Goal: Contribute content: Contribute content

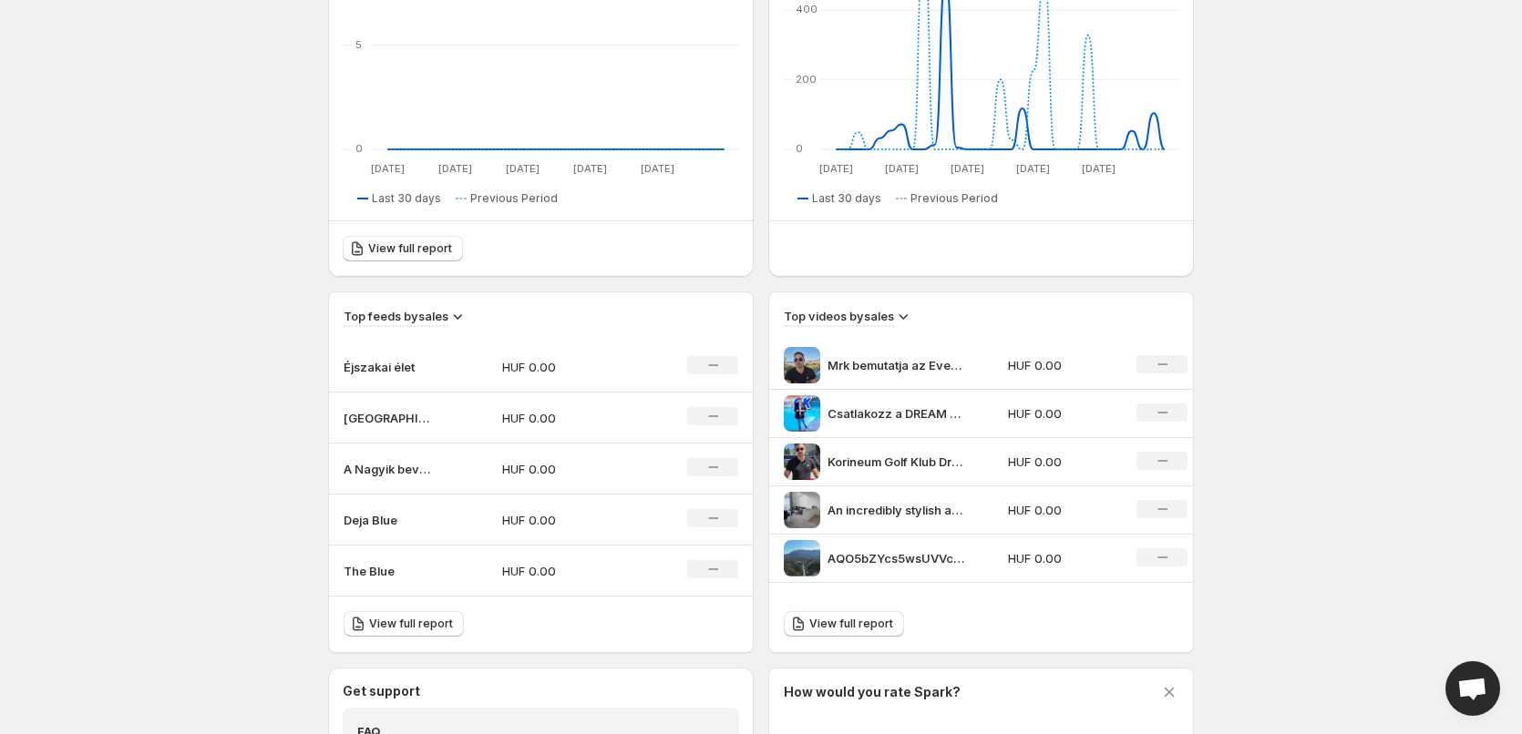
scroll to position [311, 0]
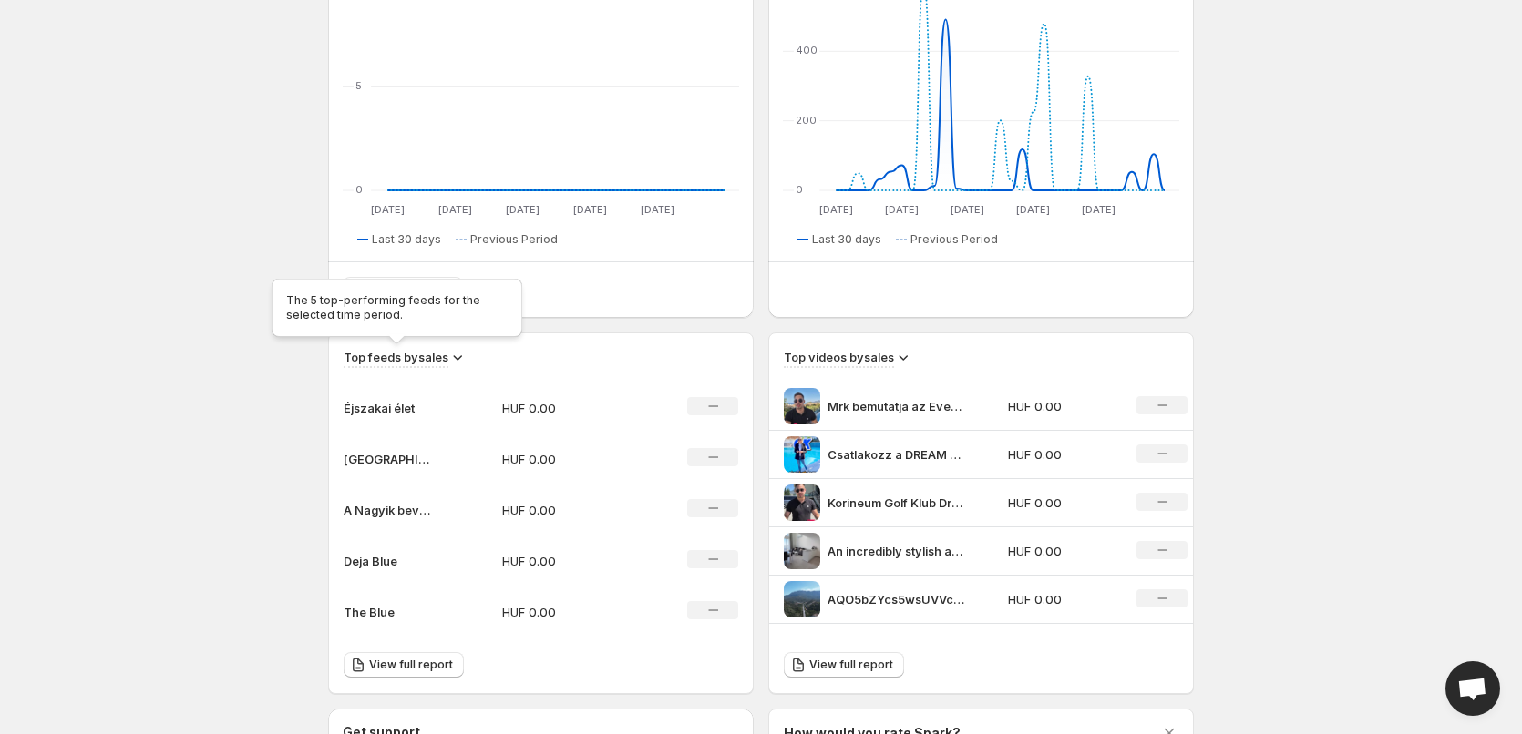
click at [425, 364] on h3 "Top feeds by sales" at bounding box center [395, 357] width 105 height 18
click at [459, 357] on icon at bounding box center [457, 357] width 18 height 18
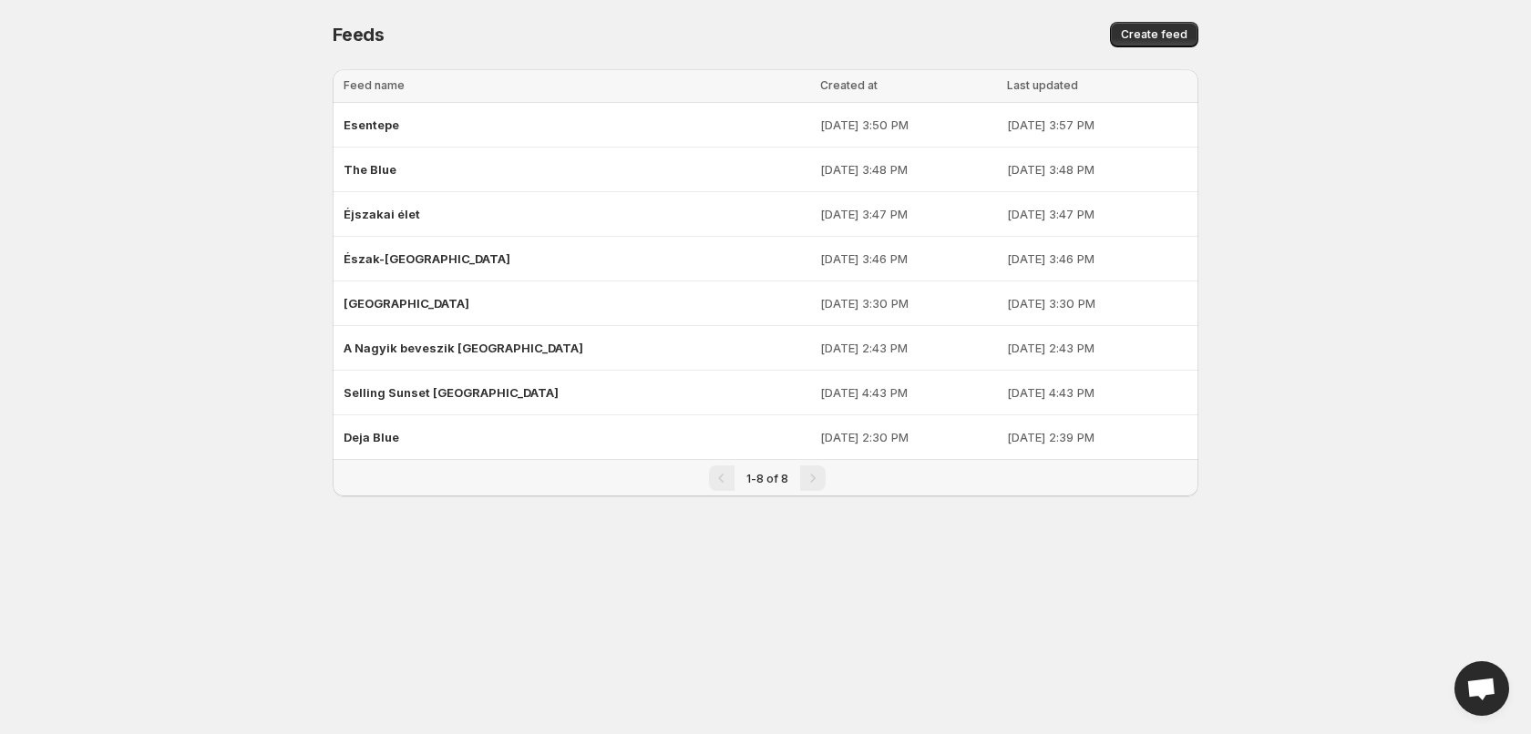
click at [721, 481] on div "Pagination" at bounding box center [722, 479] width 26 height 26
click at [799, 481] on div "1-8 of 8" at bounding box center [767, 479] width 117 height 26
click at [431, 113] on div "Esentepe" at bounding box center [576, 124] width 466 height 33
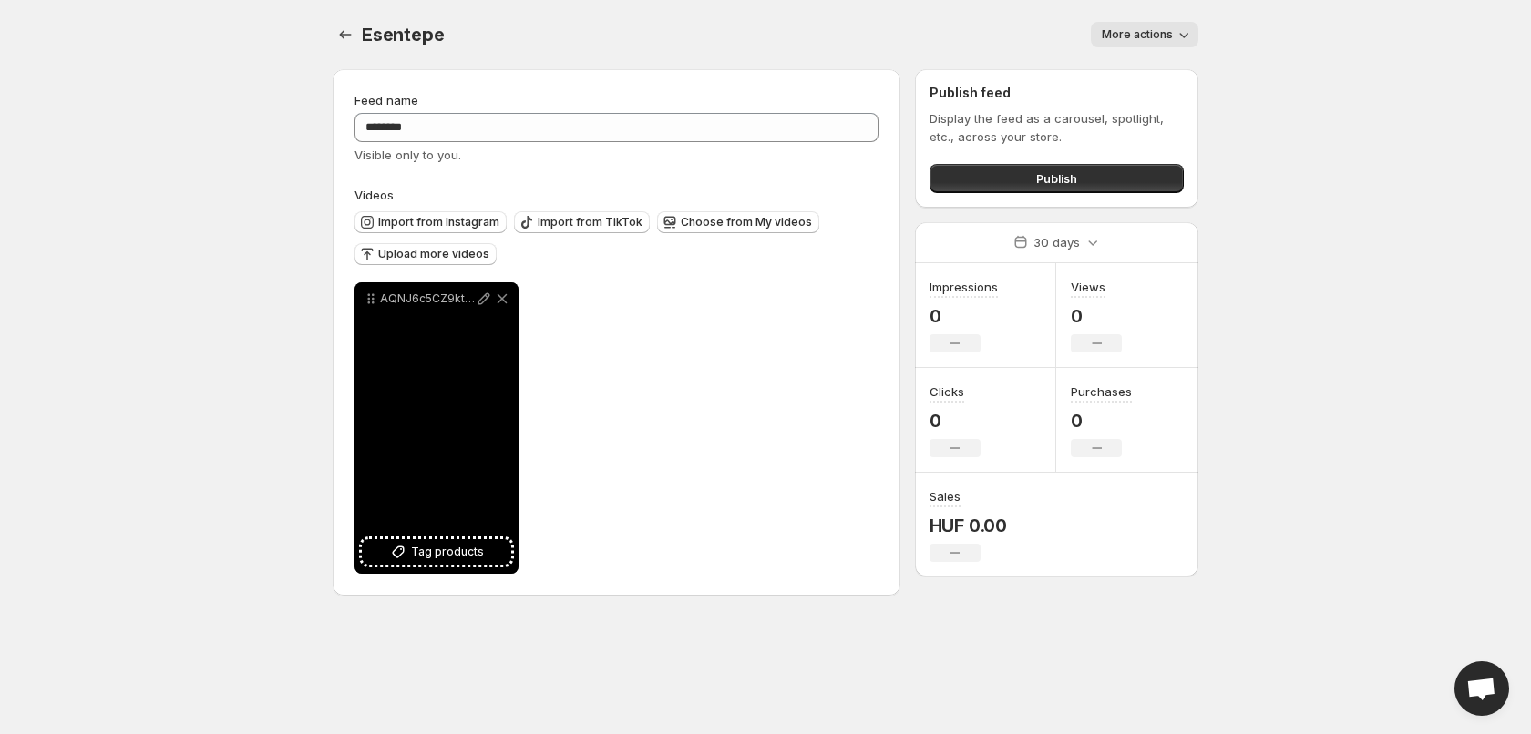
click at [471, 406] on div "AQNJ6c5CZ9ktEU5YeA133NbVlzGuLDQQ86OKMQ3r-RW2-2t3kfxKtikEaex69XIbTJtmoyiegMy9idQ…" at bounding box center [436, 428] width 164 height 292
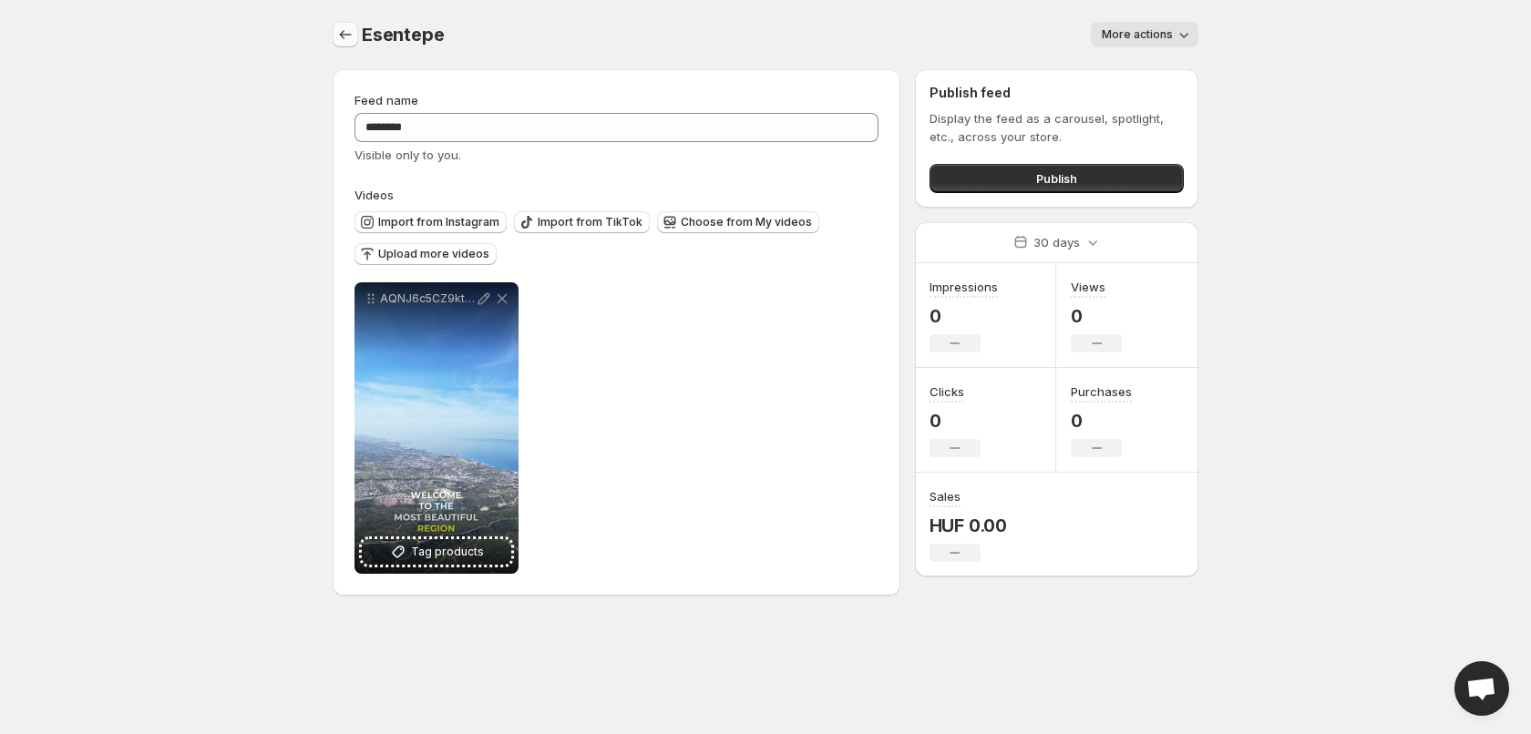
click at [335, 41] on button "Settings" at bounding box center [346, 35] width 26 height 26
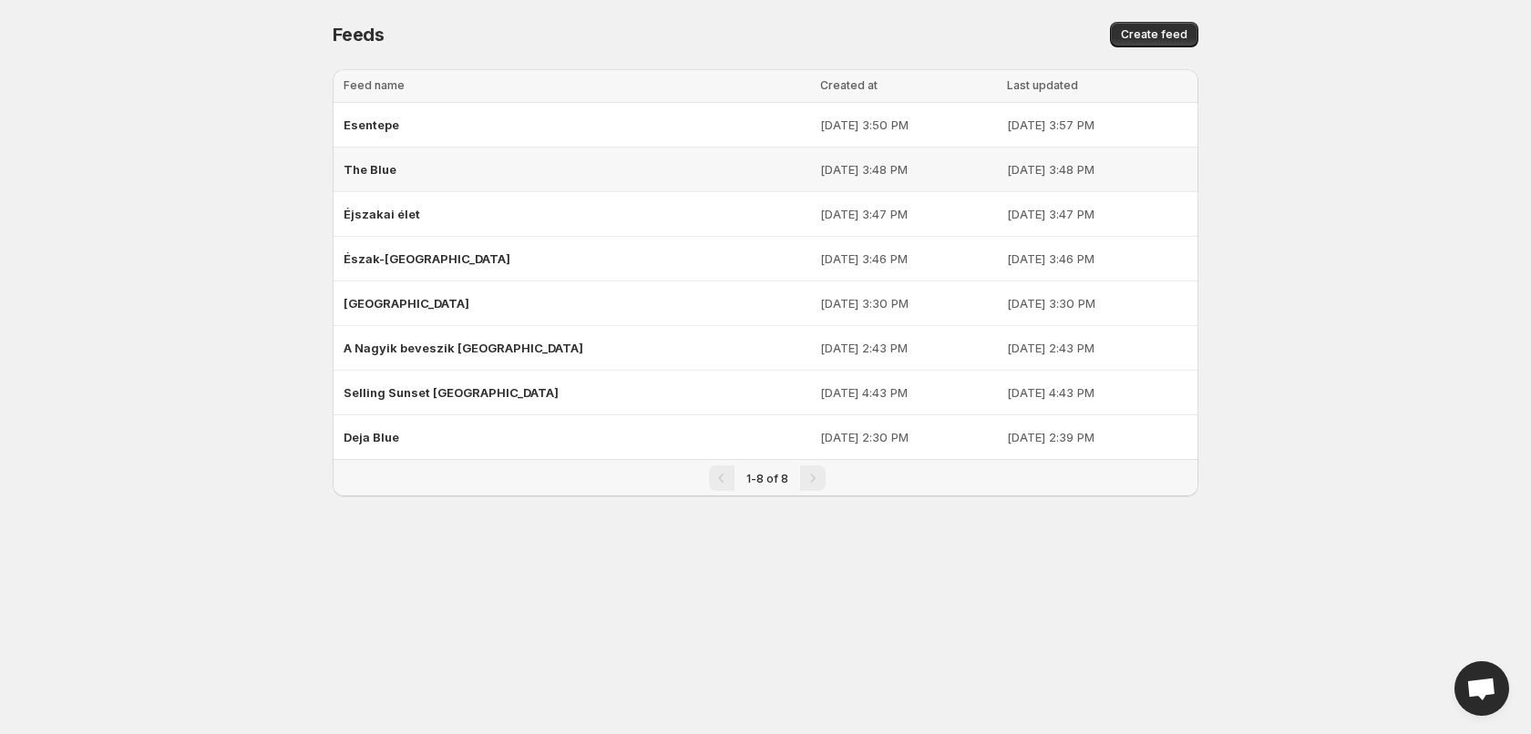
click at [384, 169] on span "The Blue" at bounding box center [369, 169] width 53 height 15
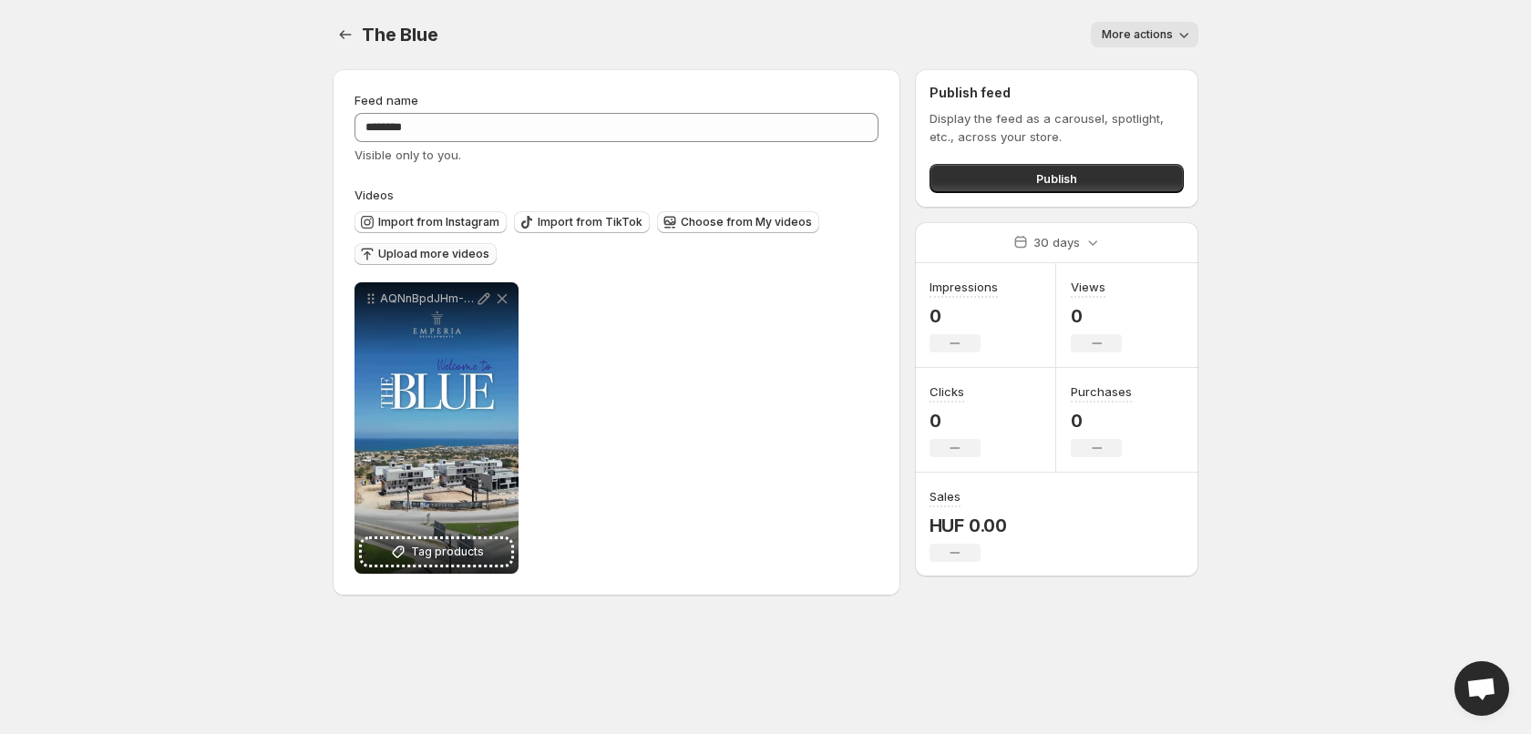
click at [481, 257] on span "Upload more videos" at bounding box center [433, 254] width 111 height 15
click at [711, 220] on span "Choose from My videos" at bounding box center [746, 222] width 131 height 15
click at [427, 254] on span "Upload more videos" at bounding box center [433, 254] width 111 height 15
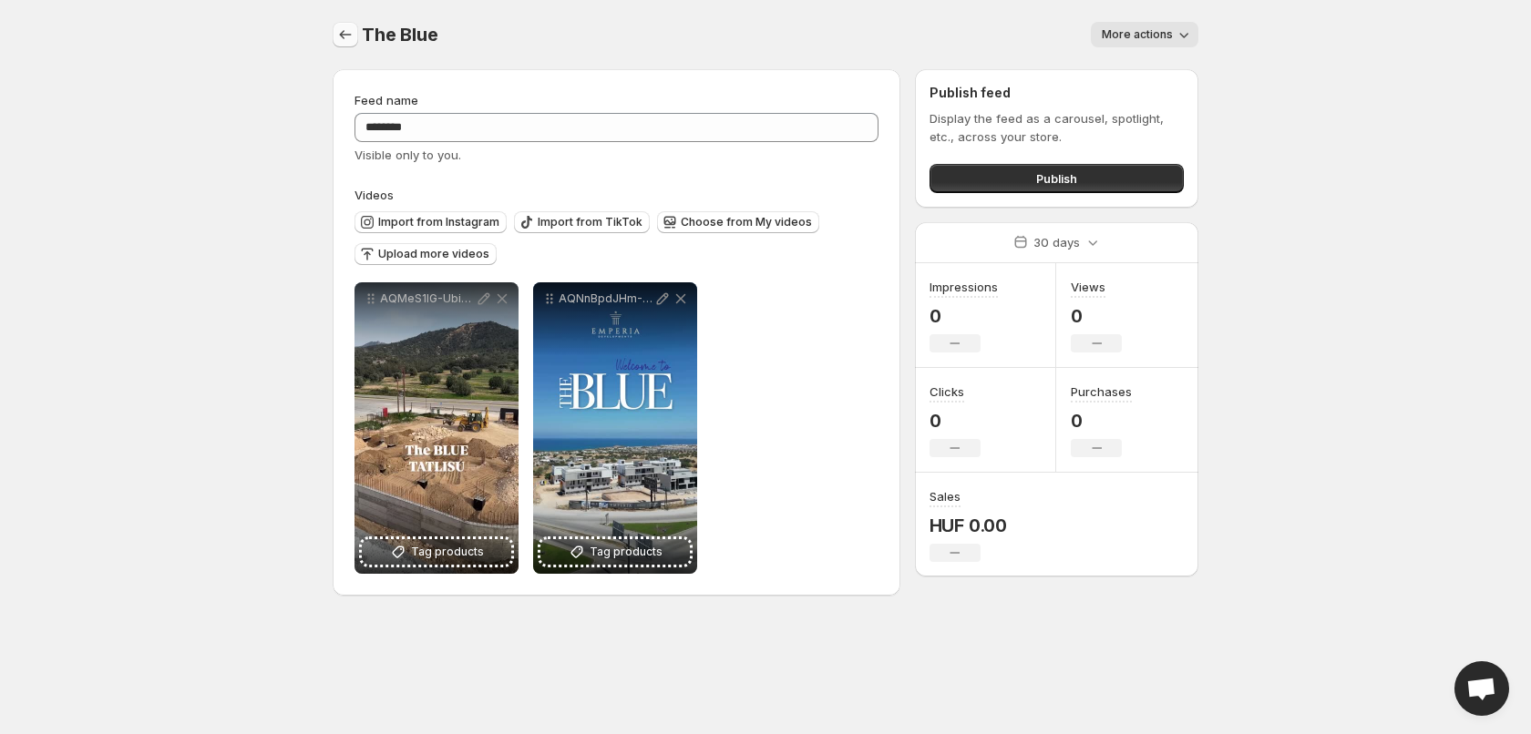
click at [338, 32] on icon "Settings" at bounding box center [345, 35] width 18 height 18
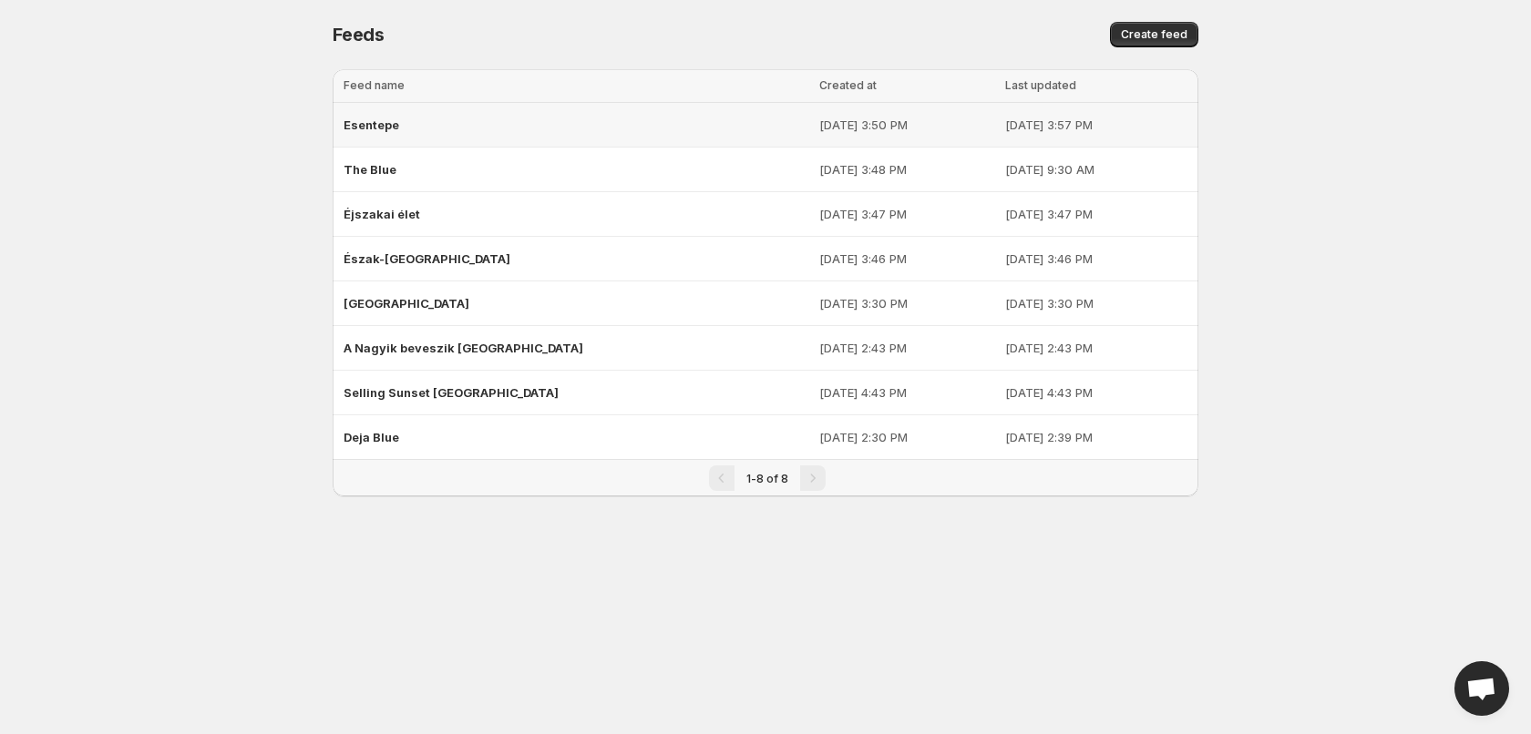
click at [369, 125] on span "Esentepe" at bounding box center [371, 125] width 56 height 15
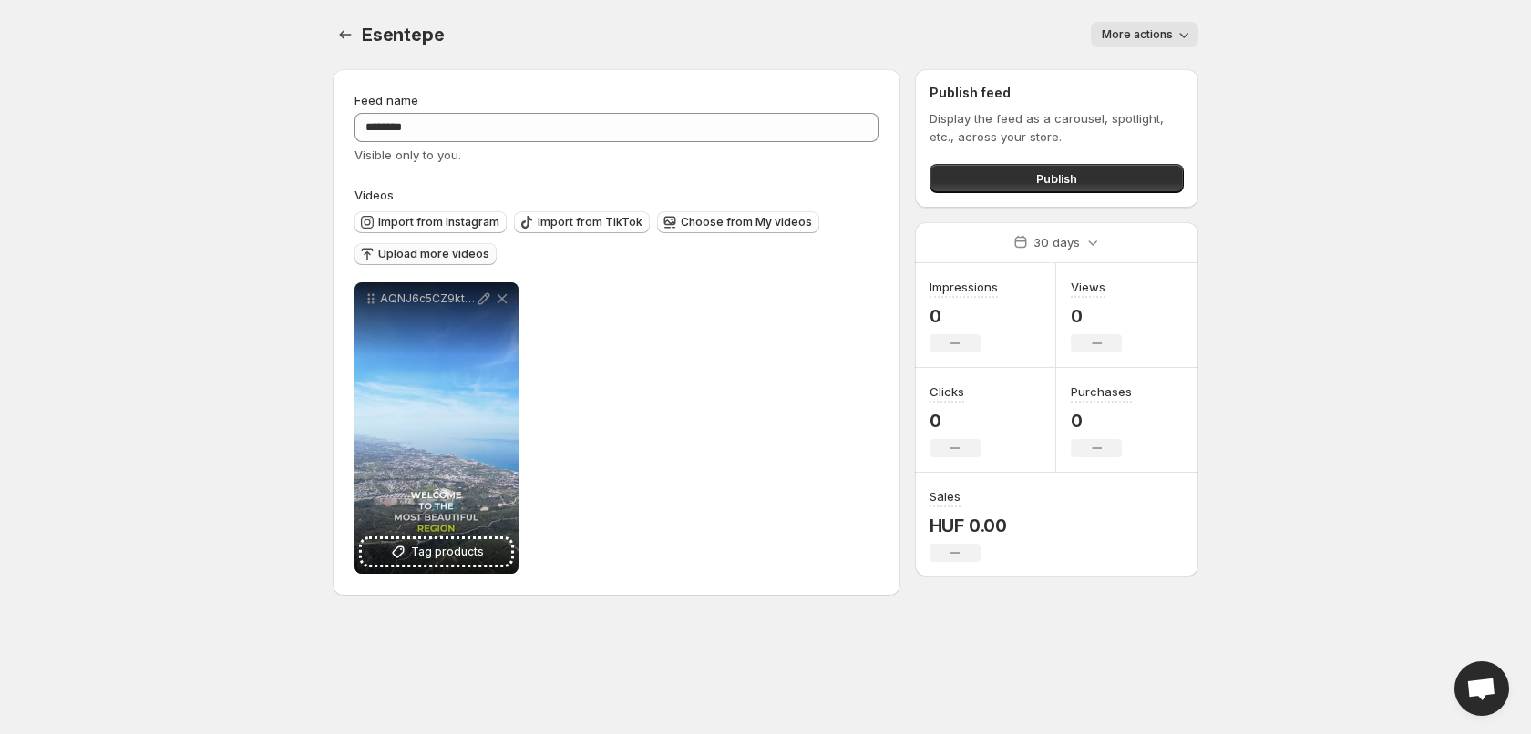
click at [400, 252] on span "Upload more videos" at bounding box center [433, 254] width 111 height 15
click at [755, 226] on span "Choose from My videos" at bounding box center [746, 222] width 131 height 15
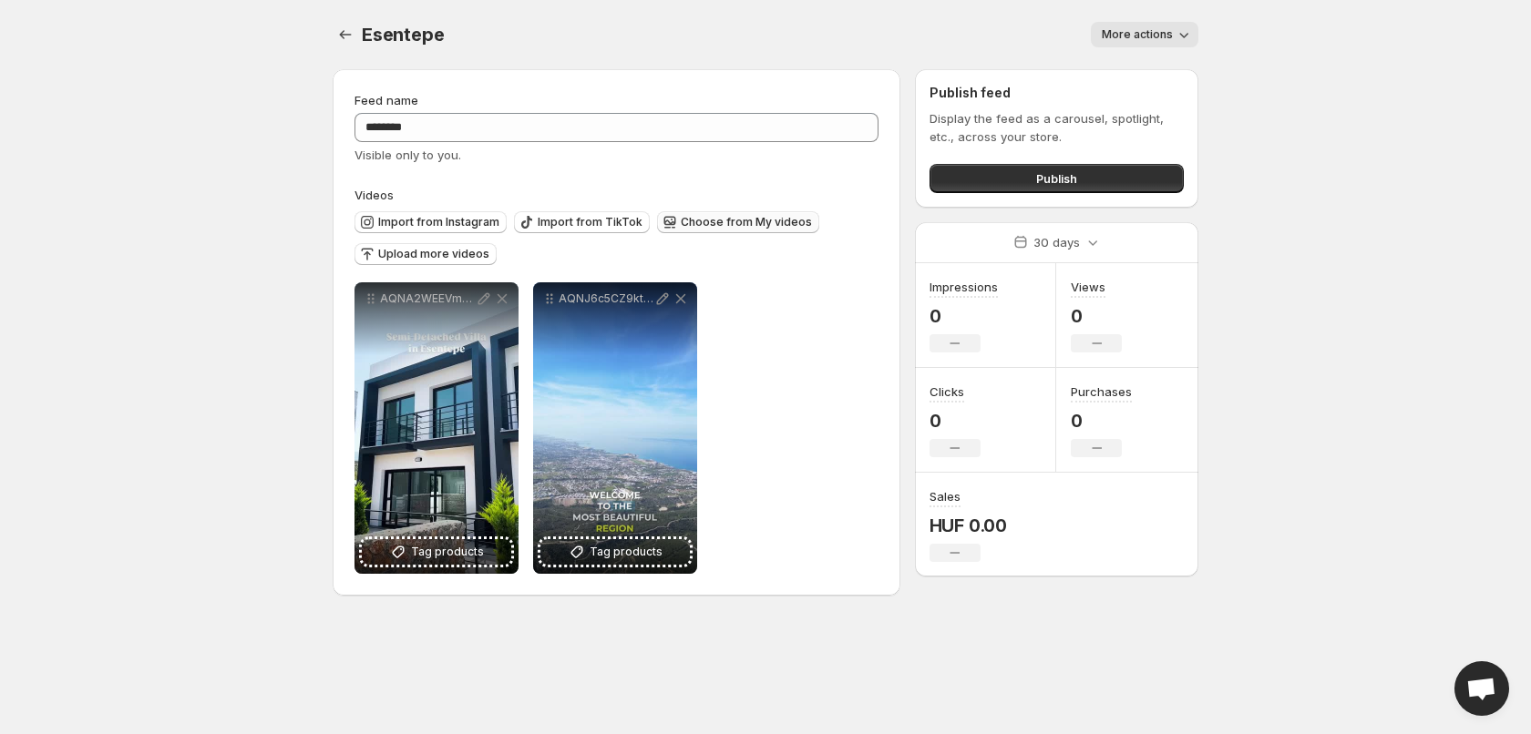
click at [733, 227] on span "Choose from My videos" at bounding box center [746, 222] width 131 height 15
click at [345, 40] on icon "Settings" at bounding box center [345, 35] width 18 height 18
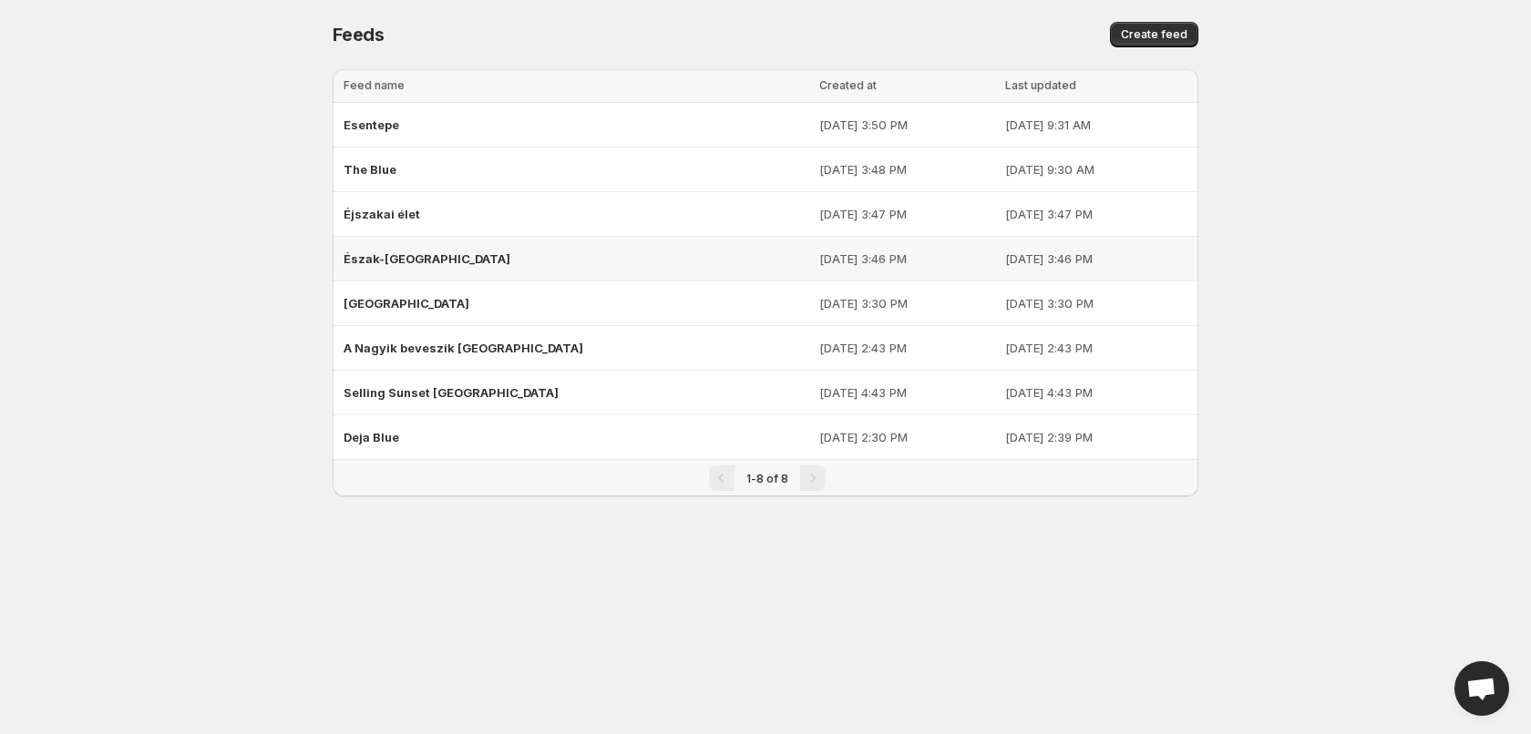
click at [407, 258] on span "Észak-[GEOGRAPHIC_DATA]" at bounding box center [426, 258] width 167 height 15
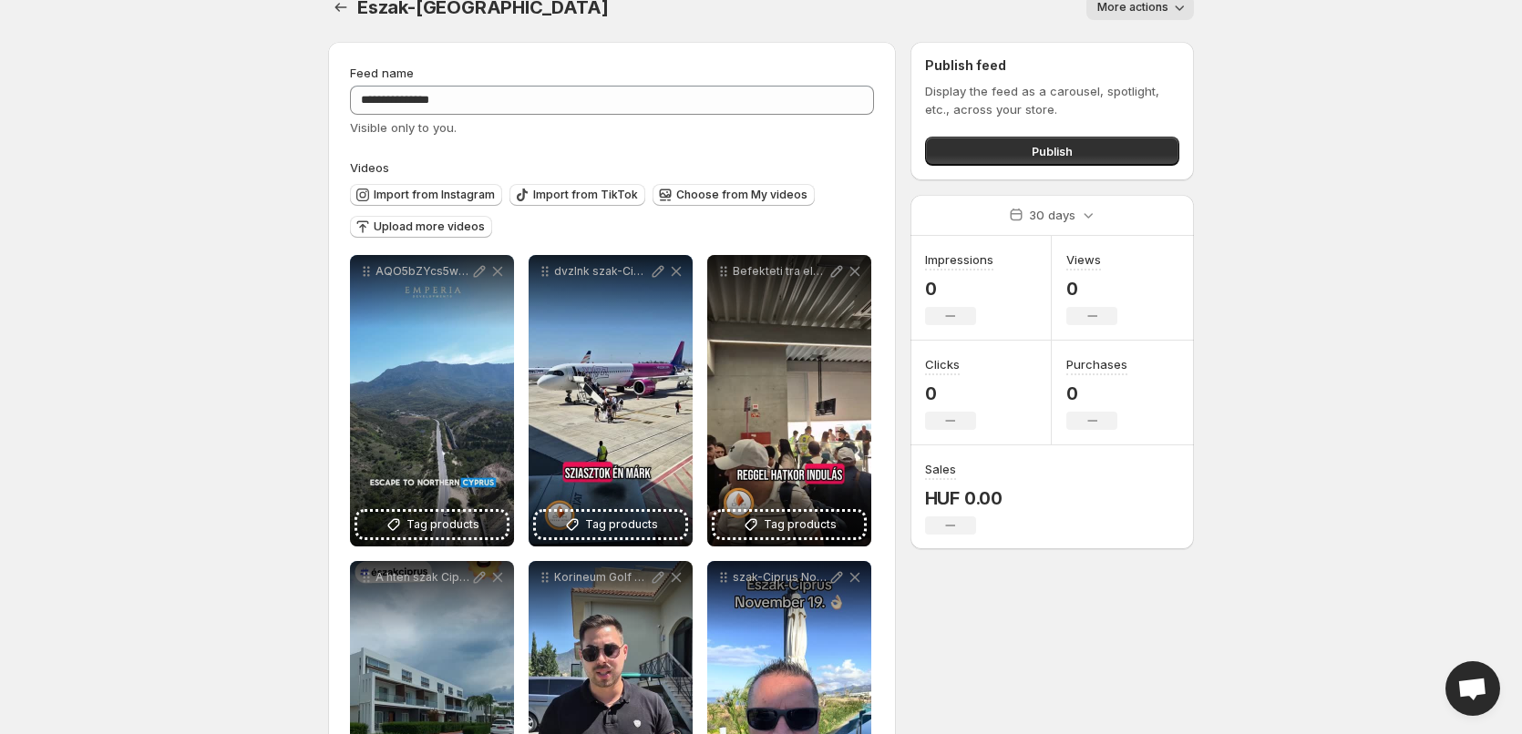
scroll to position [7, 0]
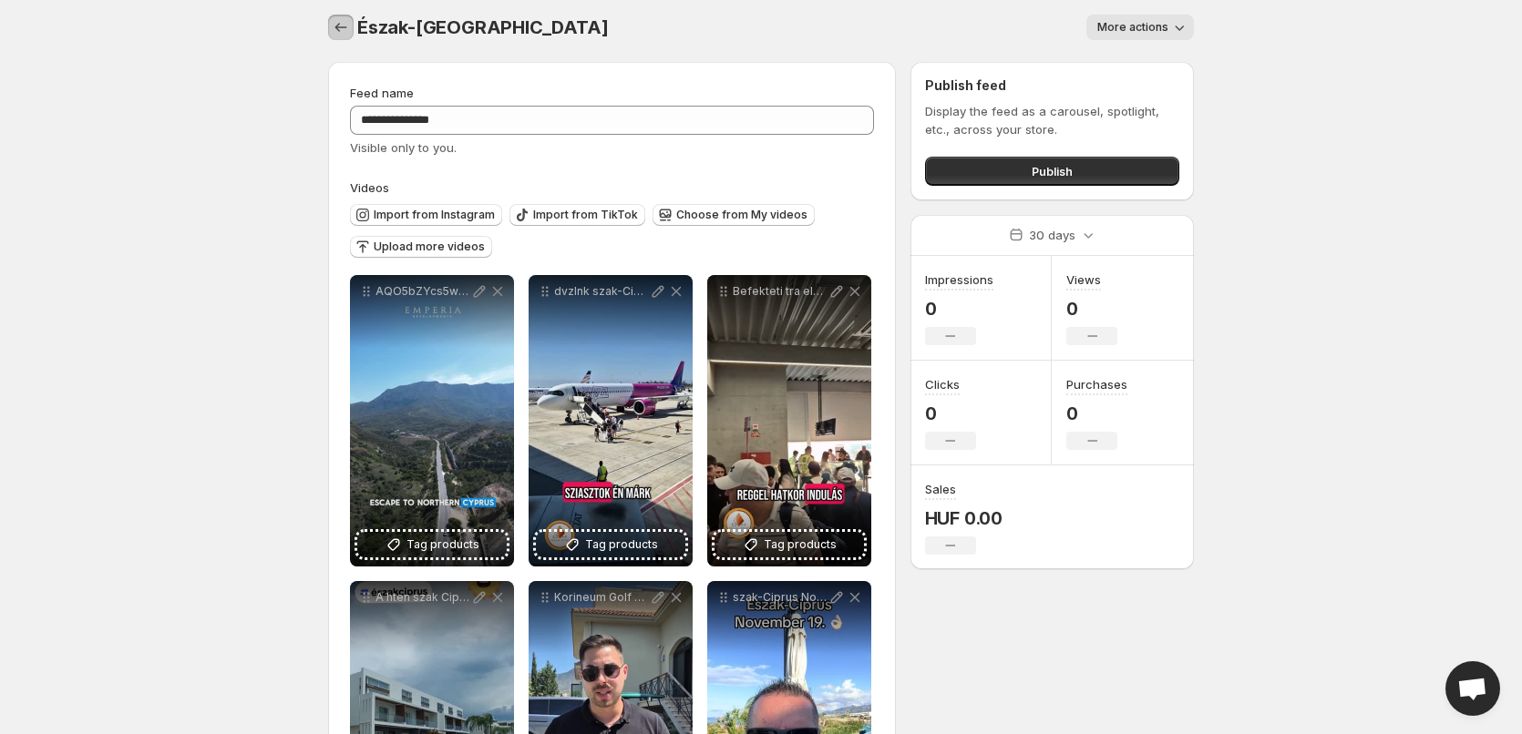
click at [338, 29] on icon "Settings" at bounding box center [341, 27] width 18 height 18
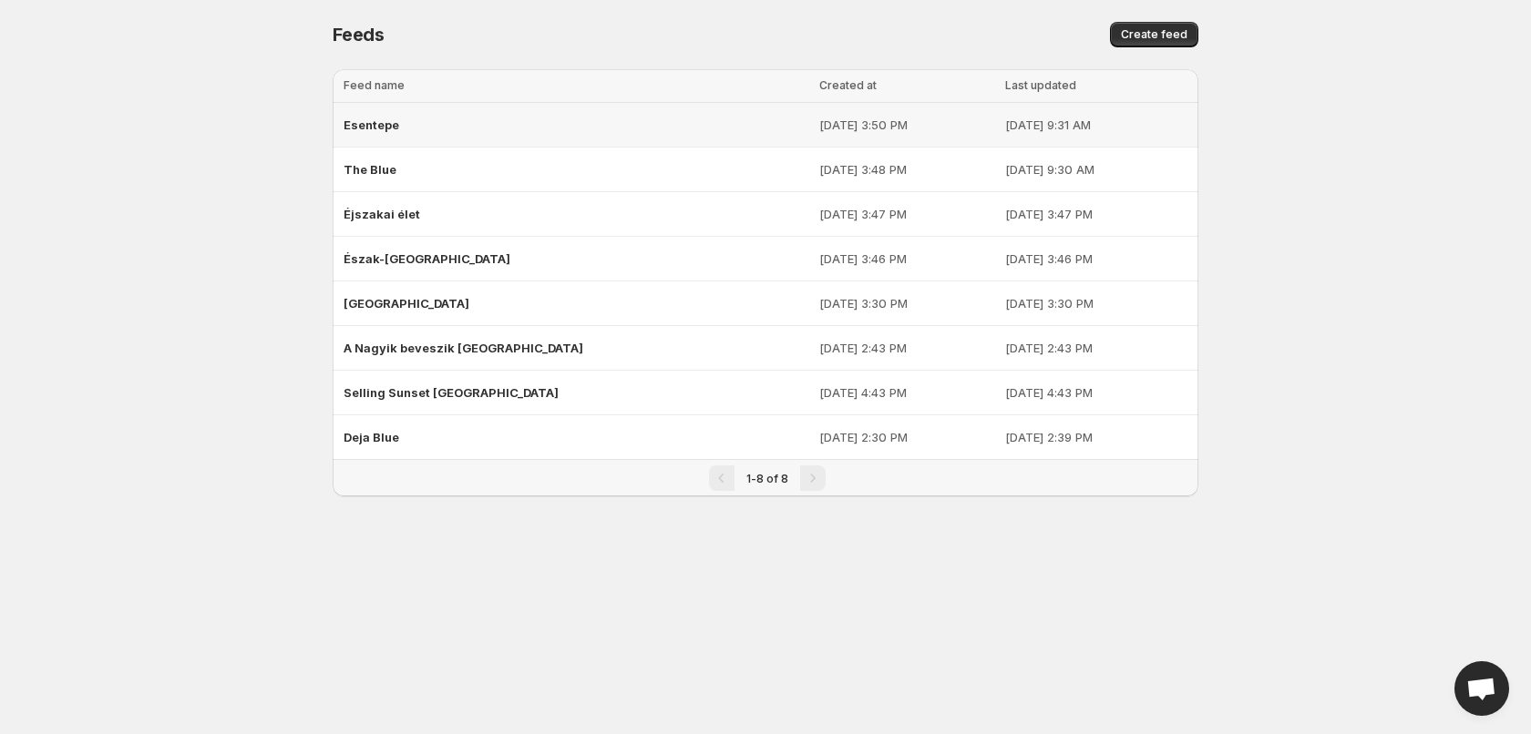
click at [502, 132] on div "Esentepe" at bounding box center [575, 124] width 465 height 33
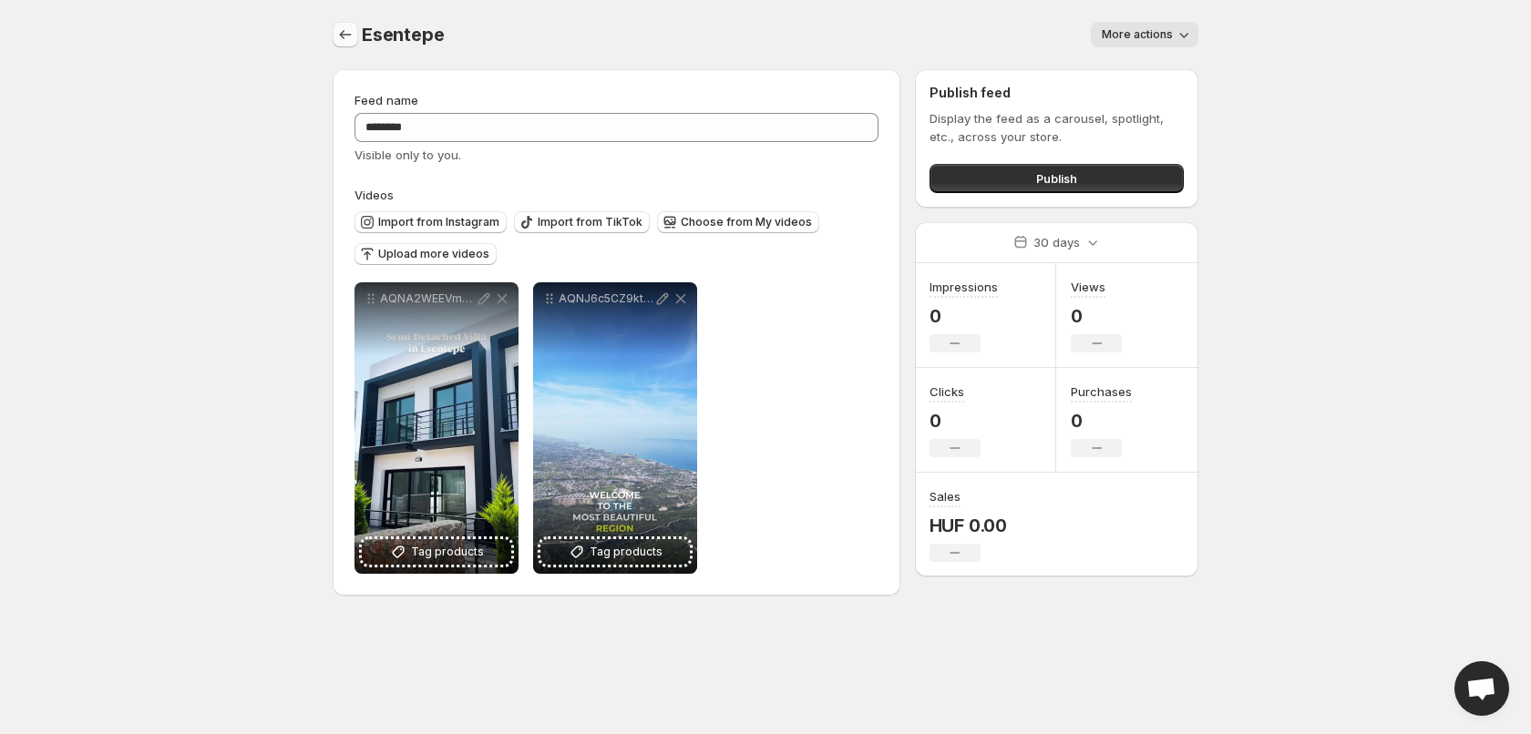
click at [341, 32] on icon "Settings" at bounding box center [345, 35] width 18 height 18
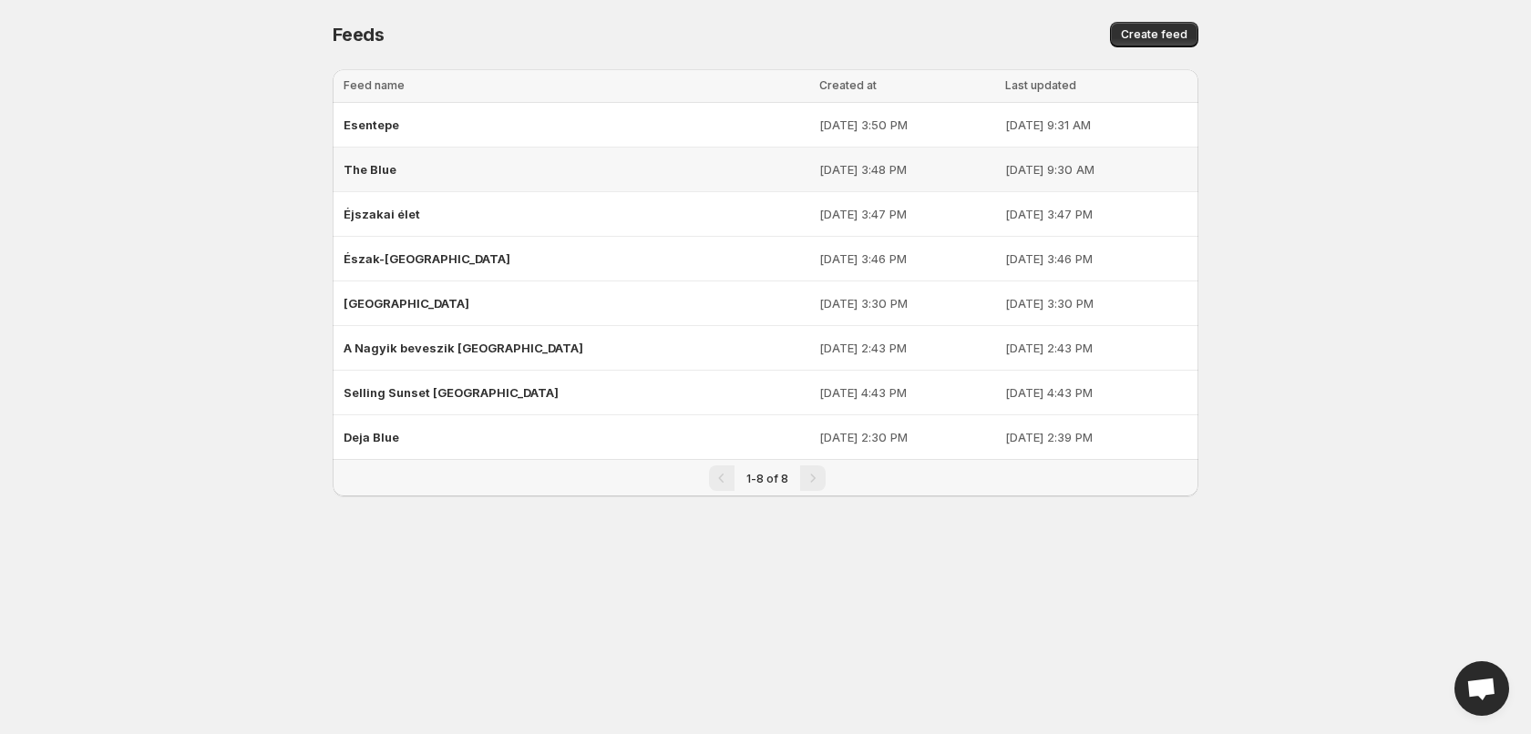
click at [374, 165] on span "The Blue" at bounding box center [369, 169] width 53 height 15
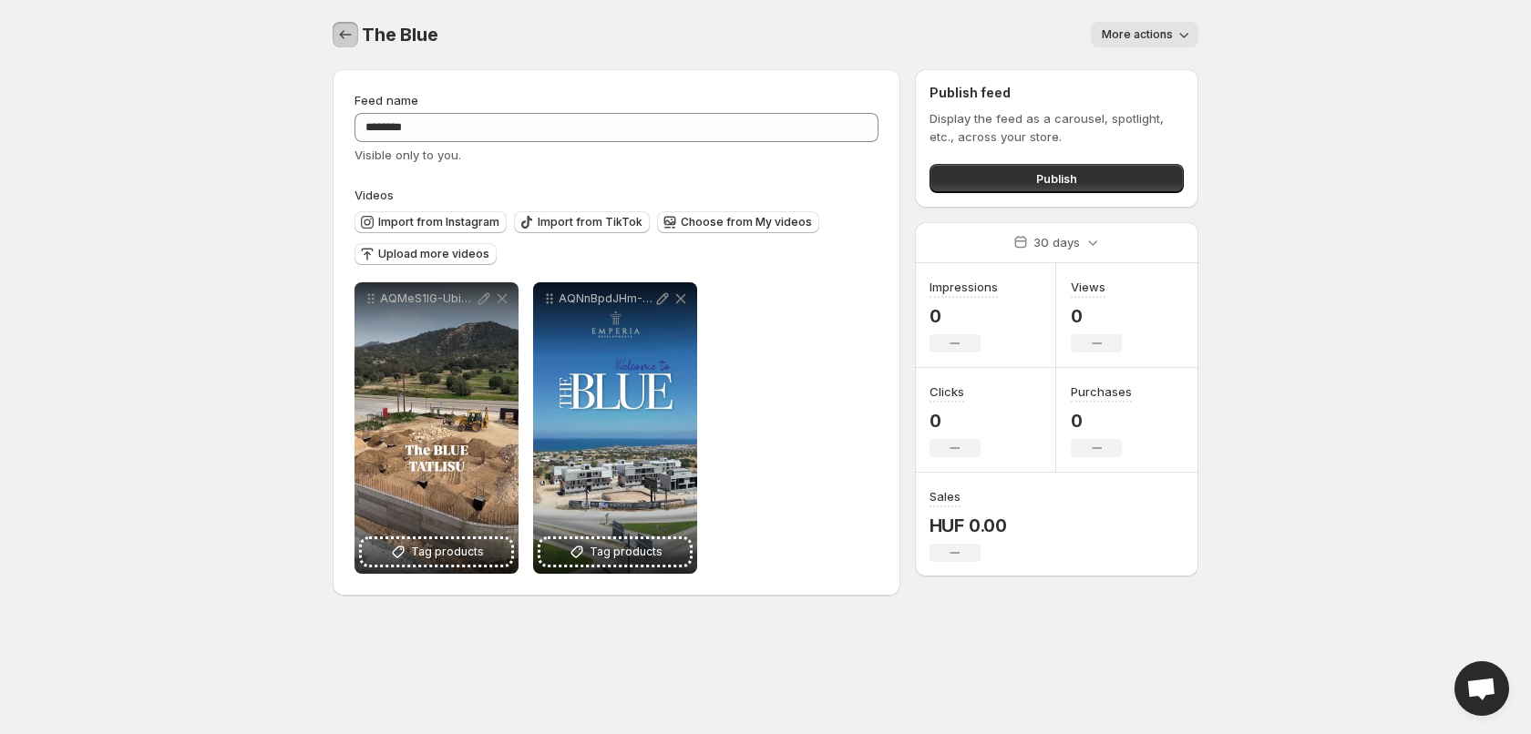
click at [344, 36] on icon "Settings" at bounding box center [345, 35] width 18 height 18
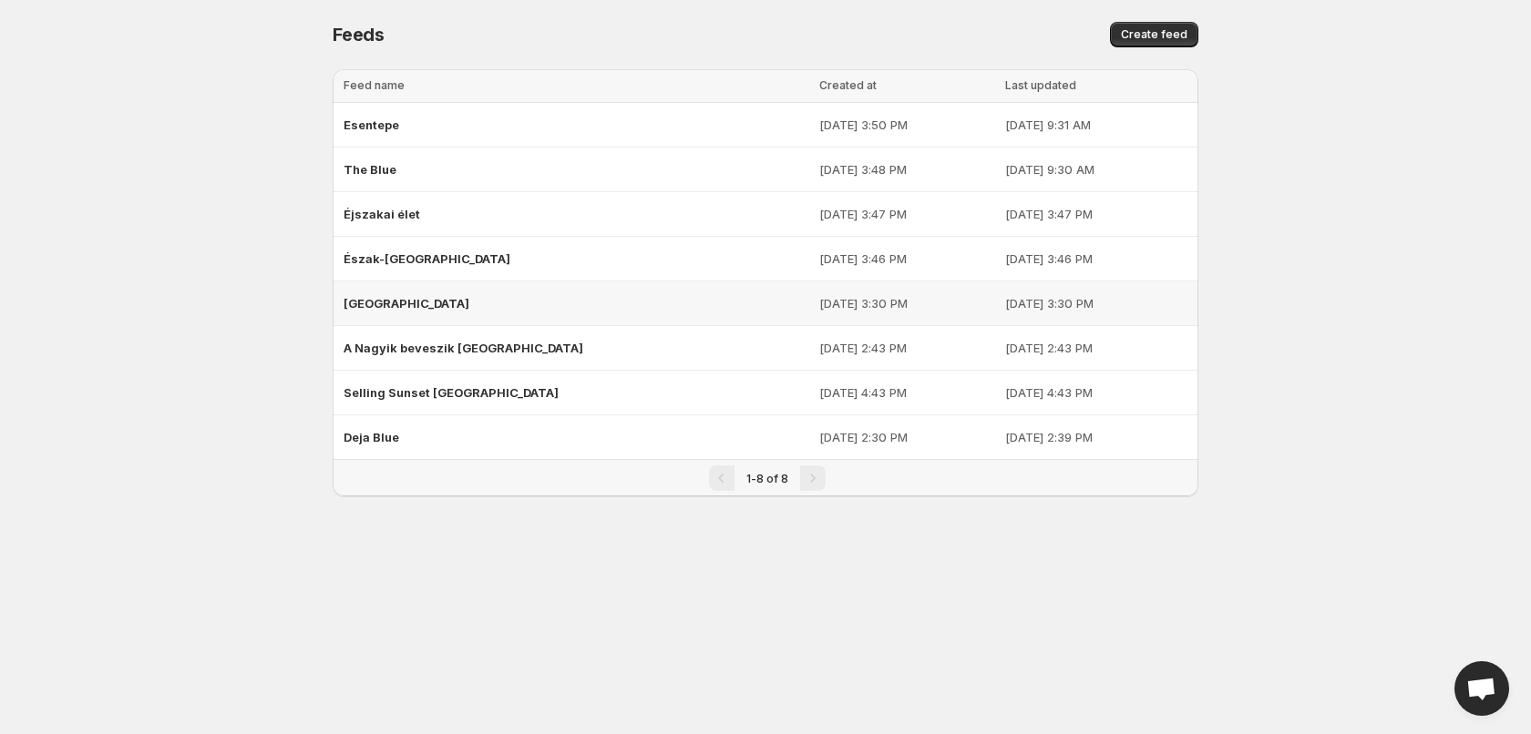
click at [376, 306] on span "[GEOGRAPHIC_DATA]" at bounding box center [406, 303] width 126 height 15
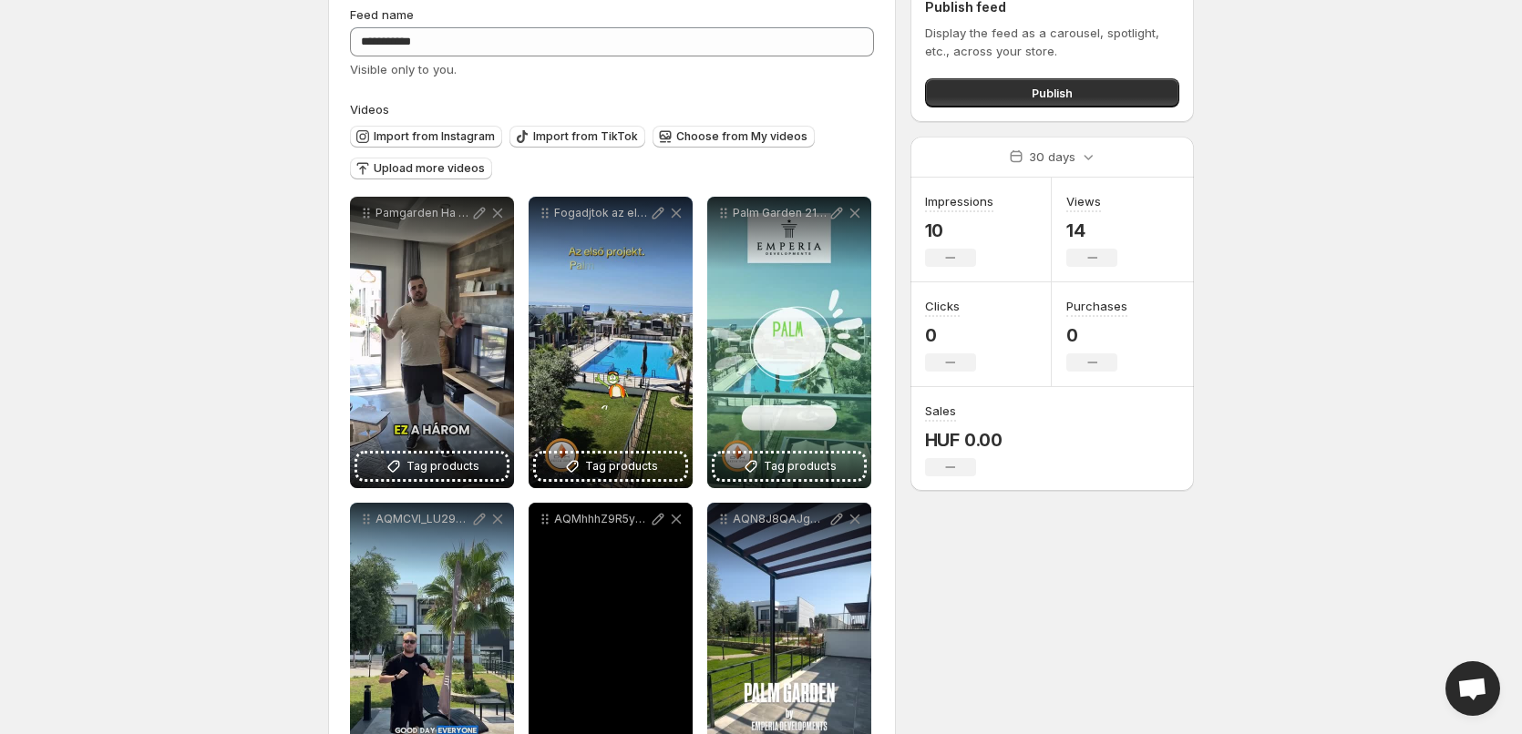
scroll to position [73, 0]
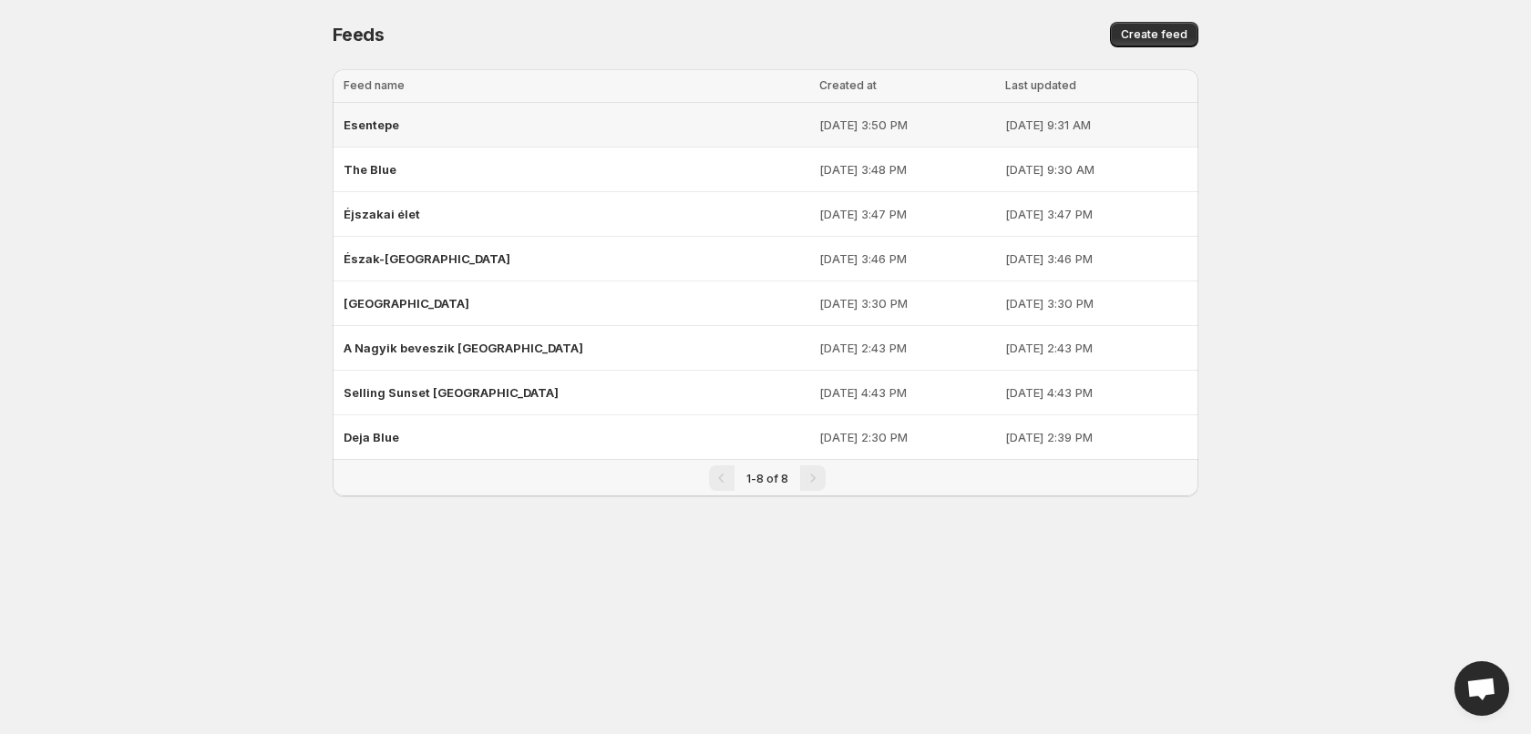
click at [377, 125] on span "Esentepe" at bounding box center [371, 125] width 56 height 15
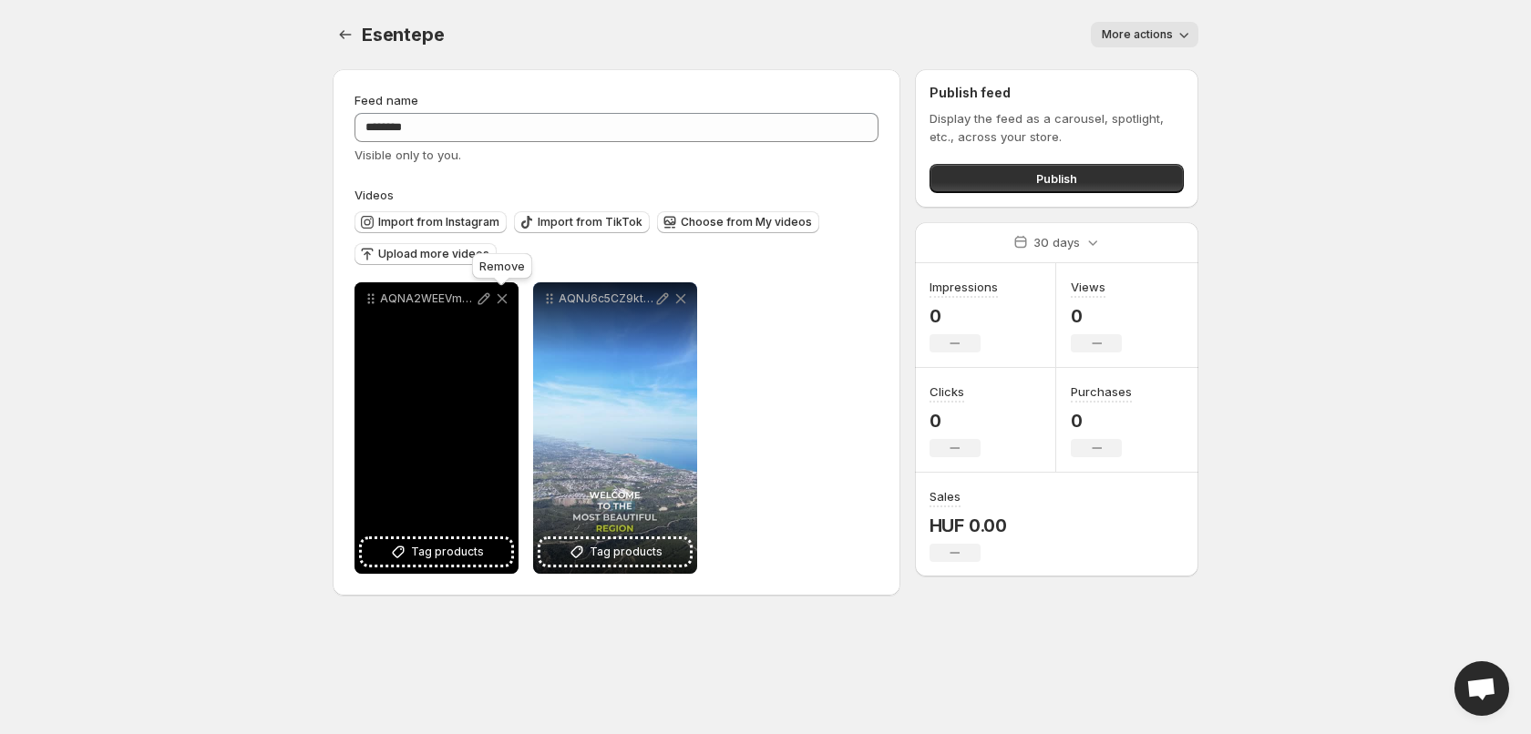
click at [503, 297] on icon at bounding box center [502, 299] width 10 height 10
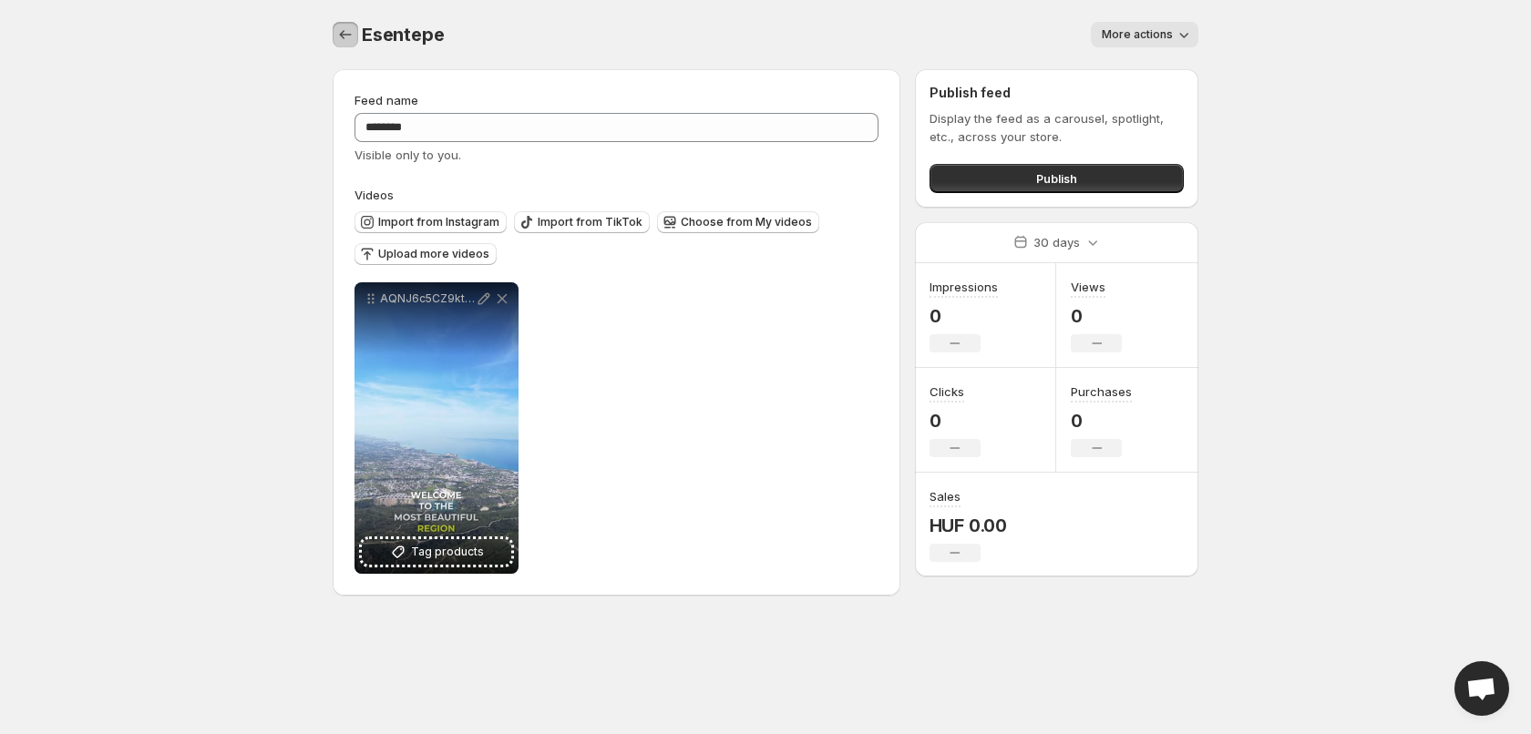
click at [354, 33] on button "Settings" at bounding box center [346, 35] width 26 height 26
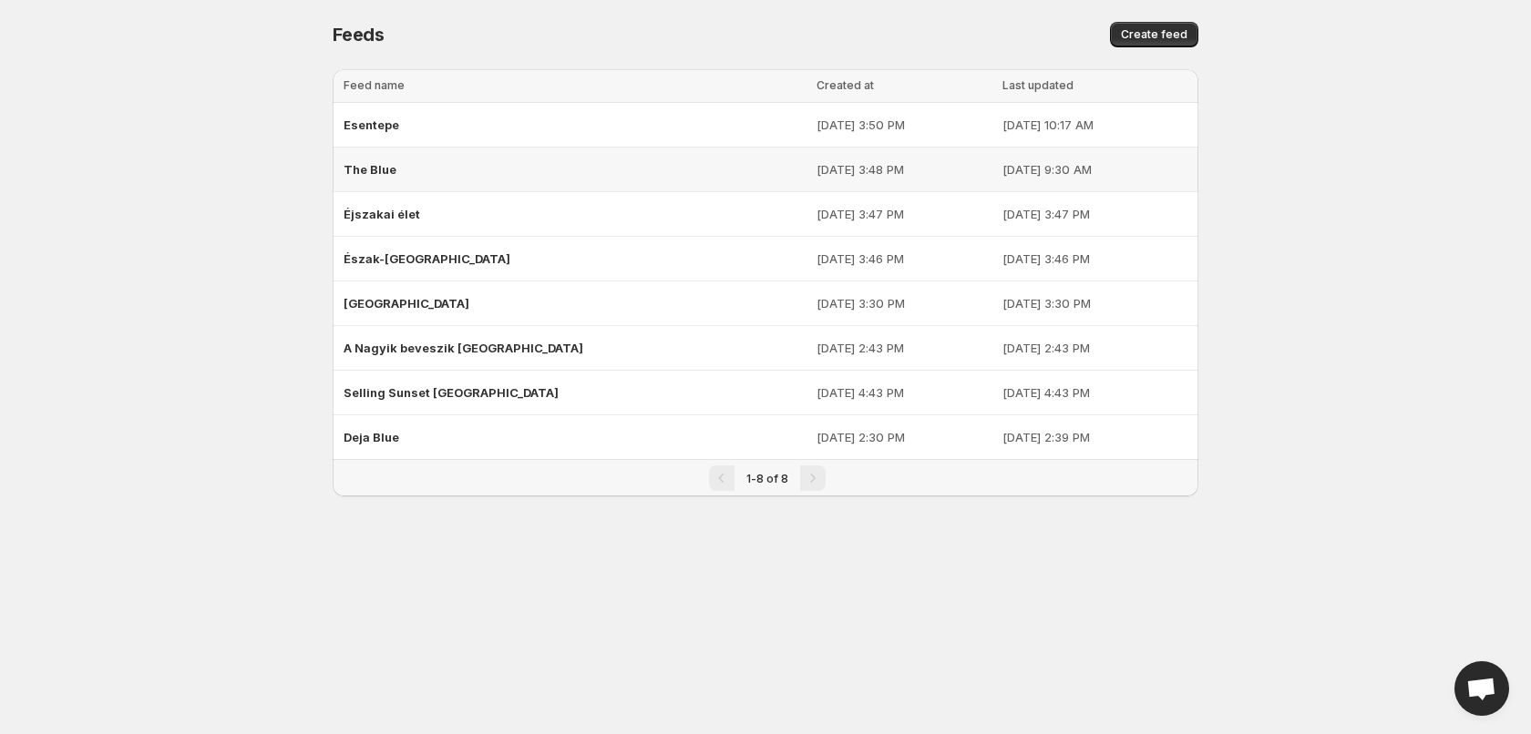
click at [415, 159] on div "The Blue" at bounding box center [574, 169] width 462 height 33
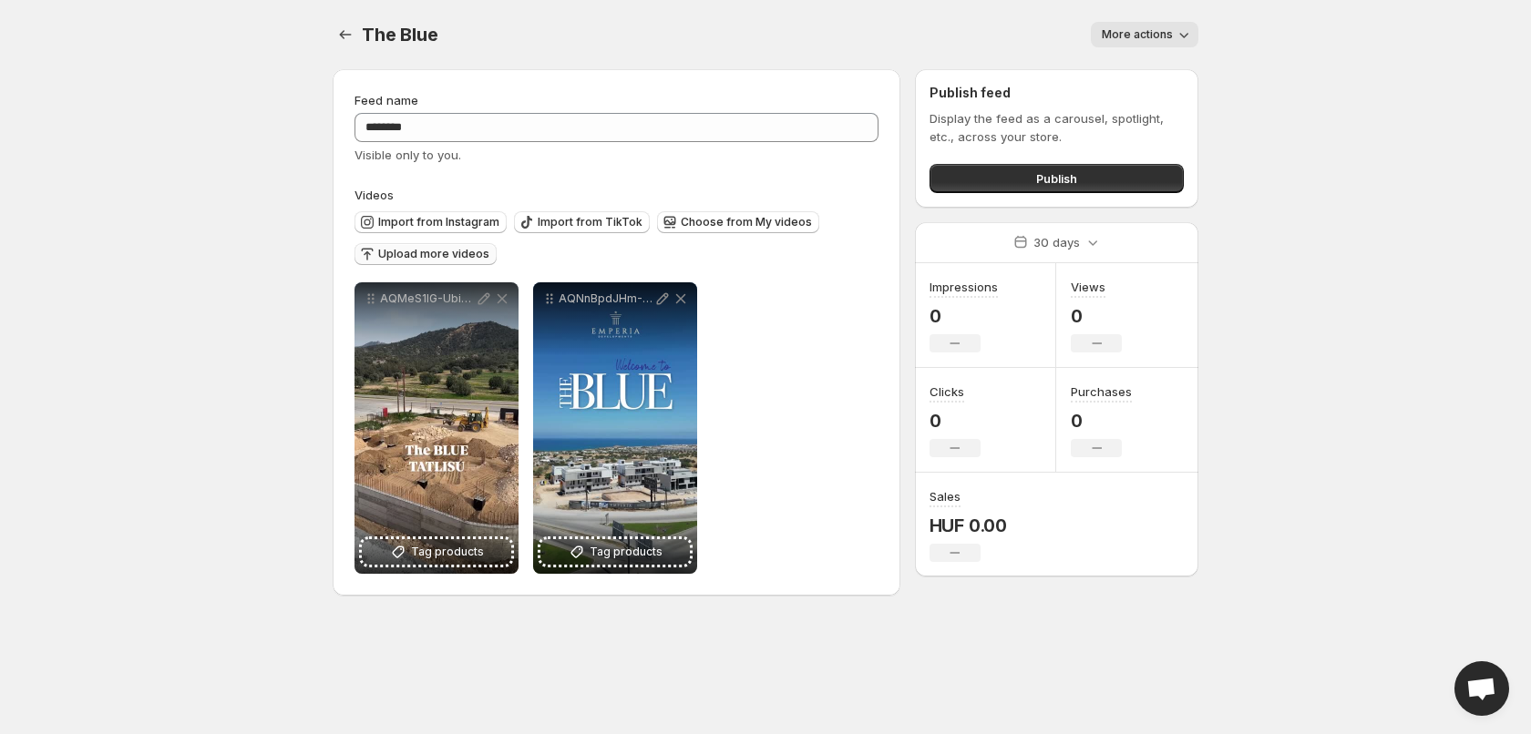
click at [430, 253] on span "Upload more videos" at bounding box center [433, 254] width 111 height 15
click at [450, 247] on button "Upload more videos" at bounding box center [425, 254] width 142 height 22
click at [715, 225] on span "Choose from My videos" at bounding box center [746, 222] width 131 height 15
click at [394, 252] on span "Upload more videos" at bounding box center [433, 254] width 111 height 15
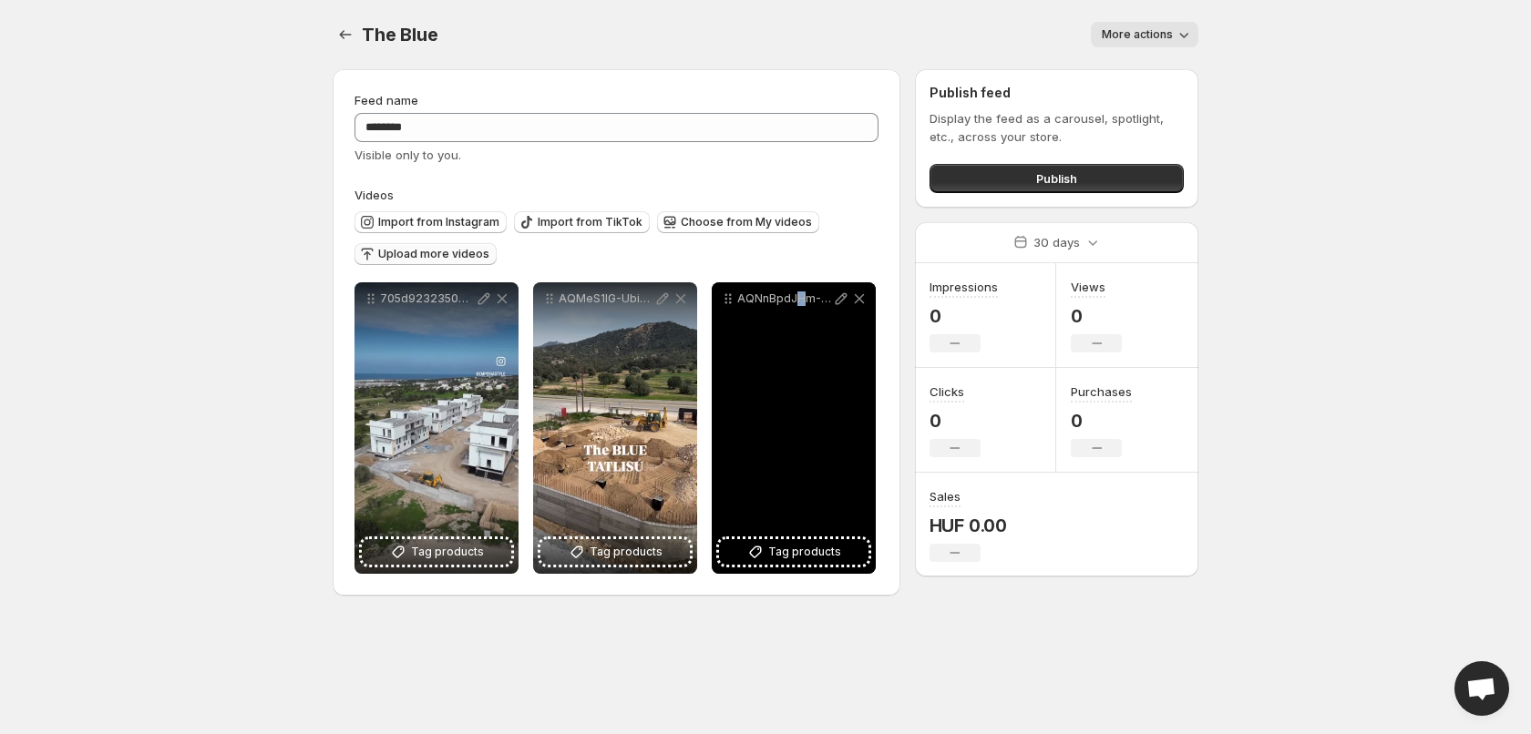
drag, startPoint x: 792, startPoint y: 474, endPoint x: 803, endPoint y: 468, distance: 12.2
click at [803, 468] on div "AQNnBpdJHm-tEGdH0bfeqtKxHIYyVgqIcnGhVRPTEUh7m7rMsAPxg-IAqZRETaKj-5TD52fmJNiCpre…" at bounding box center [794, 428] width 164 height 292
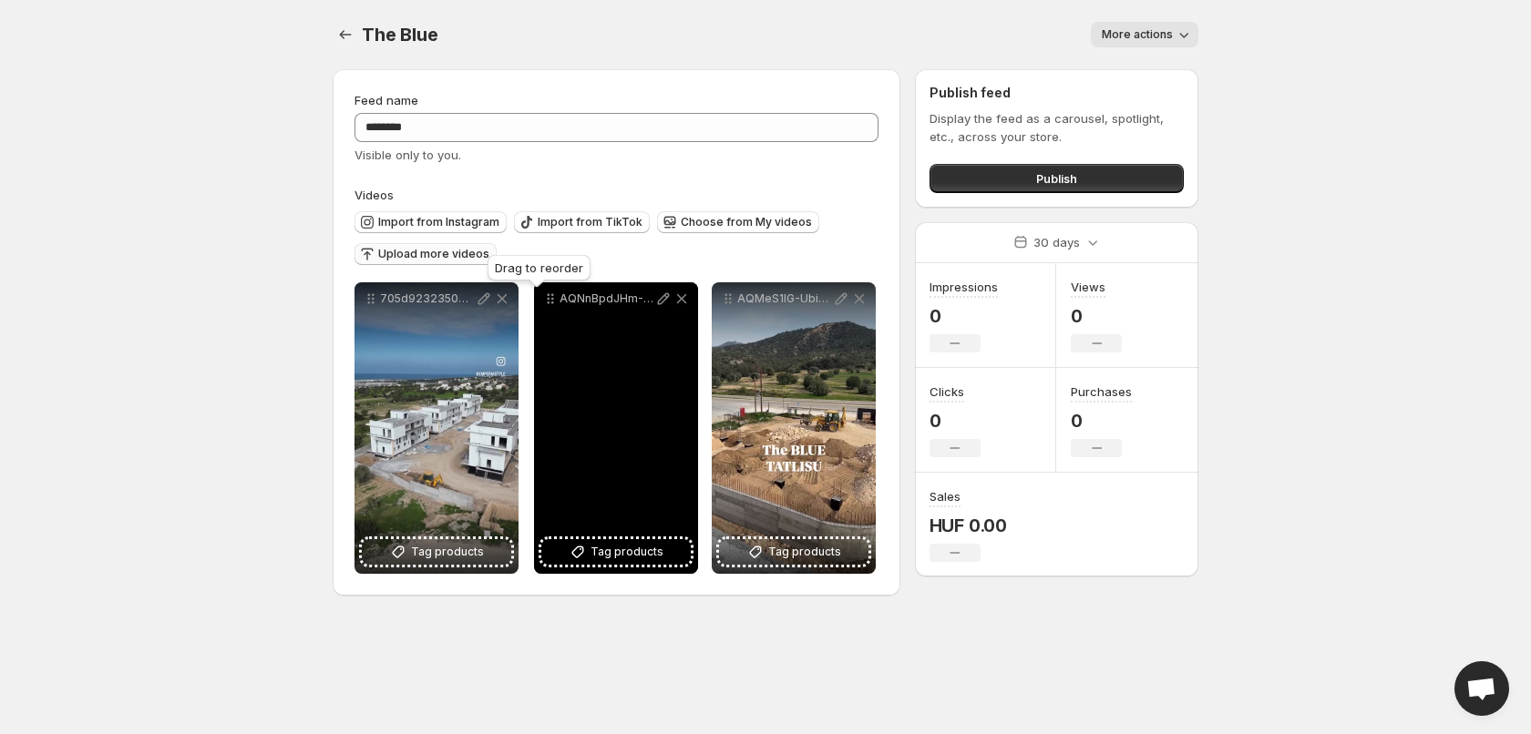
drag, startPoint x: 732, startPoint y: 303, endPoint x: 554, endPoint y: 303, distance: 177.7
click at [554, 303] on icon at bounding box center [550, 299] width 18 height 18
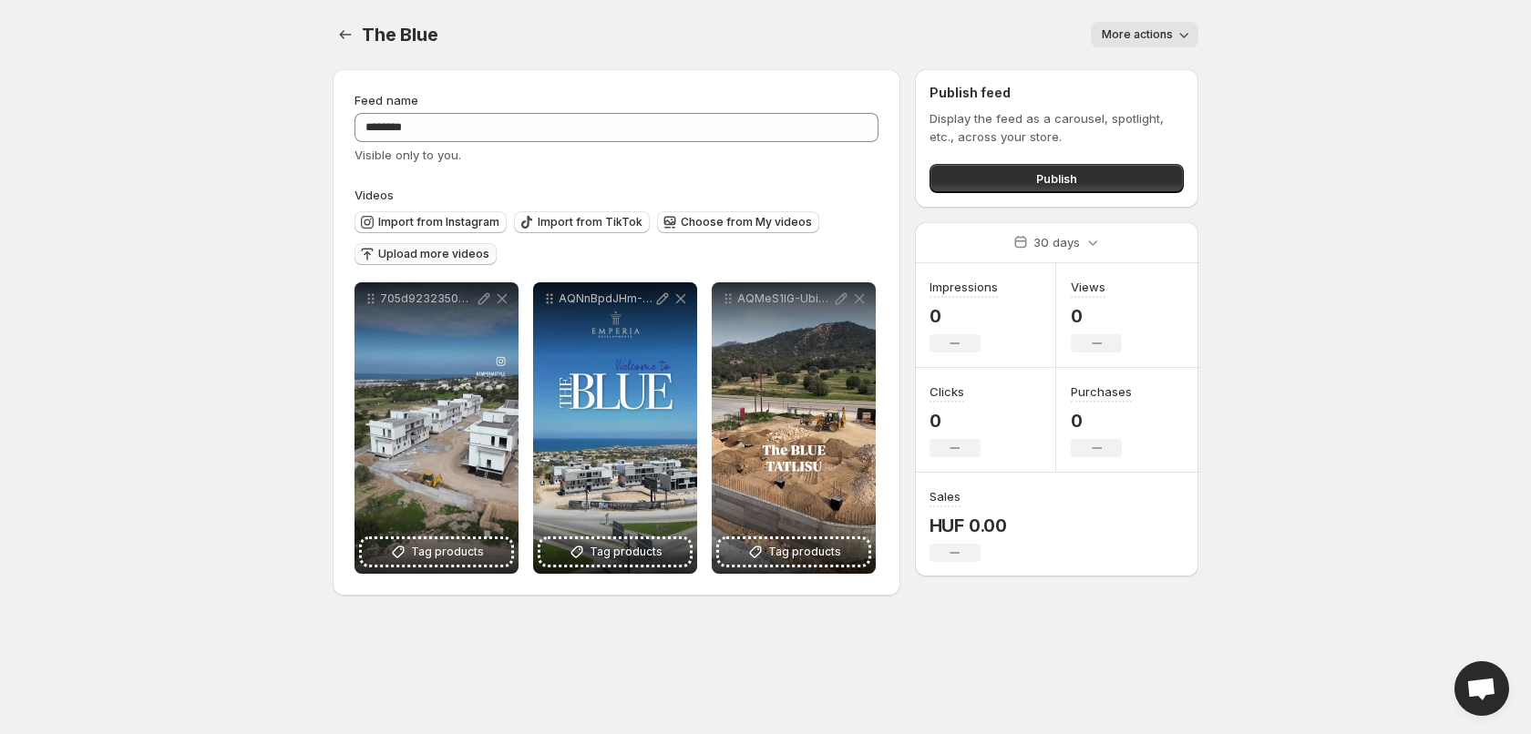
click at [430, 260] on span "Upload more videos" at bounding box center [433, 254] width 111 height 15
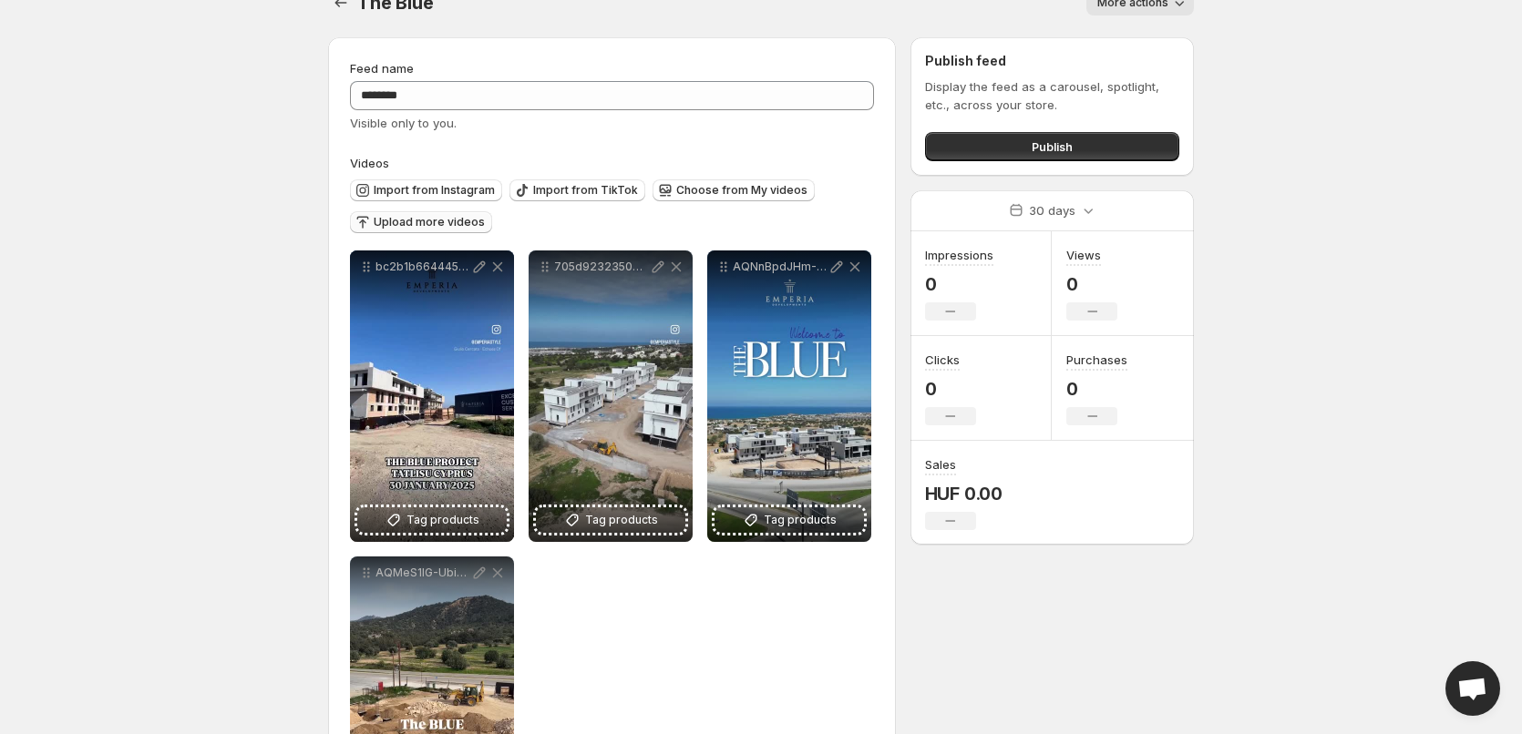
scroll to position [91, 0]
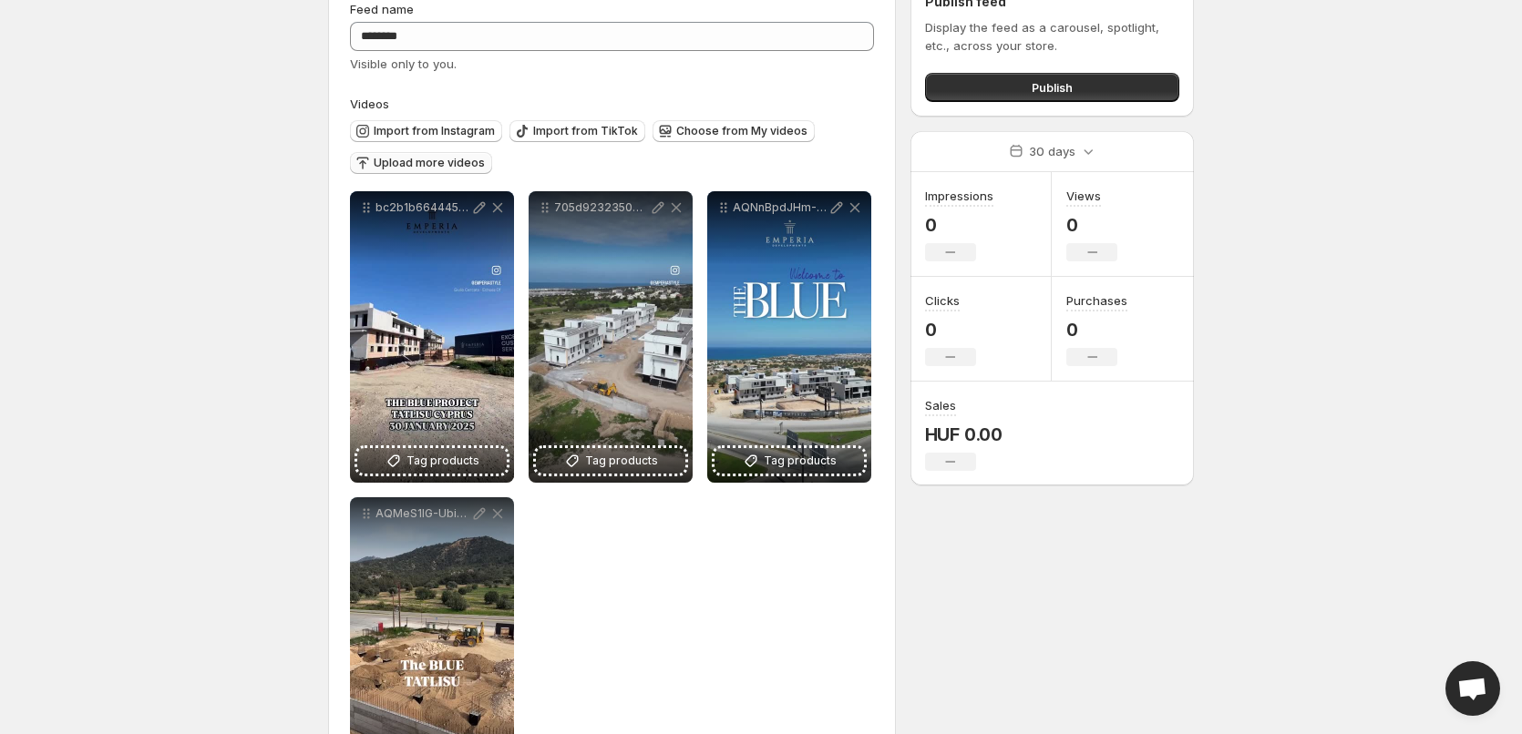
click at [366, 164] on icon "button" at bounding box center [363, 163] width 18 height 18
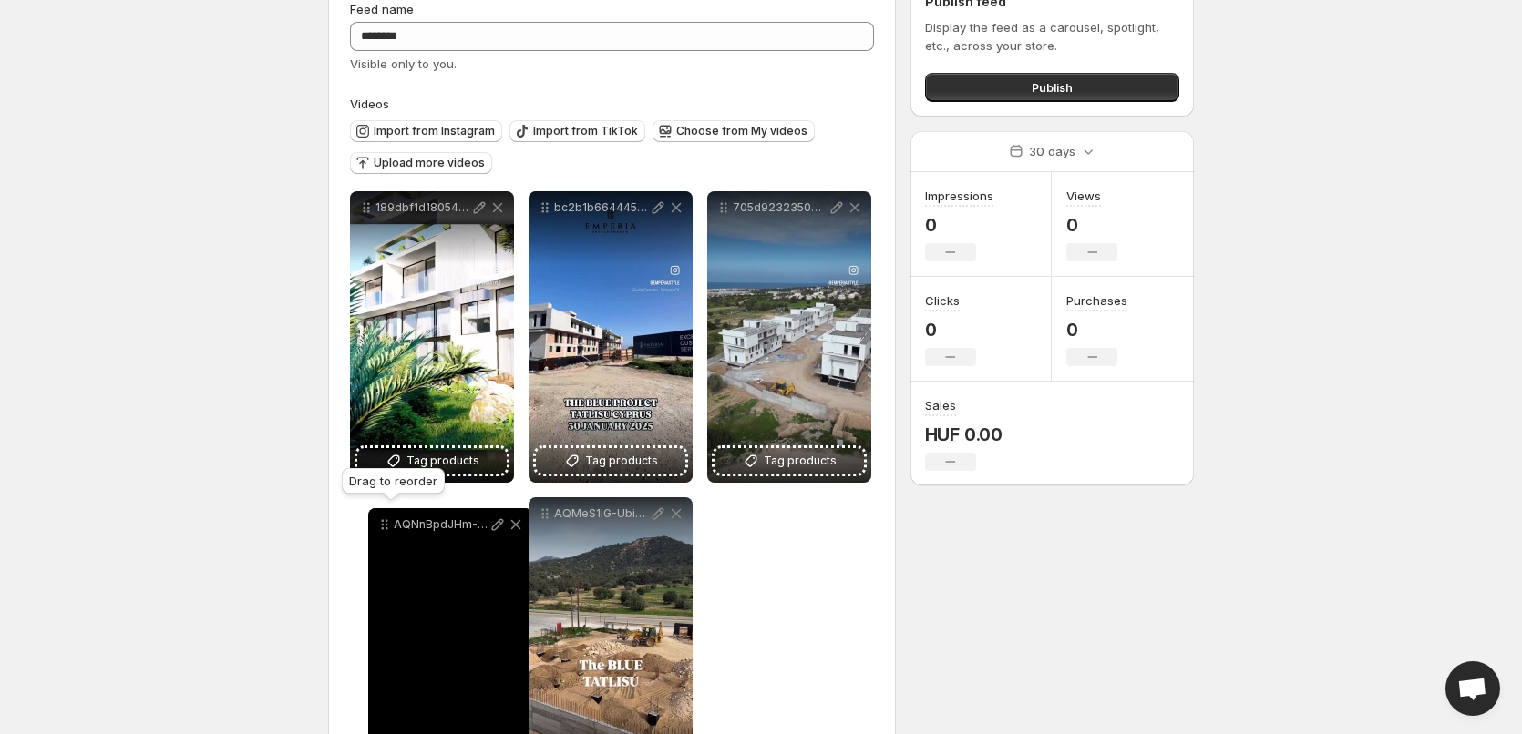
drag, startPoint x: 367, startPoint y: 516, endPoint x: 384, endPoint y: 528, distance: 21.0
click at [384, 528] on icon at bounding box center [384, 525] width 18 height 18
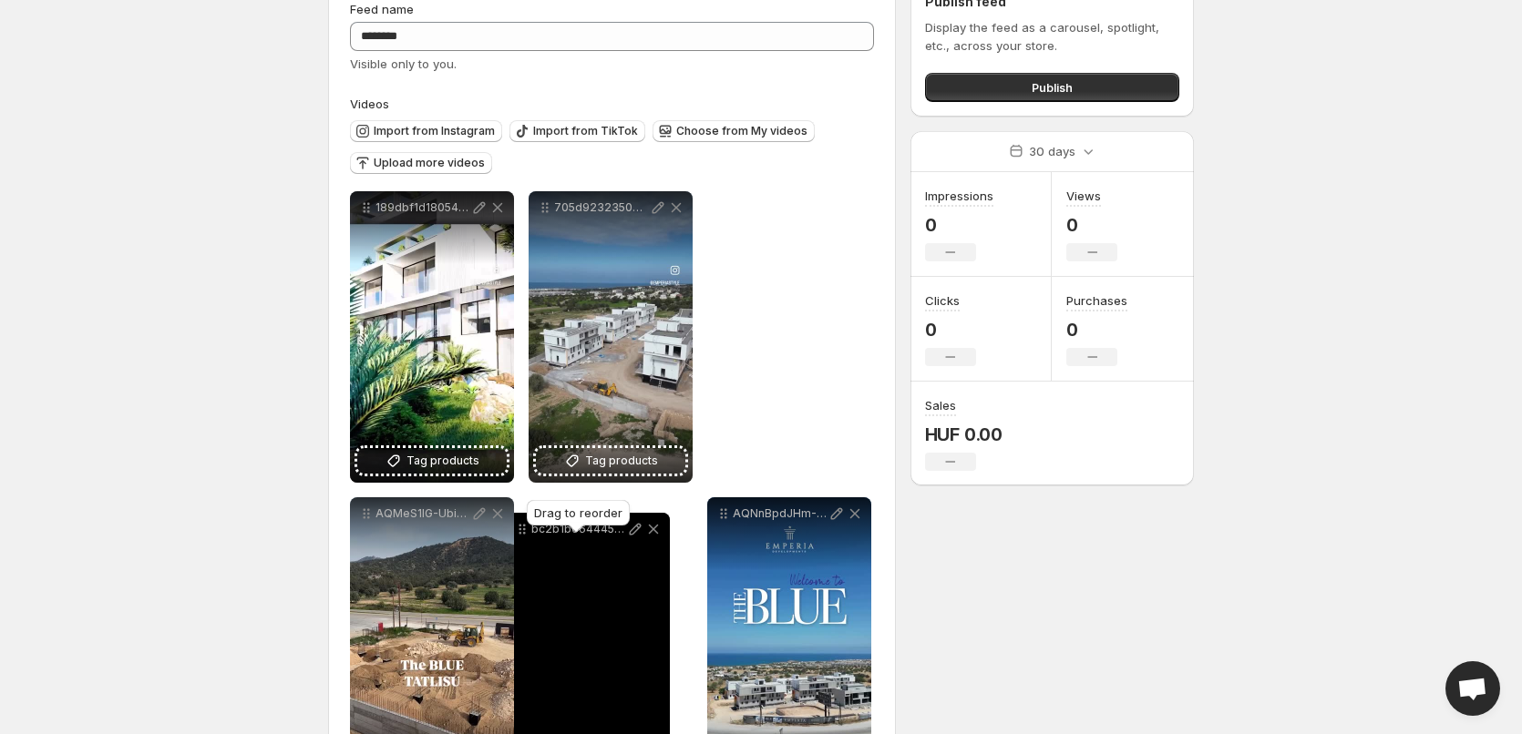
drag, startPoint x: 545, startPoint y: 216, endPoint x: 510, endPoint y: 535, distance: 320.8
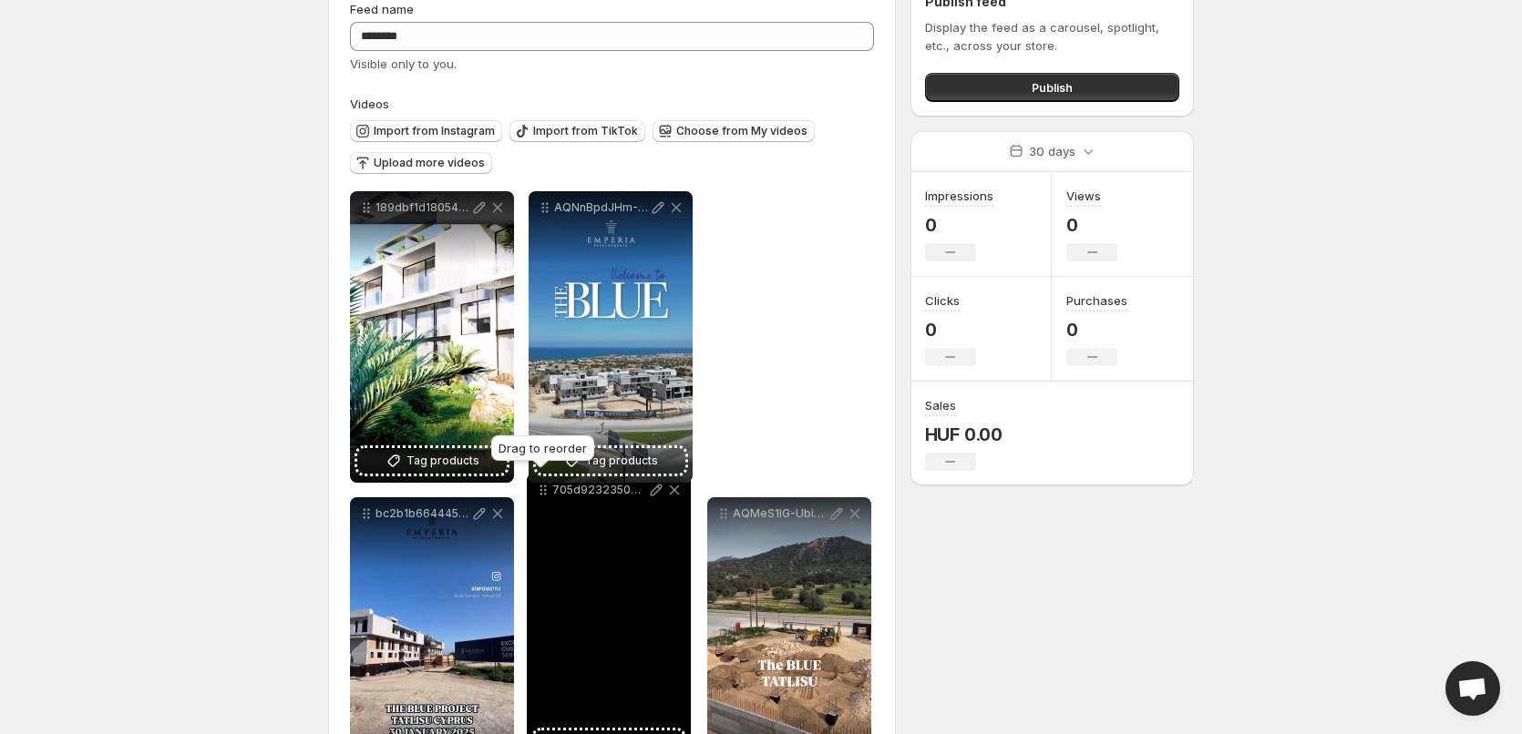
drag, startPoint x: 541, startPoint y: 210, endPoint x: 540, endPoint y: 494, distance: 283.4
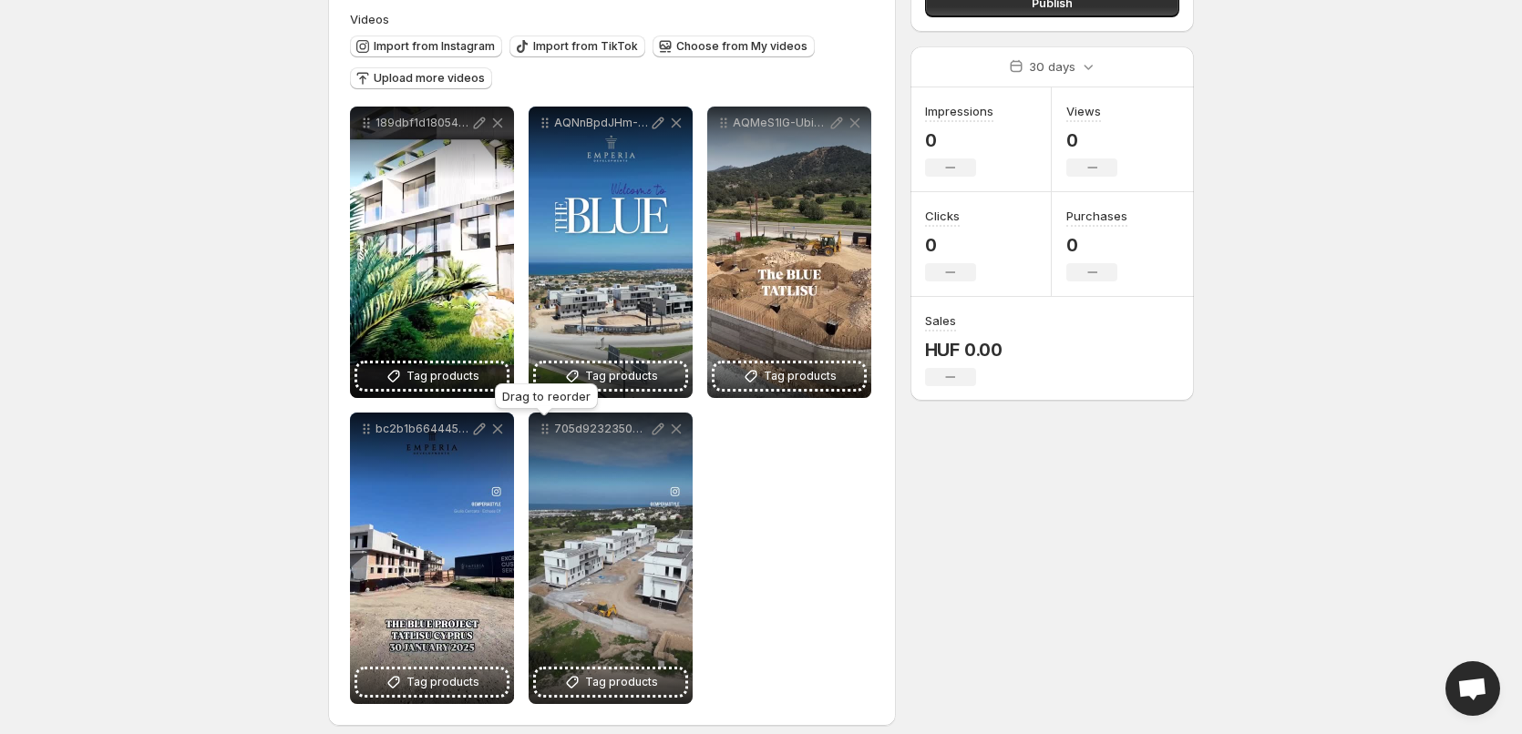
scroll to position [190, 0]
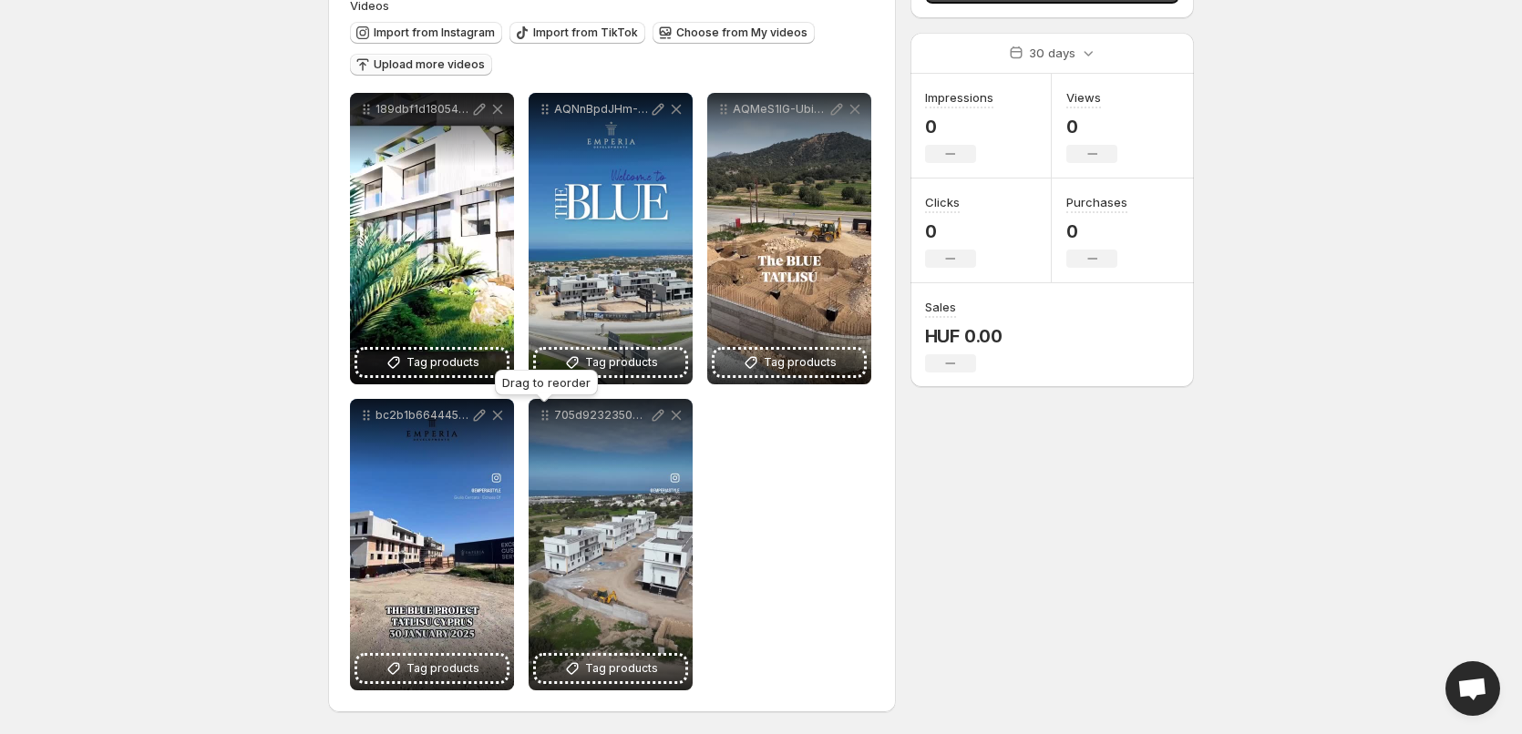
click at [427, 58] on span "Upload more videos" at bounding box center [429, 64] width 111 height 15
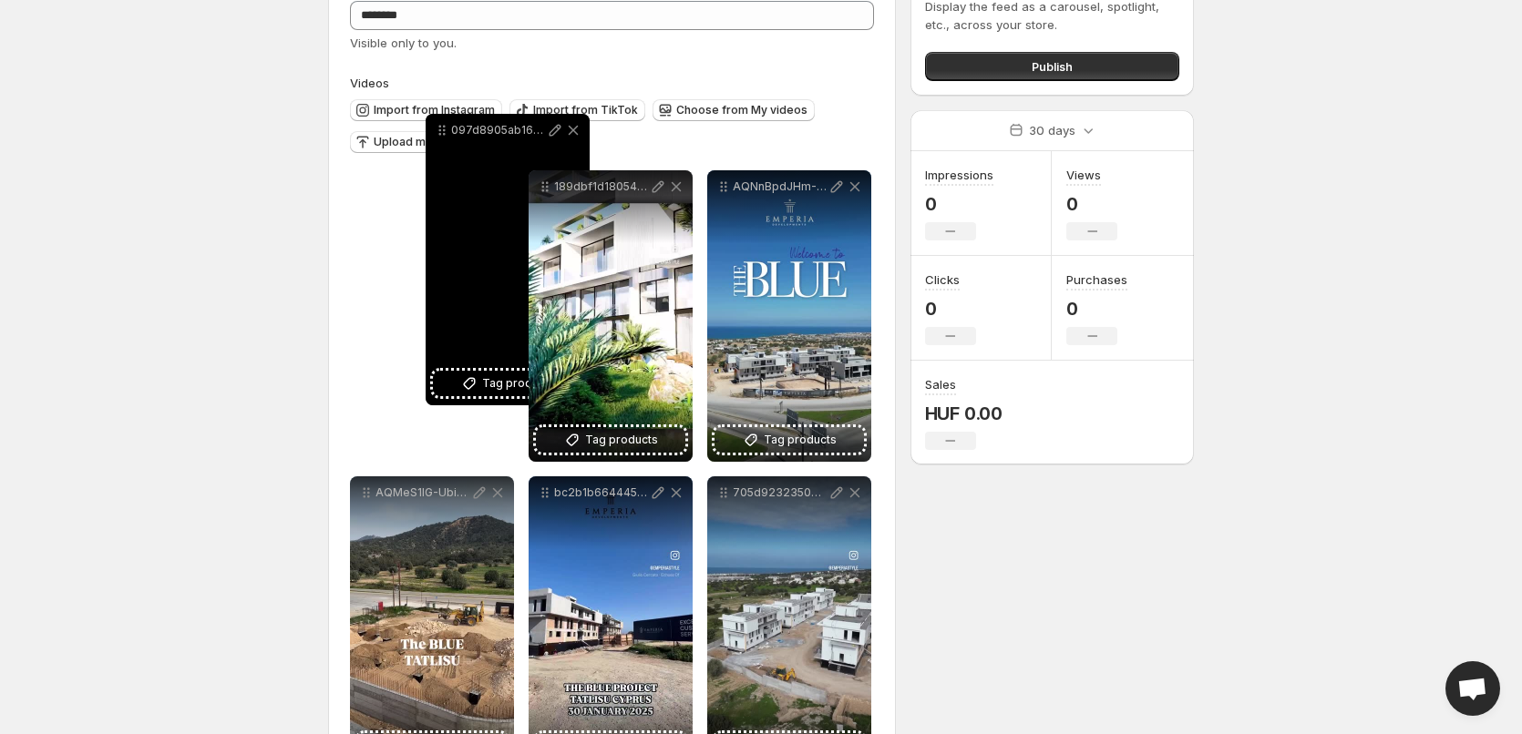
scroll to position [110, 0]
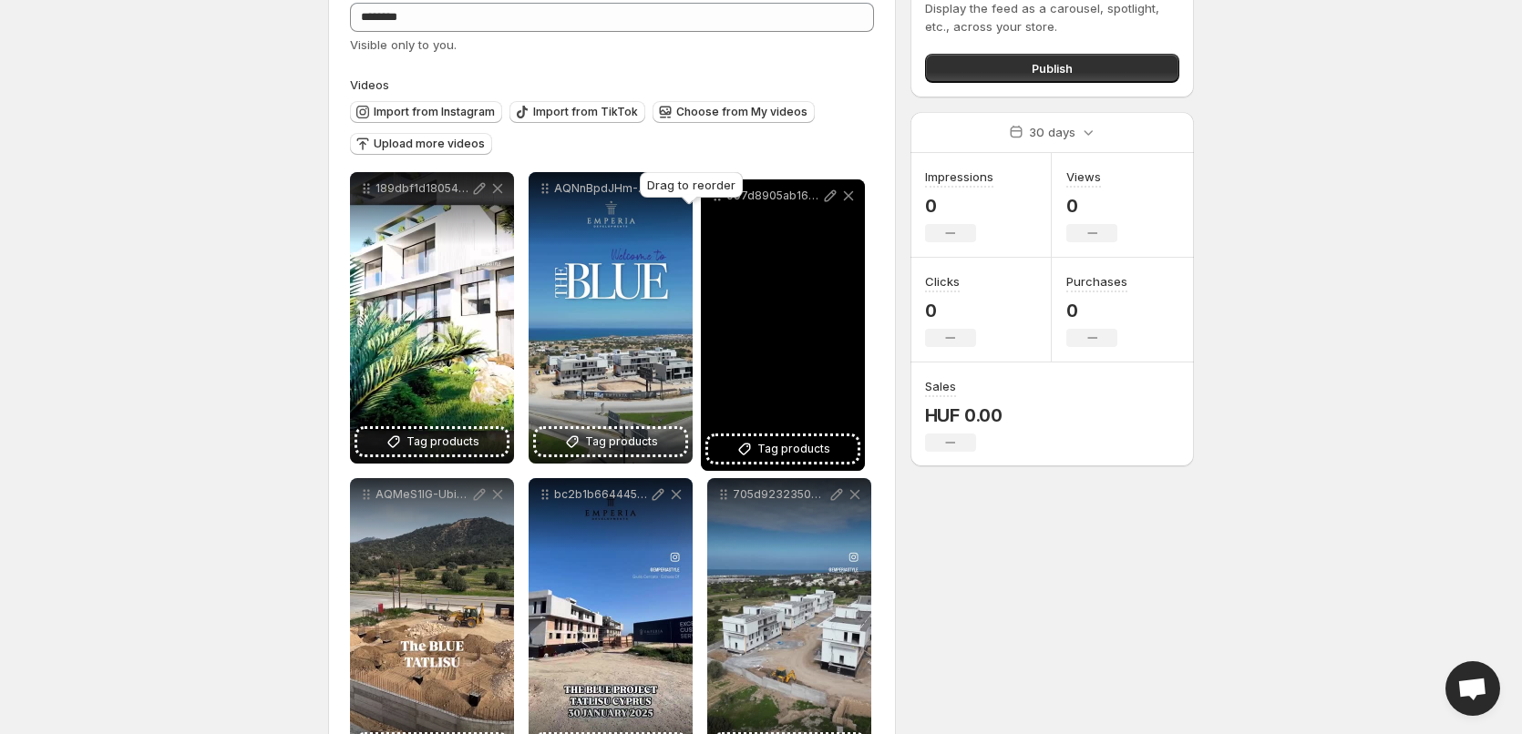
drag, startPoint x: 369, startPoint y: 122, endPoint x: 720, endPoint y: 201, distance: 359.6
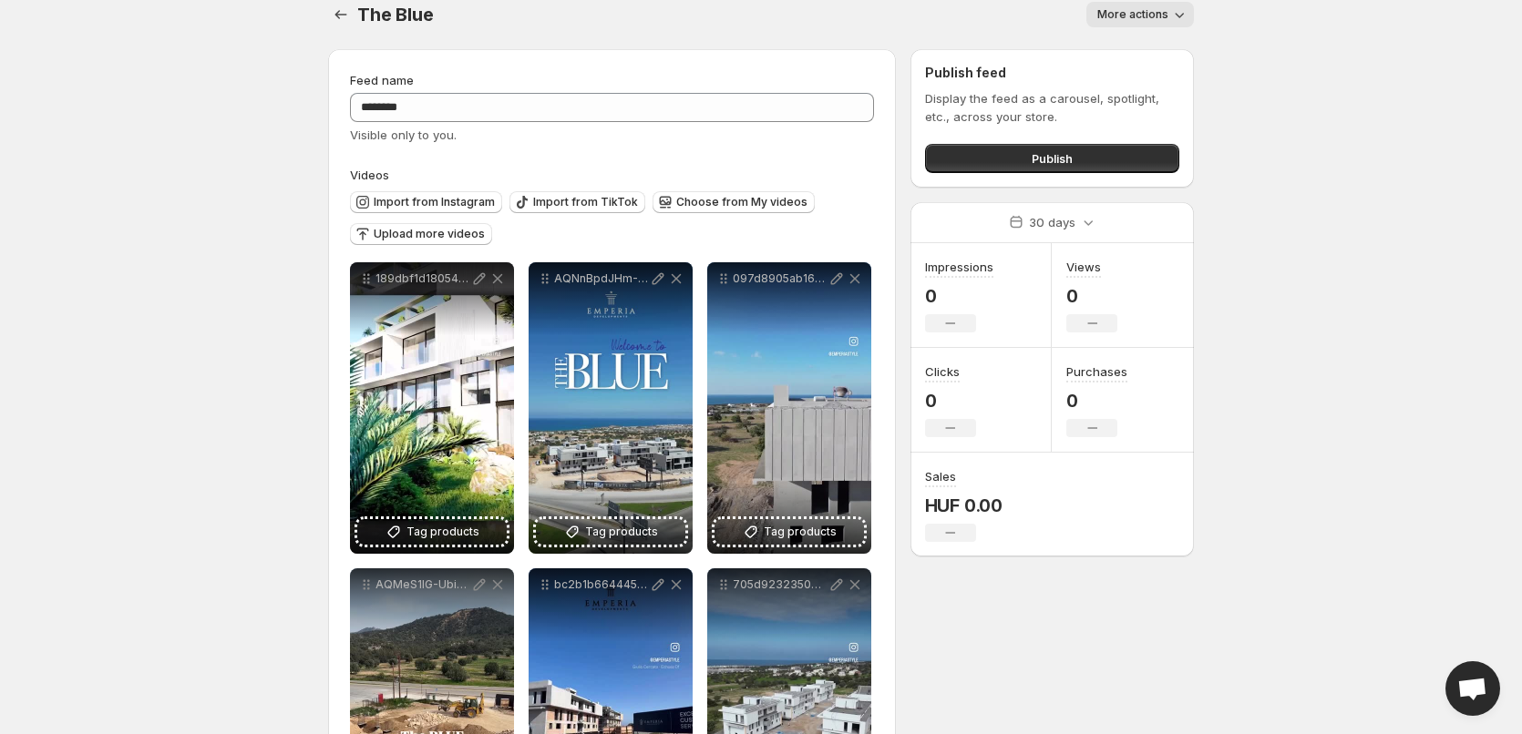
scroll to position [0, 0]
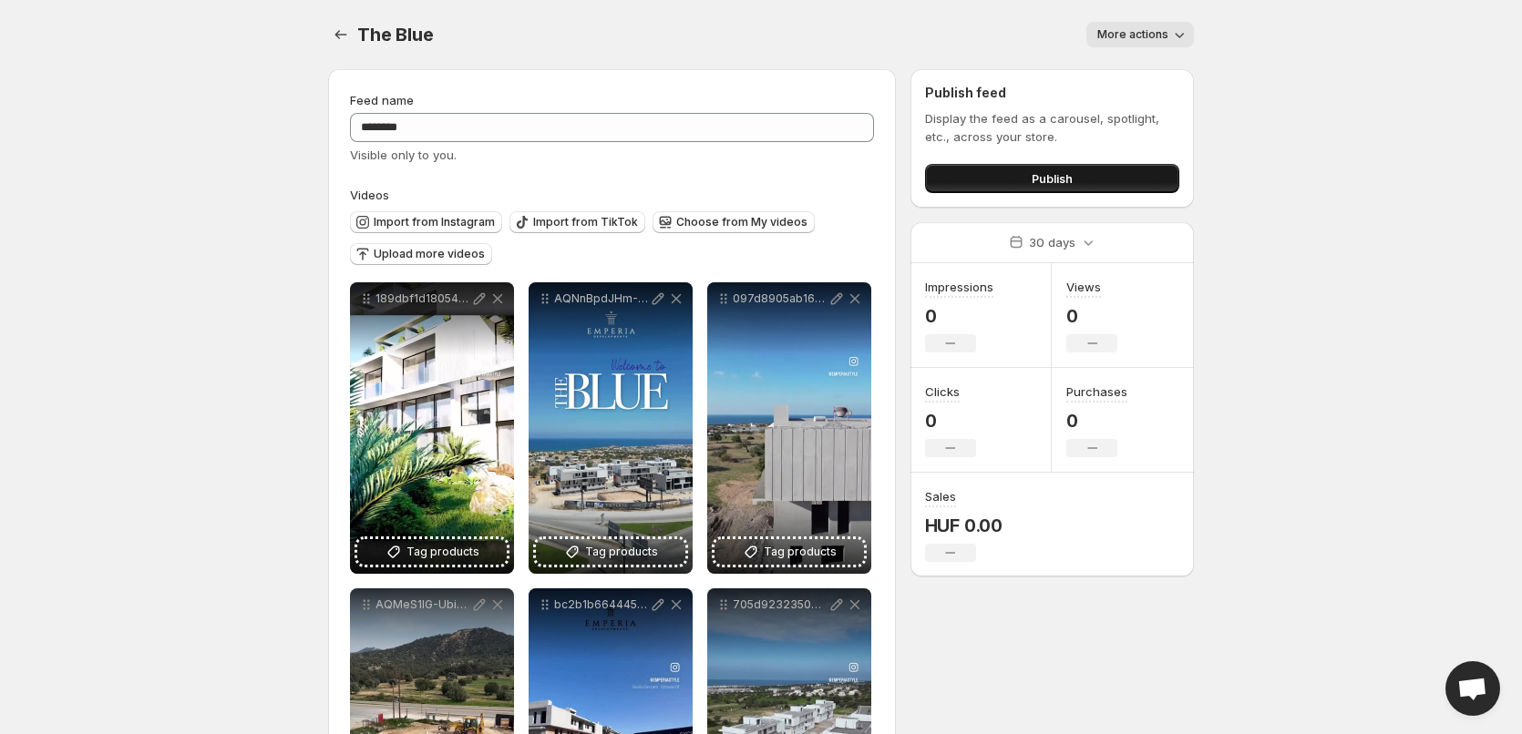
click at [1007, 178] on button "Publish" at bounding box center [1052, 178] width 254 height 29
click at [333, 41] on icon "Settings" at bounding box center [341, 35] width 18 height 18
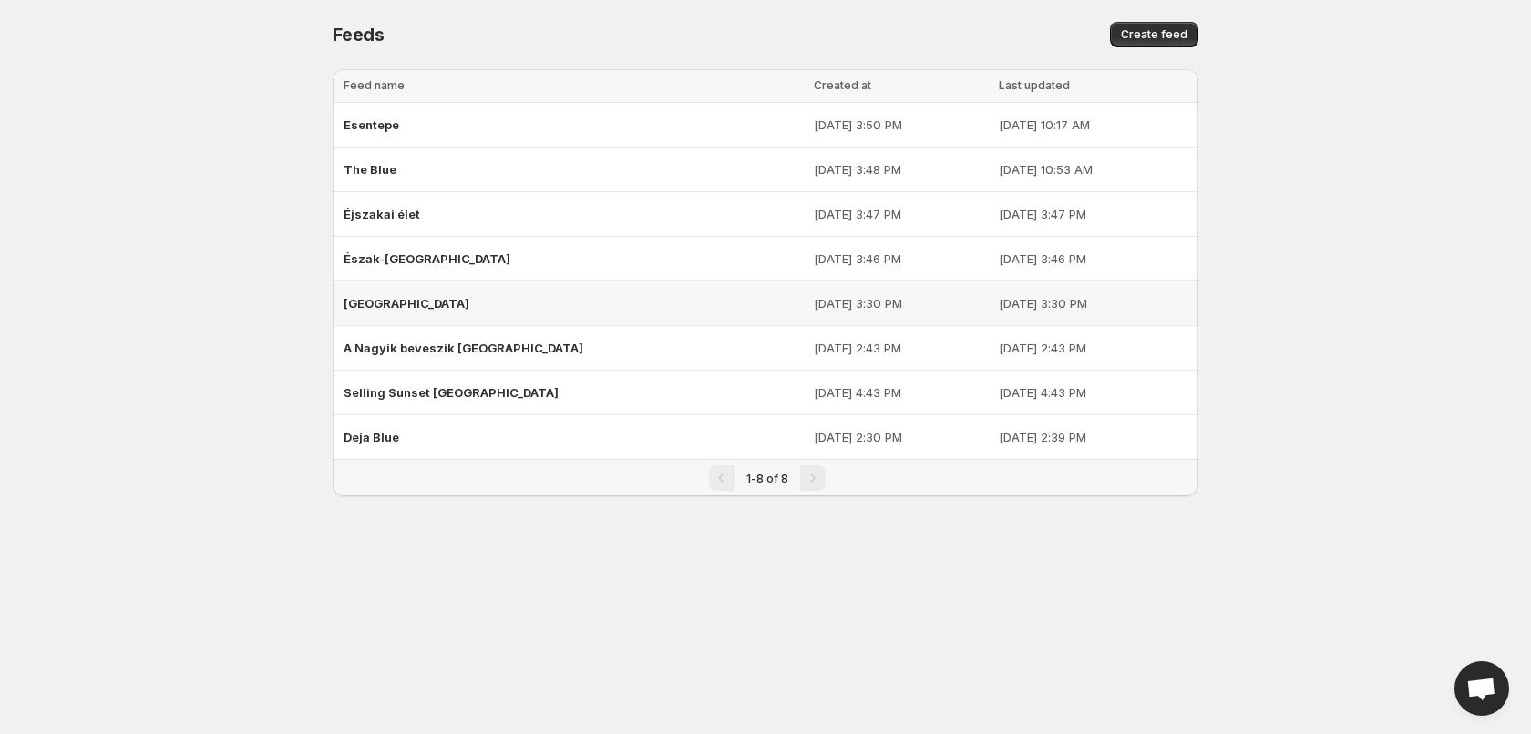
click at [393, 301] on span "[GEOGRAPHIC_DATA]" at bounding box center [406, 303] width 126 height 15
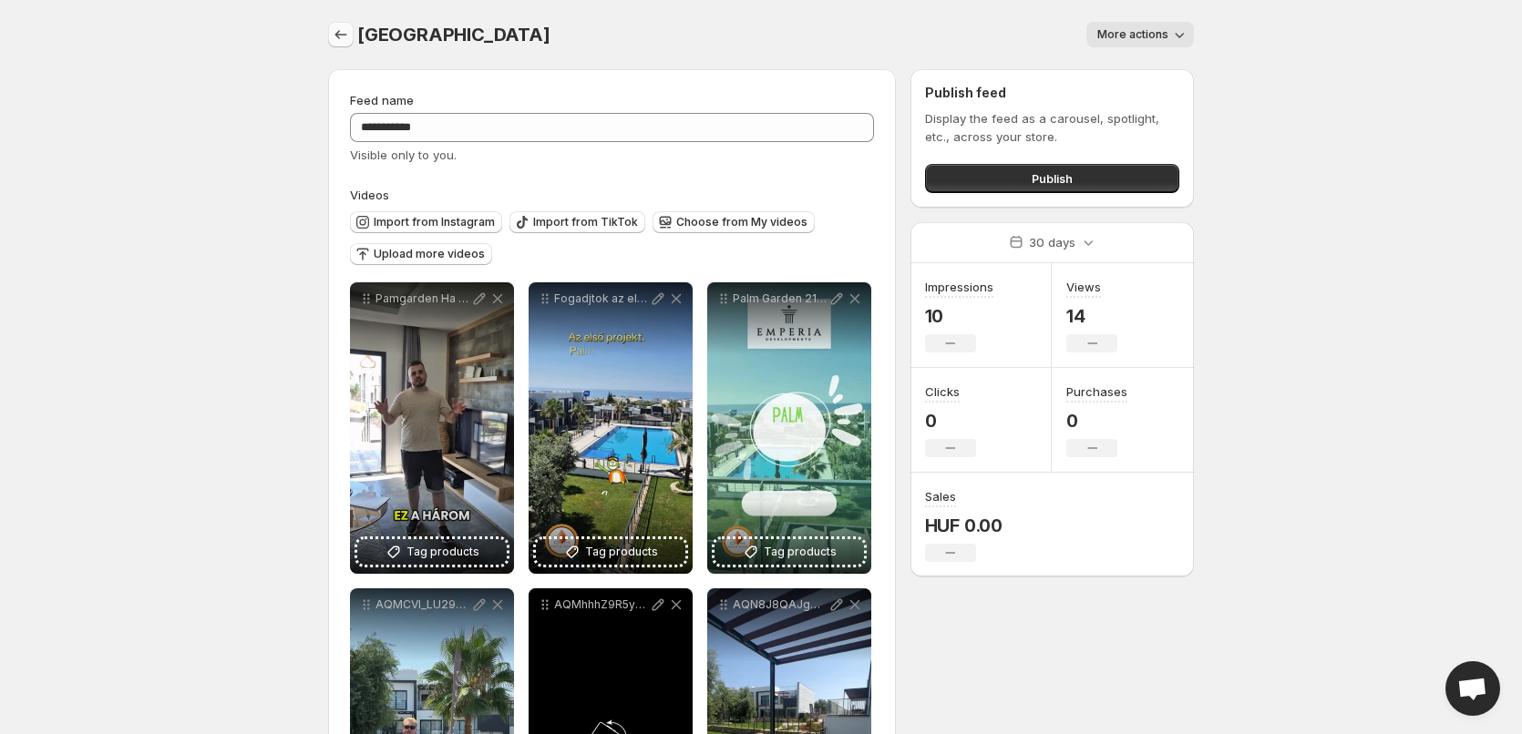
click at [335, 36] on icon "Settings" at bounding box center [341, 35] width 18 height 18
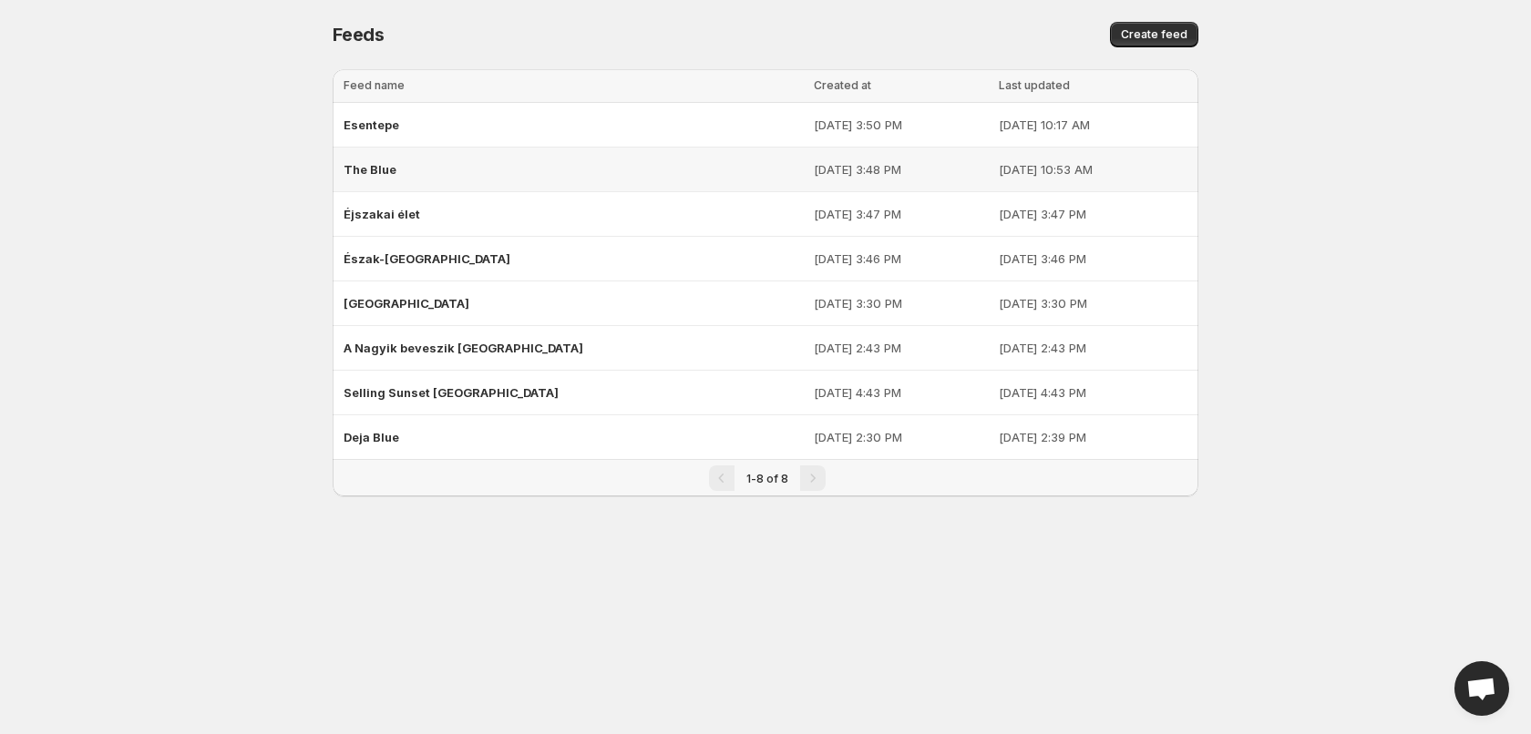
click at [394, 163] on span "The Blue" at bounding box center [369, 169] width 53 height 15
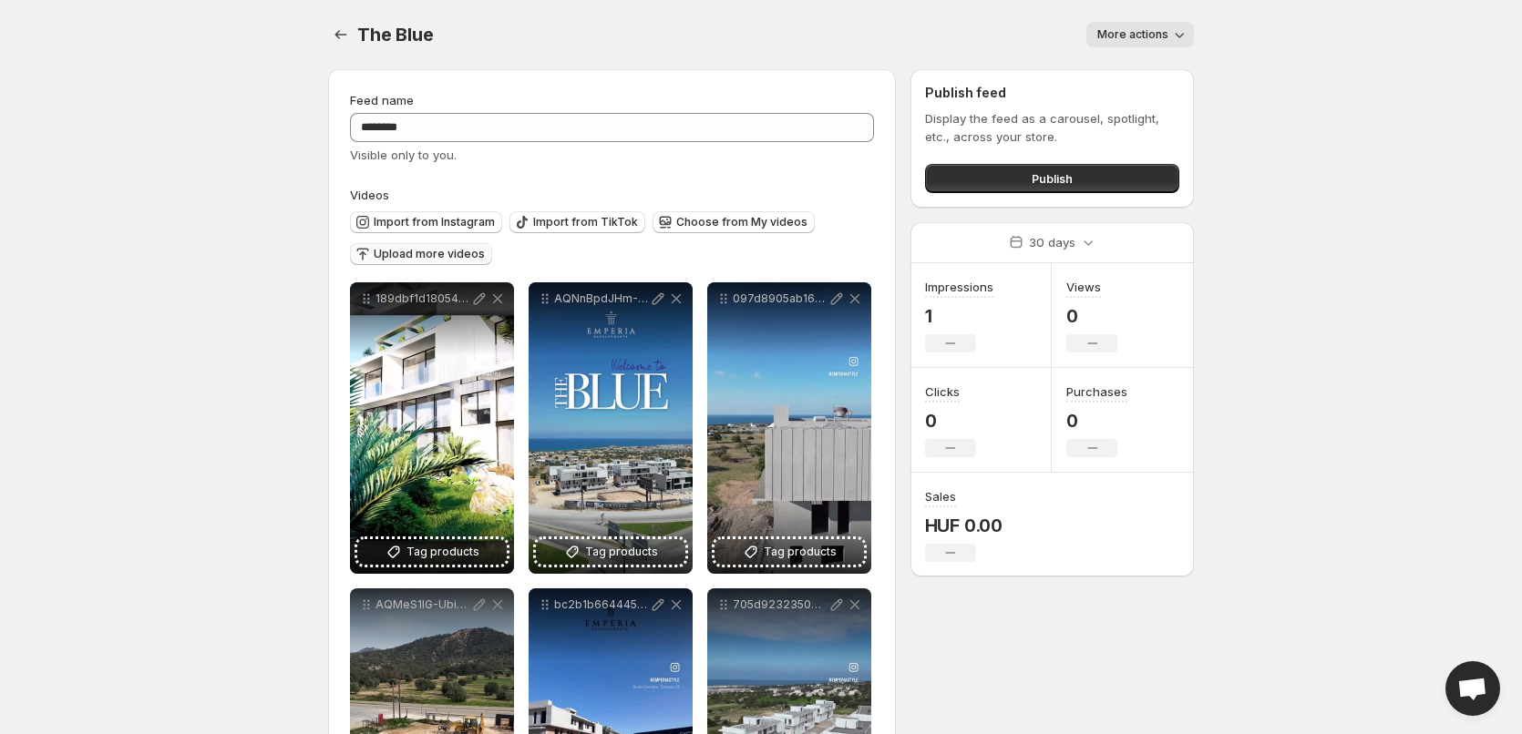
click at [434, 259] on span "Upload more videos" at bounding box center [429, 254] width 111 height 15
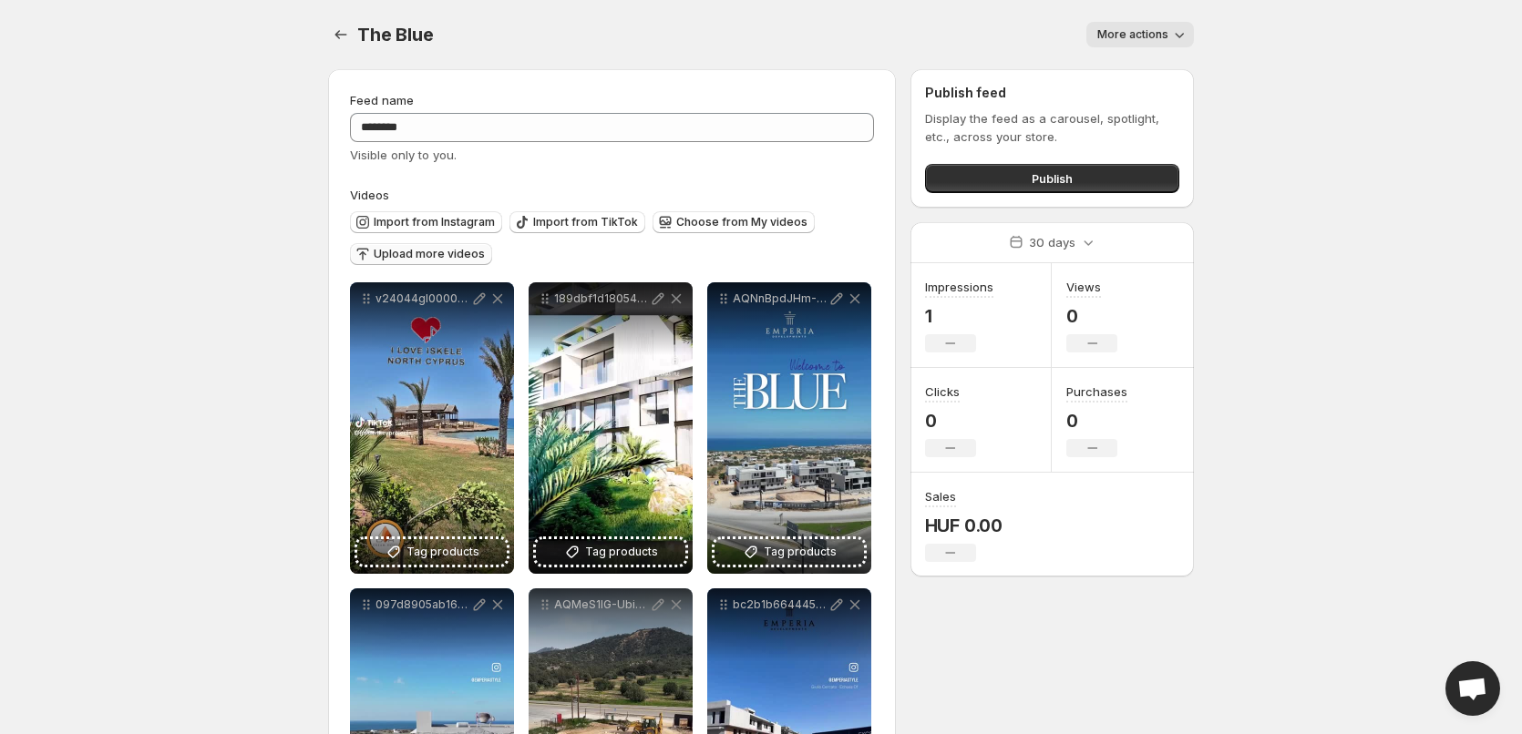
click at [436, 259] on span "Upload more videos" at bounding box center [429, 254] width 111 height 15
click at [425, 257] on span "Upload more videos" at bounding box center [429, 254] width 111 height 15
click at [411, 260] on span "Upload more videos" at bounding box center [429, 254] width 111 height 15
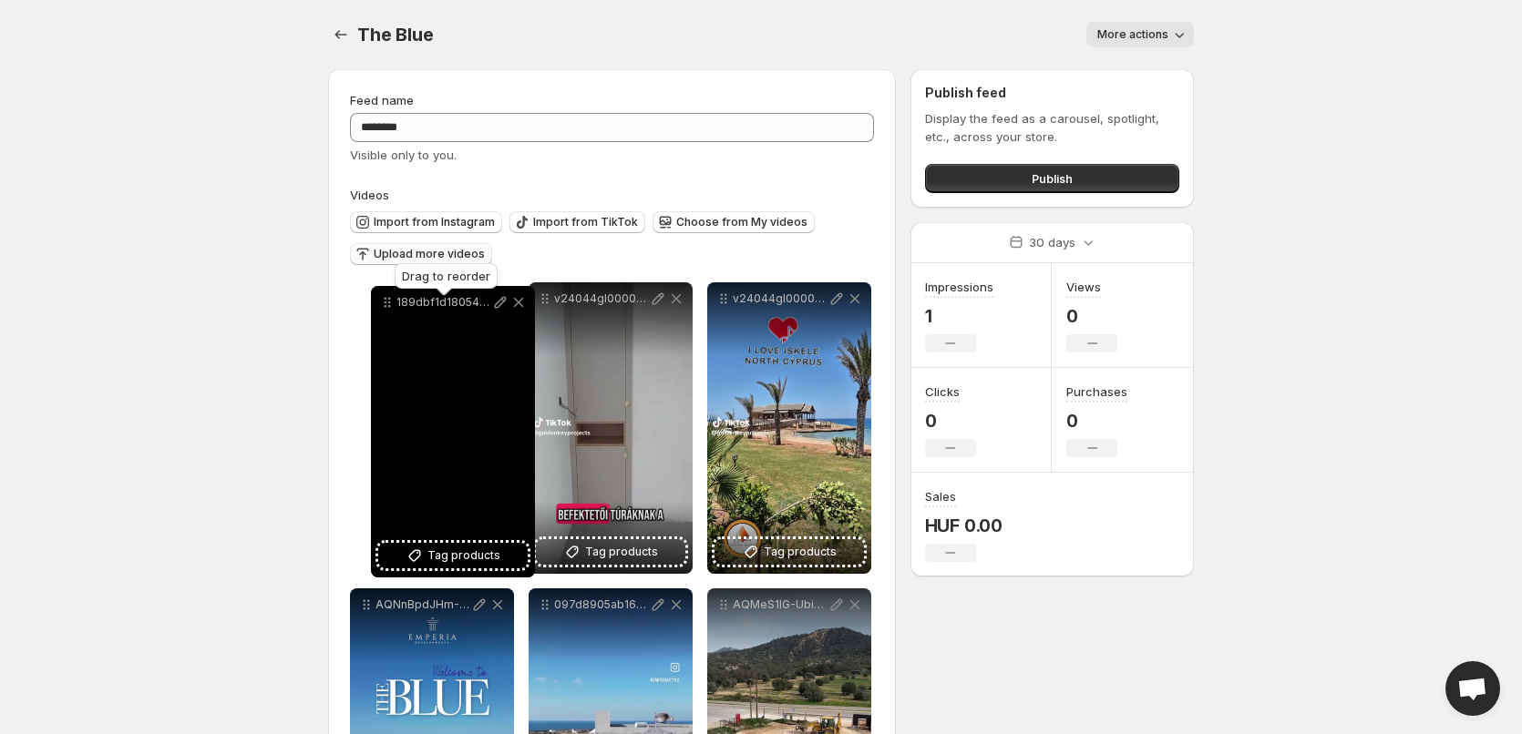
drag, startPoint x: 720, startPoint y: 300, endPoint x: 384, endPoint y: 303, distance: 336.2
click at [384, 303] on icon at bounding box center [387, 302] width 18 height 18
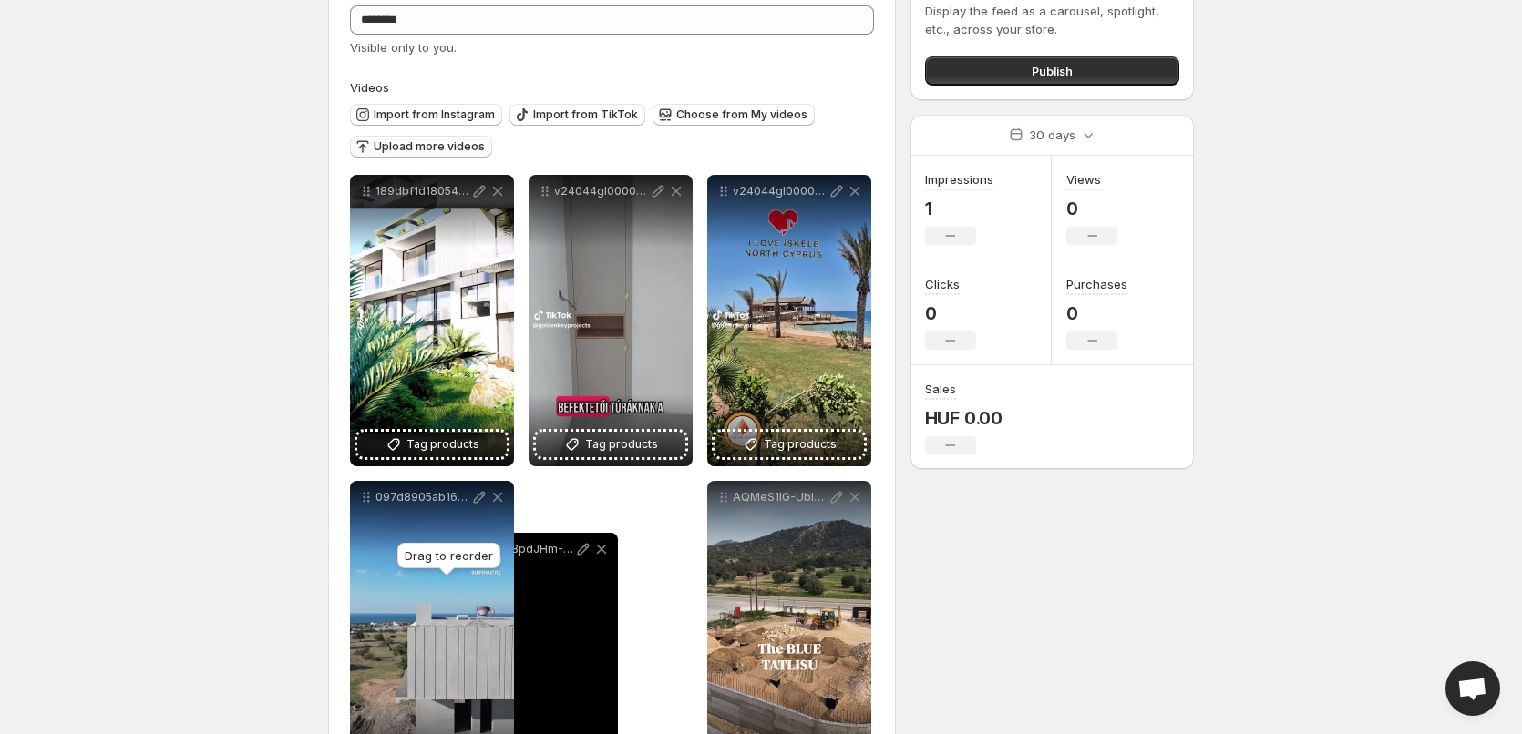
scroll to position [112, 0]
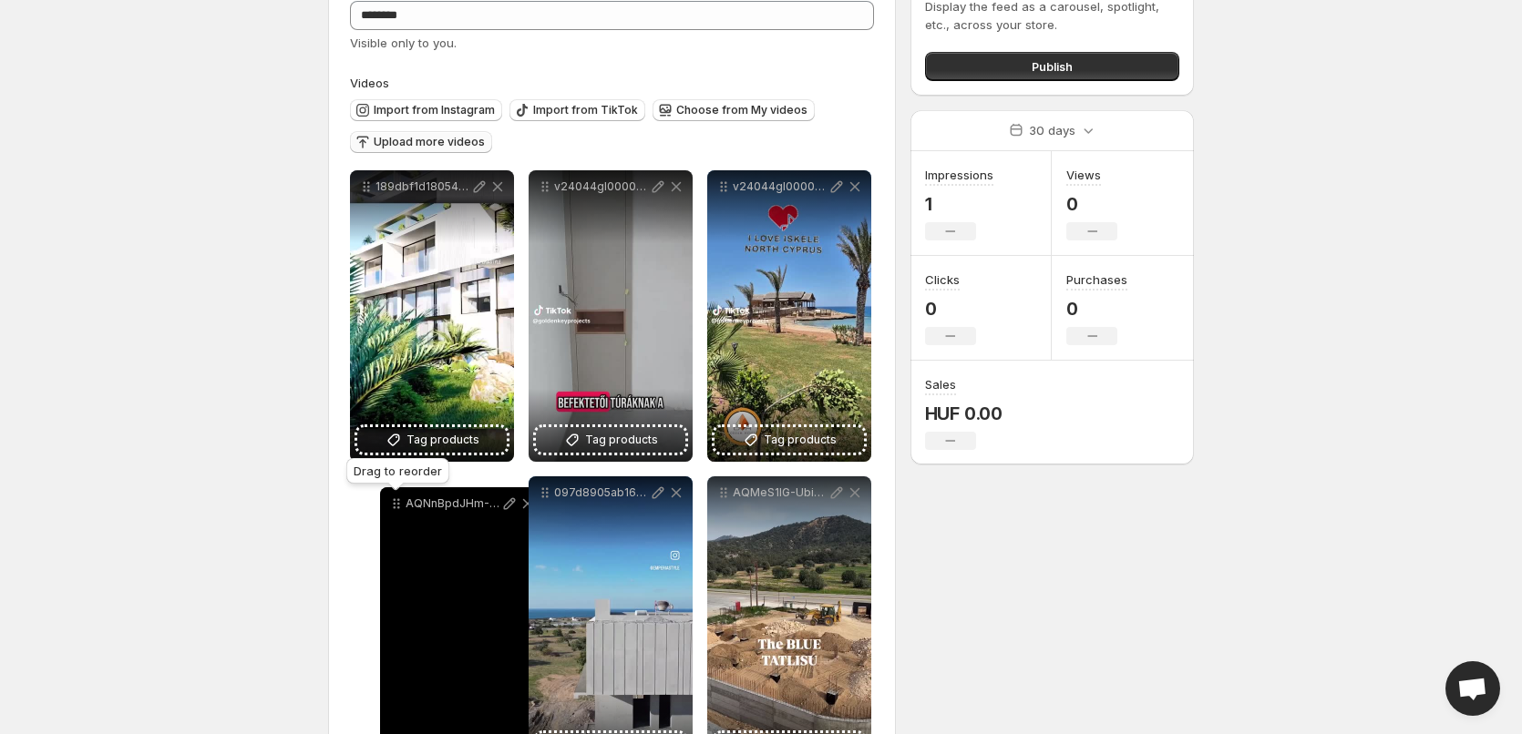
drag, startPoint x: 372, startPoint y: 600, endPoint x: 389, endPoint y: 505, distance: 96.3
click at [389, 505] on icon at bounding box center [396, 504] width 18 height 18
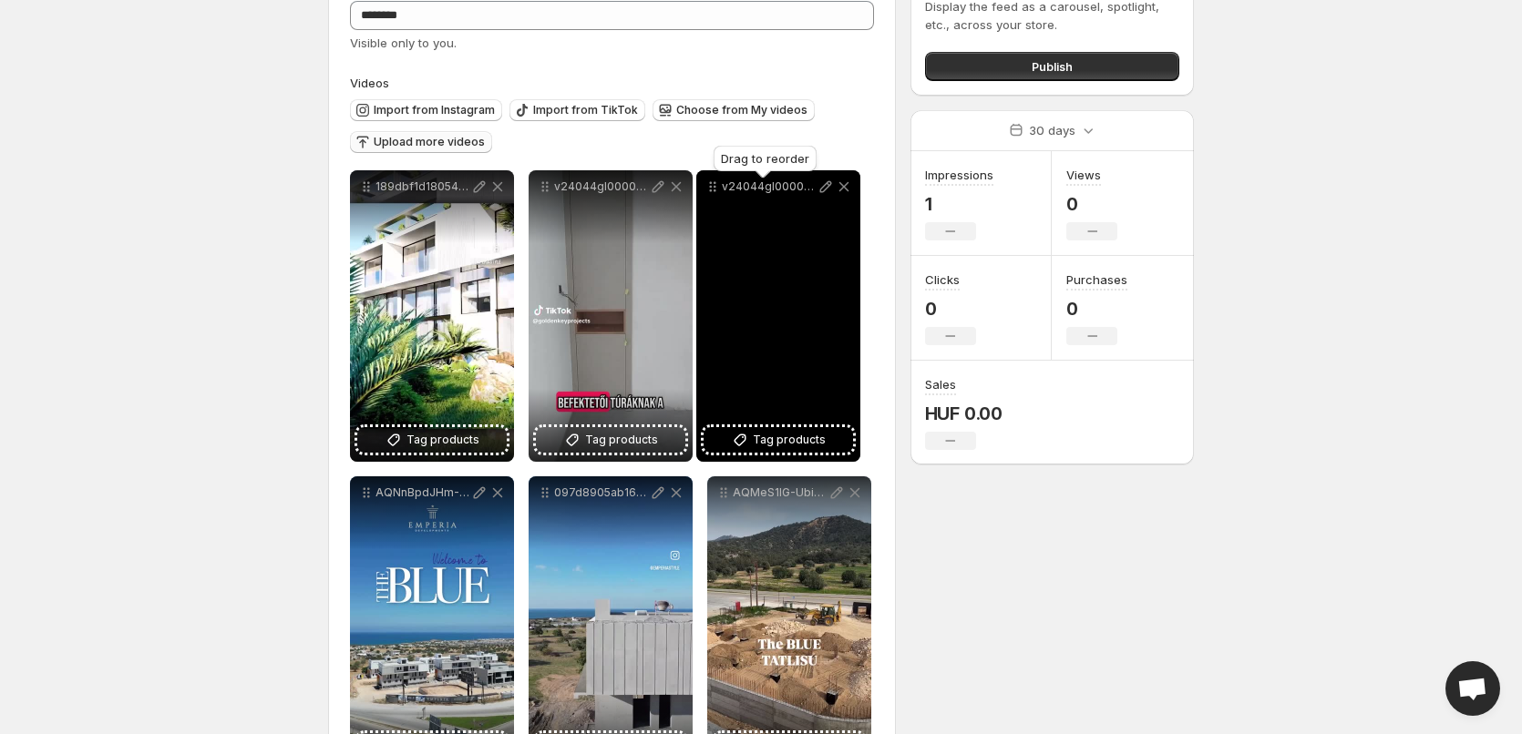
drag, startPoint x: 722, startPoint y: 190, endPoint x: 711, endPoint y: 190, distance: 10.9
click at [711, 190] on icon at bounding box center [711, 191] width 3 height 3
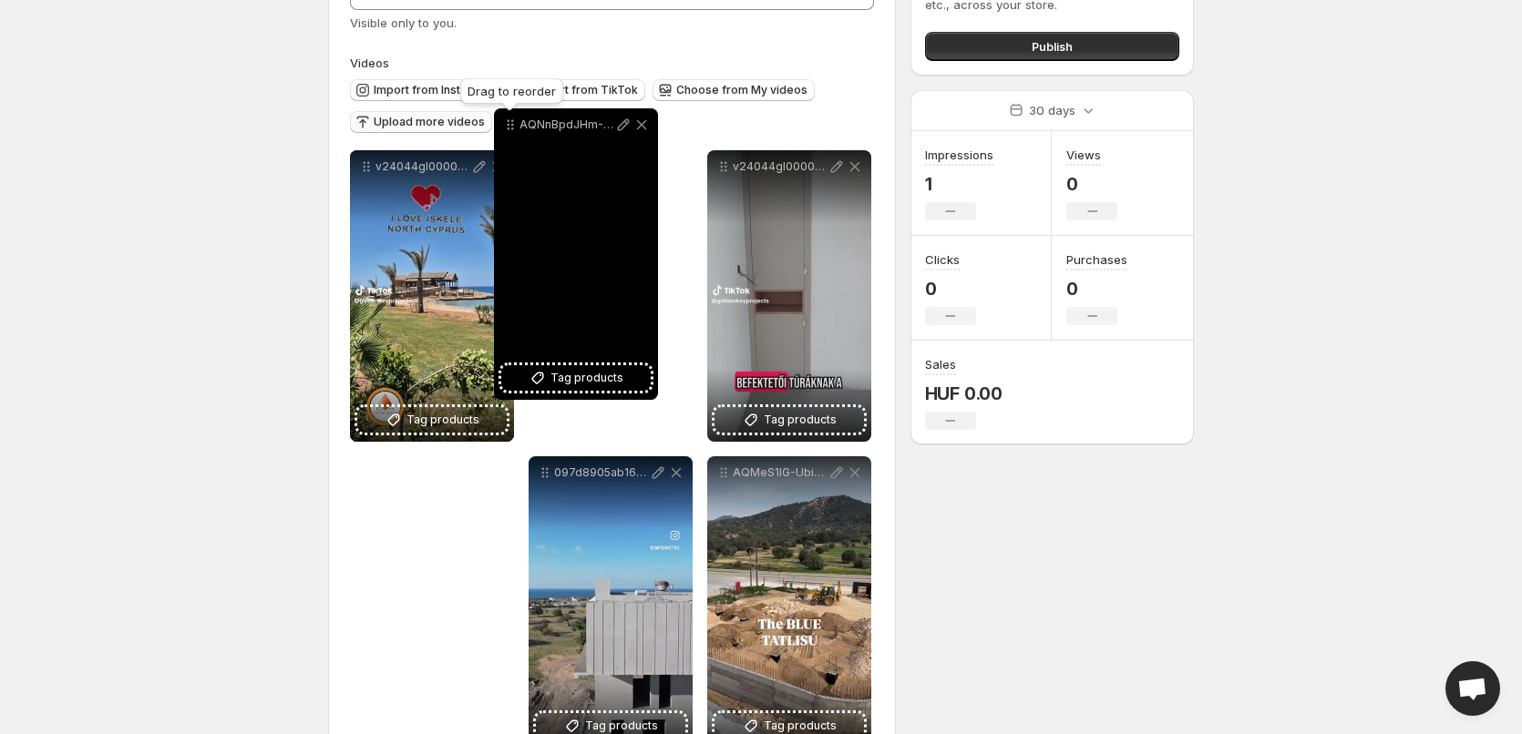
scroll to position [130, 0]
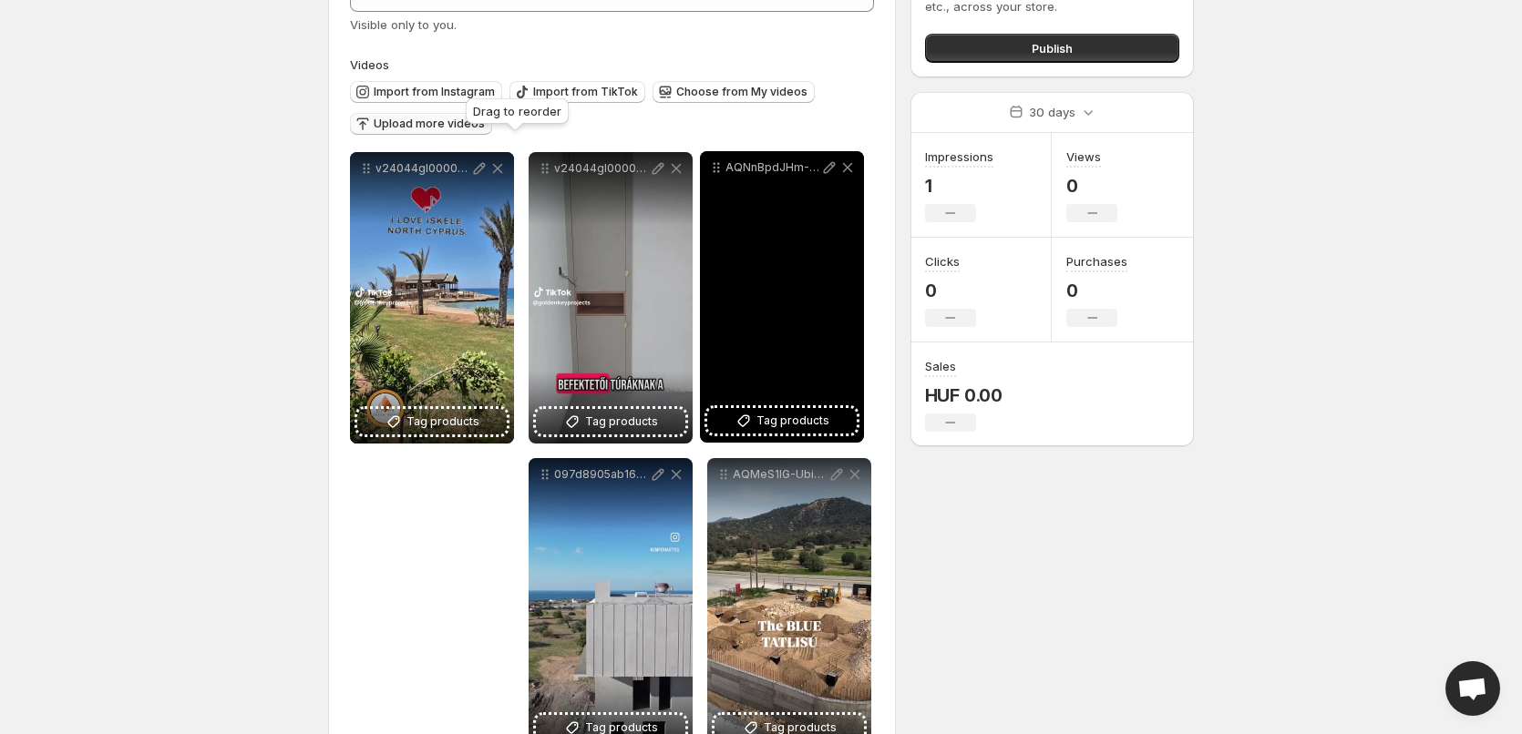
drag, startPoint x: 368, startPoint y: 398, endPoint x: 712, endPoint y: 165, distance: 416.0
click at [712, 165] on icon at bounding box center [716, 168] width 18 height 18
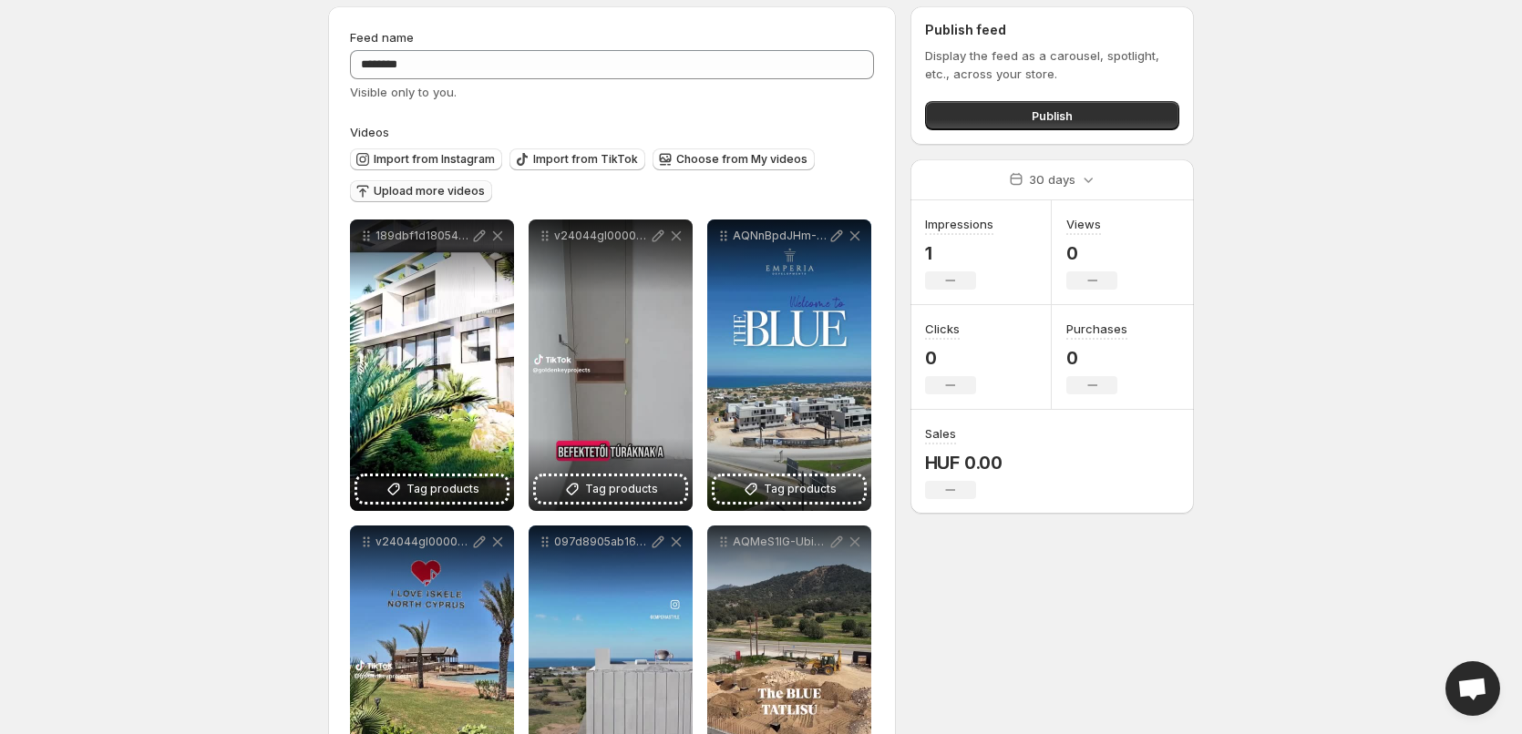
scroll to position [0, 0]
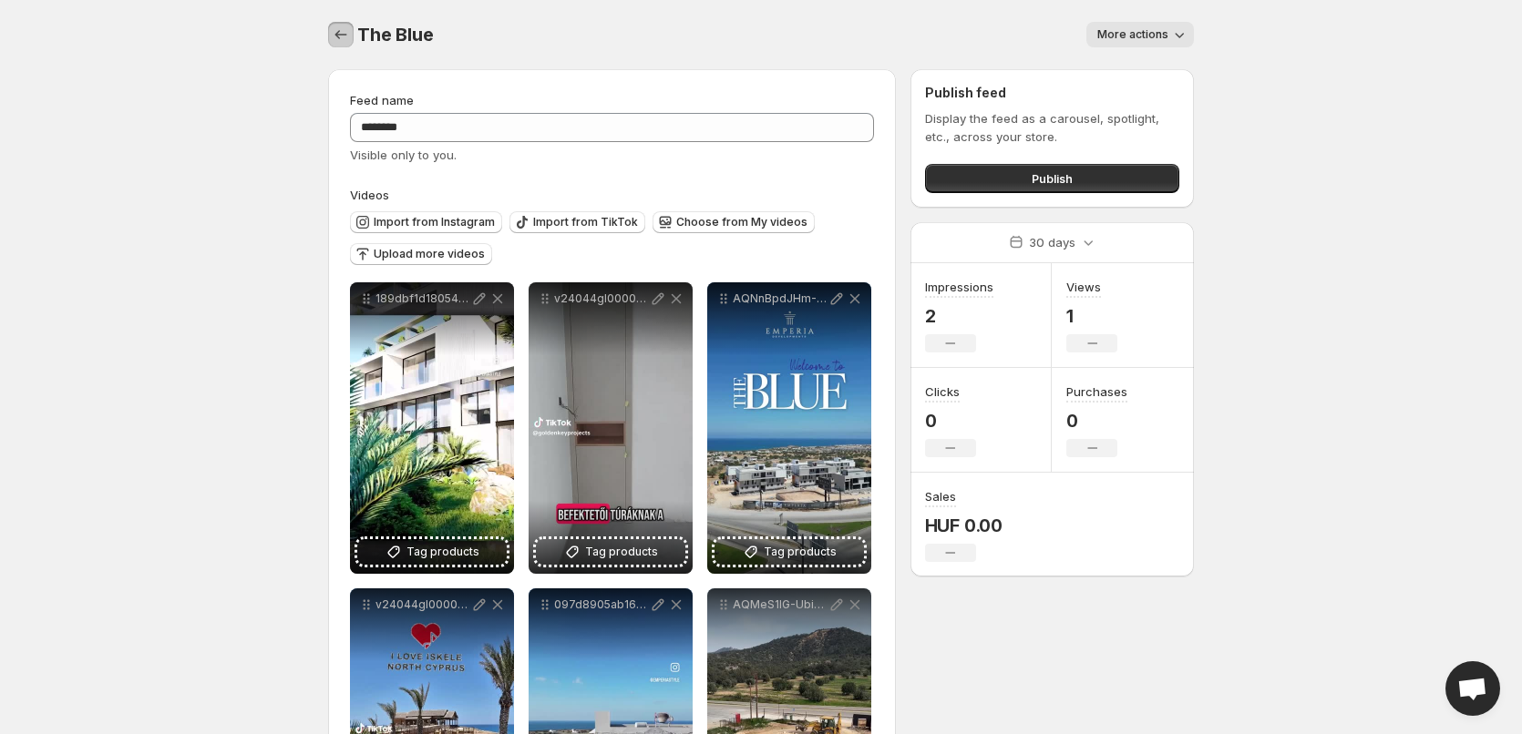
click at [336, 37] on icon "Settings" at bounding box center [341, 35] width 18 height 18
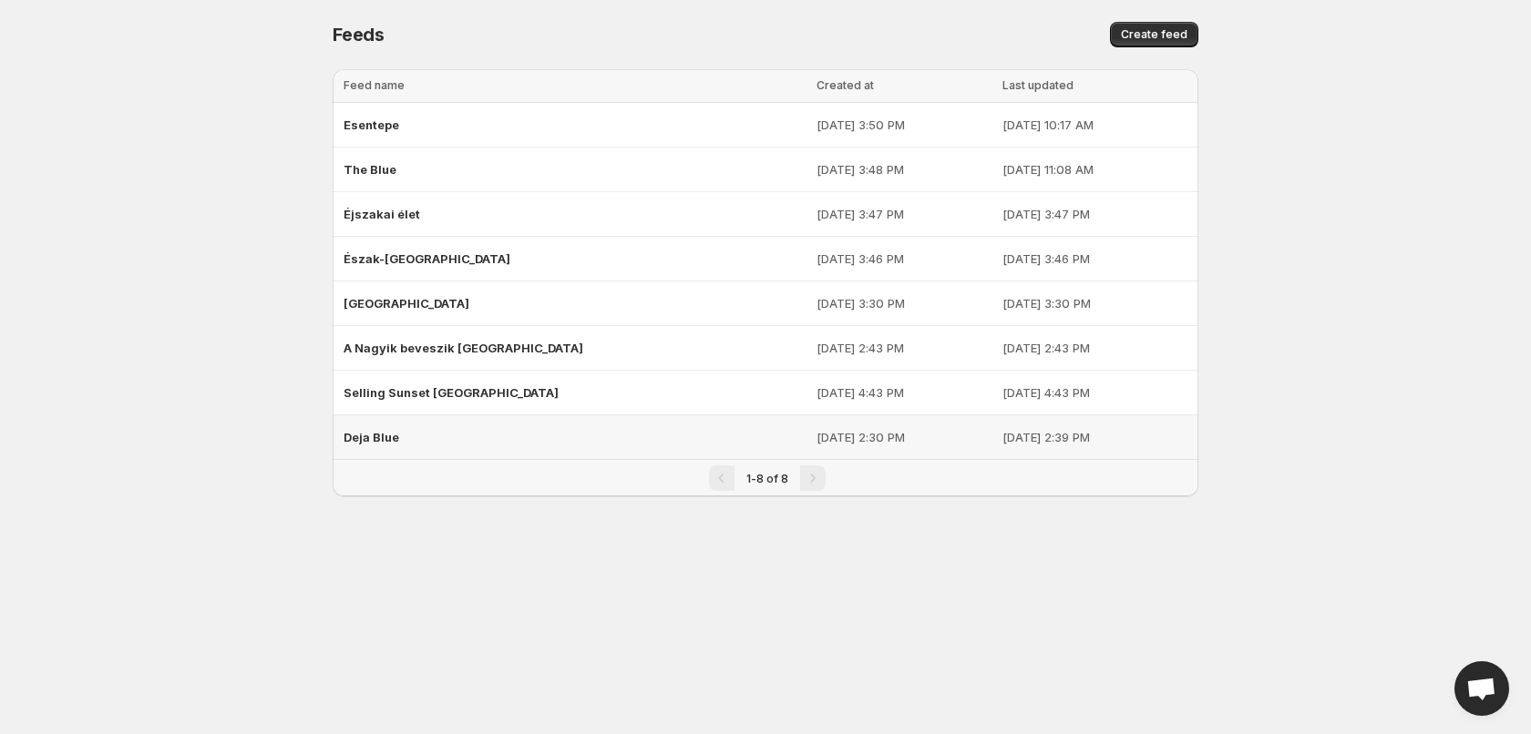
click at [477, 453] on div "Deja Blue" at bounding box center [574, 437] width 462 height 33
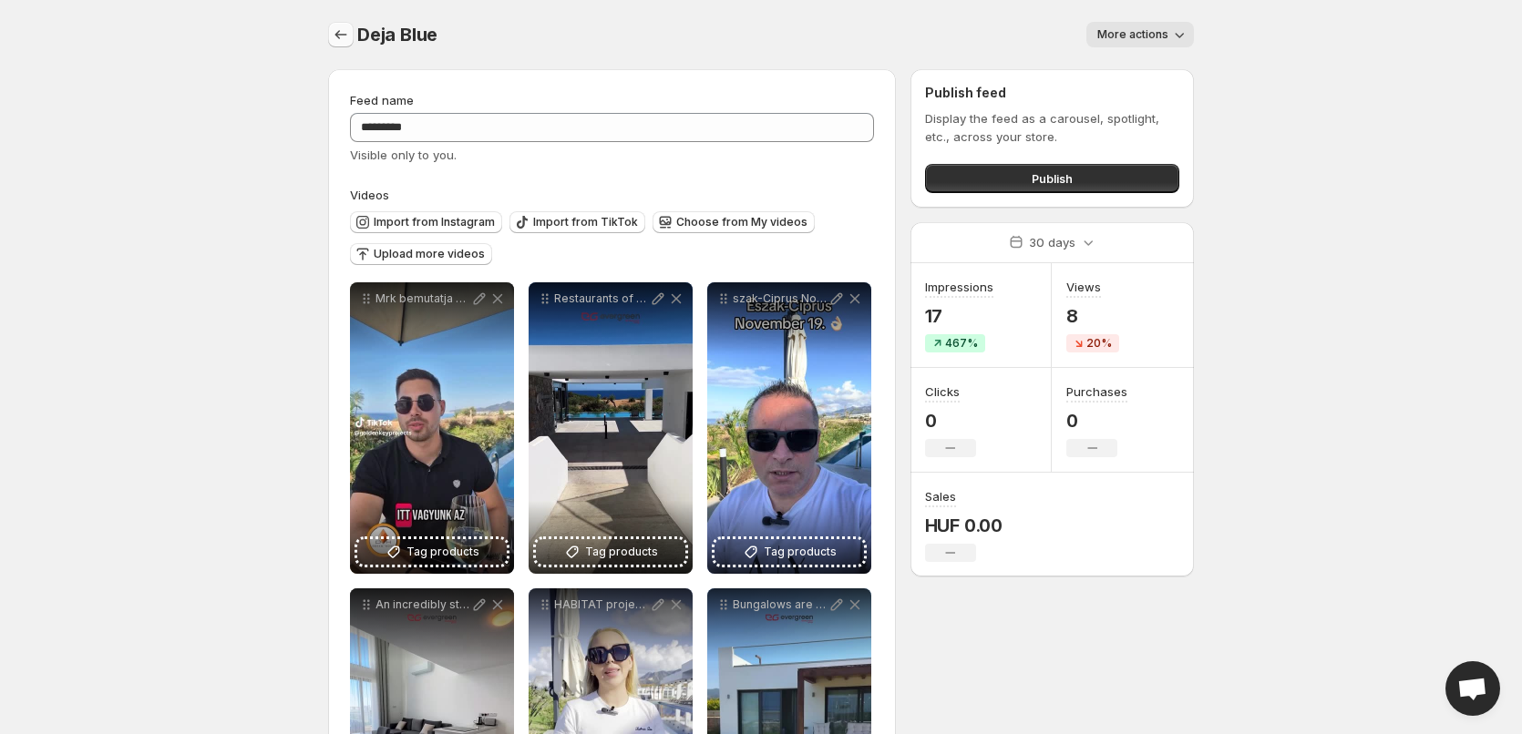
click at [346, 31] on icon "Settings" at bounding box center [341, 35] width 18 height 18
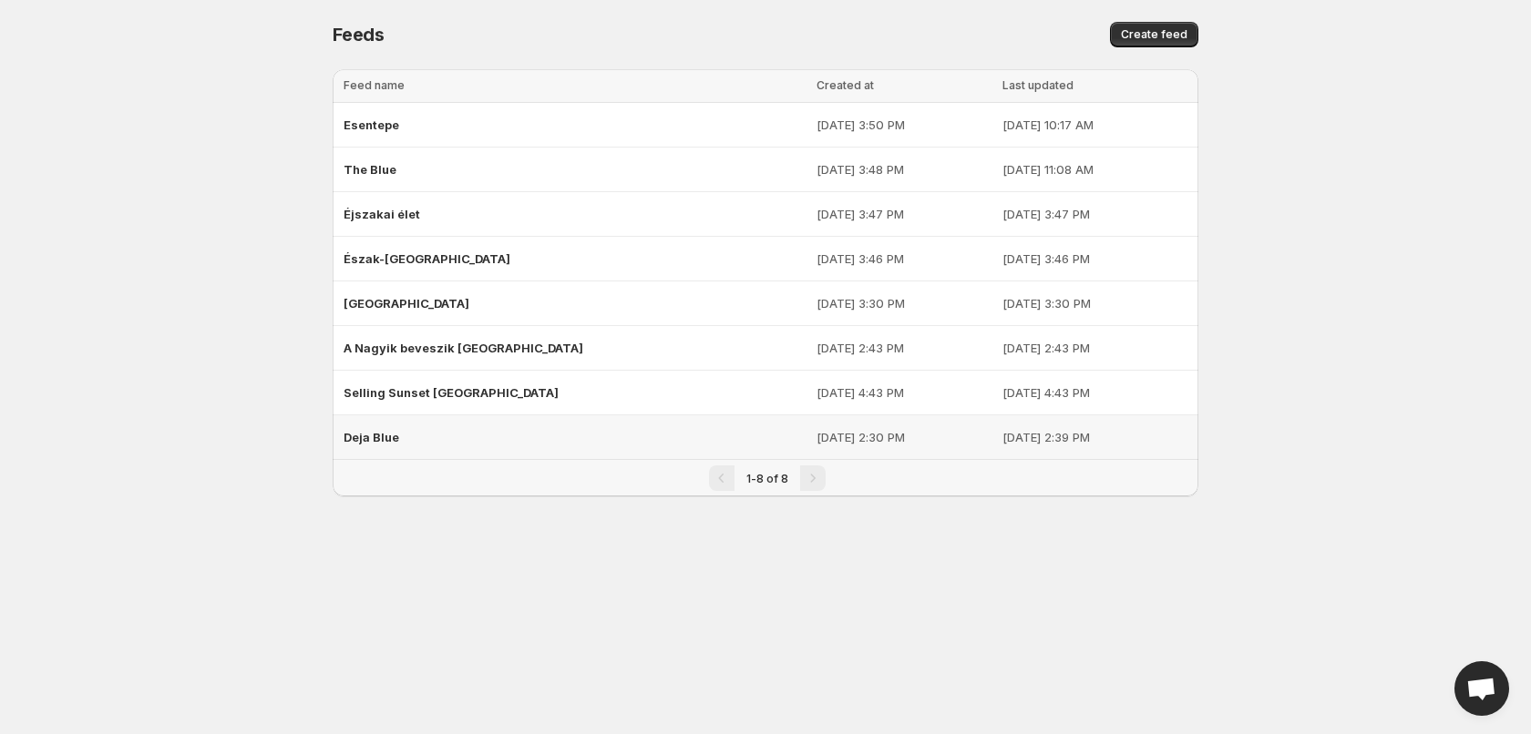
click at [396, 443] on span "Deja Blue" at bounding box center [371, 437] width 56 height 15
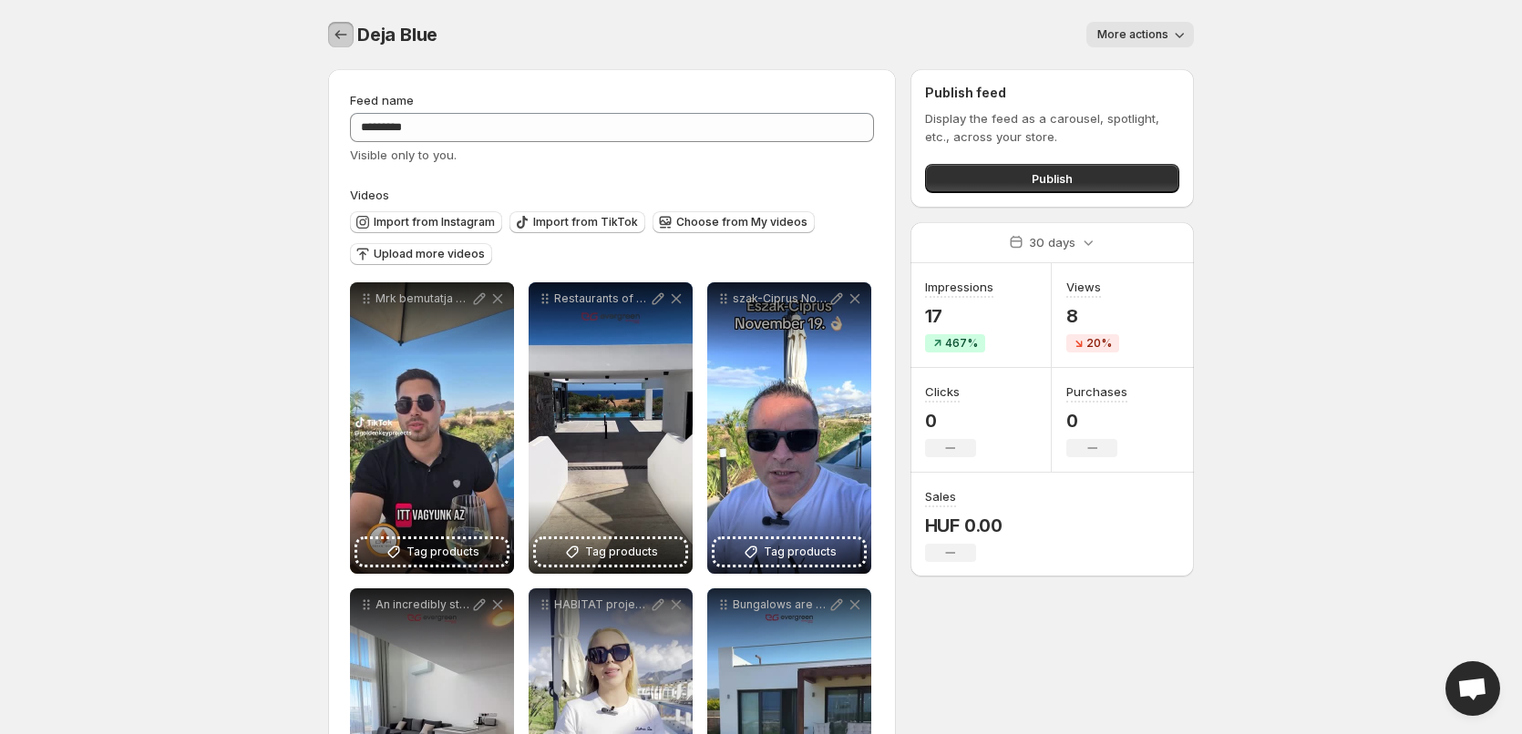
click at [348, 43] on icon "Settings" at bounding box center [341, 35] width 18 height 18
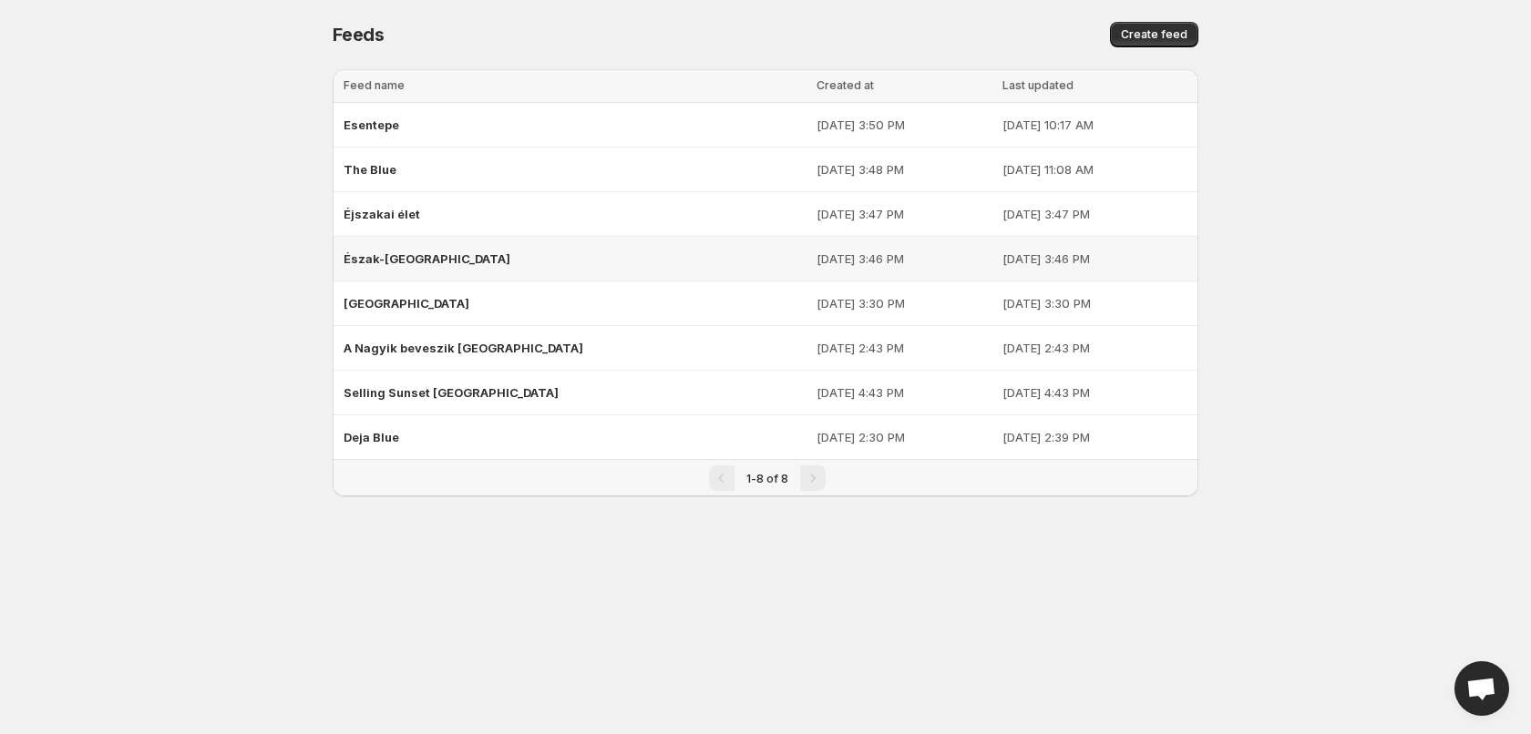
click at [396, 261] on span "Észak-[GEOGRAPHIC_DATA]" at bounding box center [426, 258] width 167 height 15
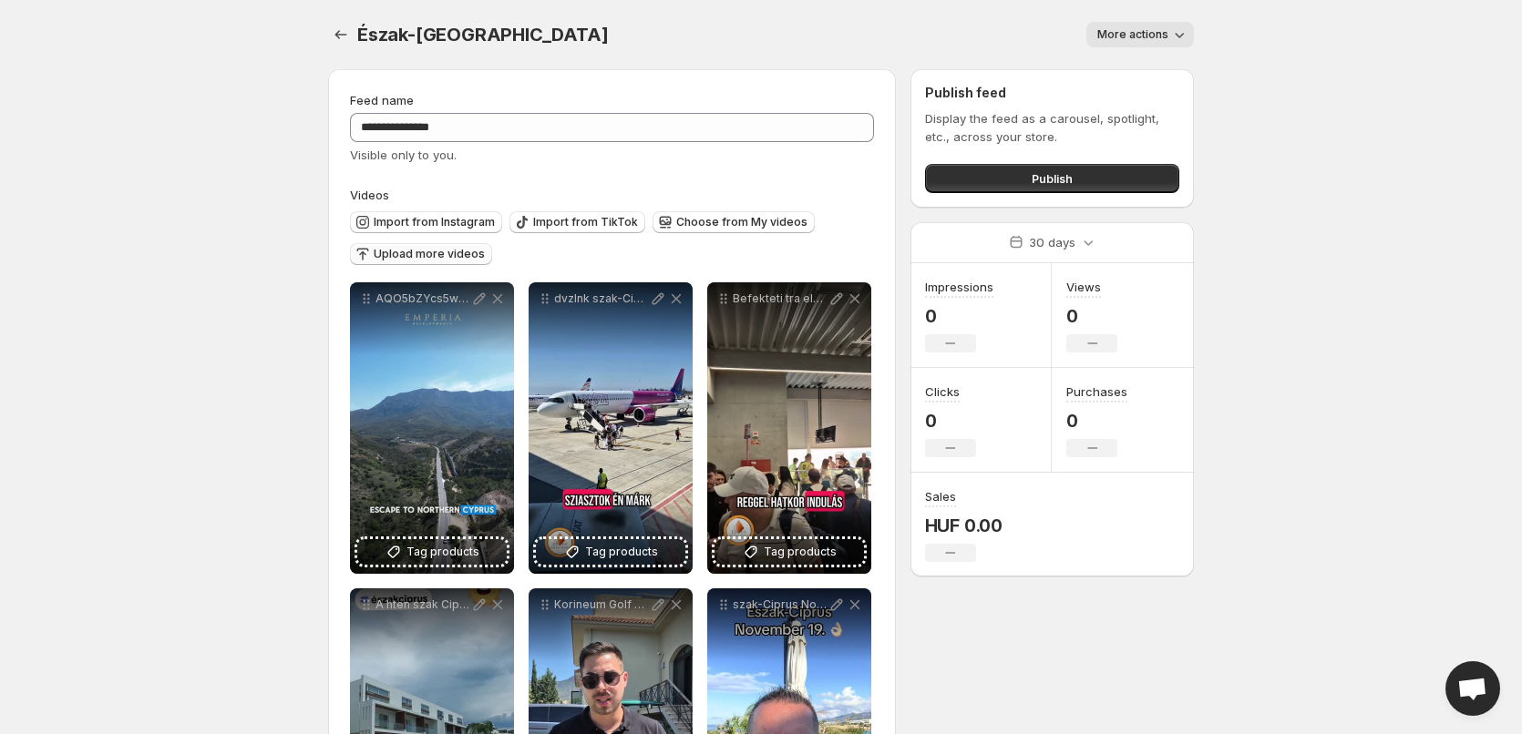
click at [471, 251] on span "Upload more videos" at bounding box center [429, 254] width 111 height 15
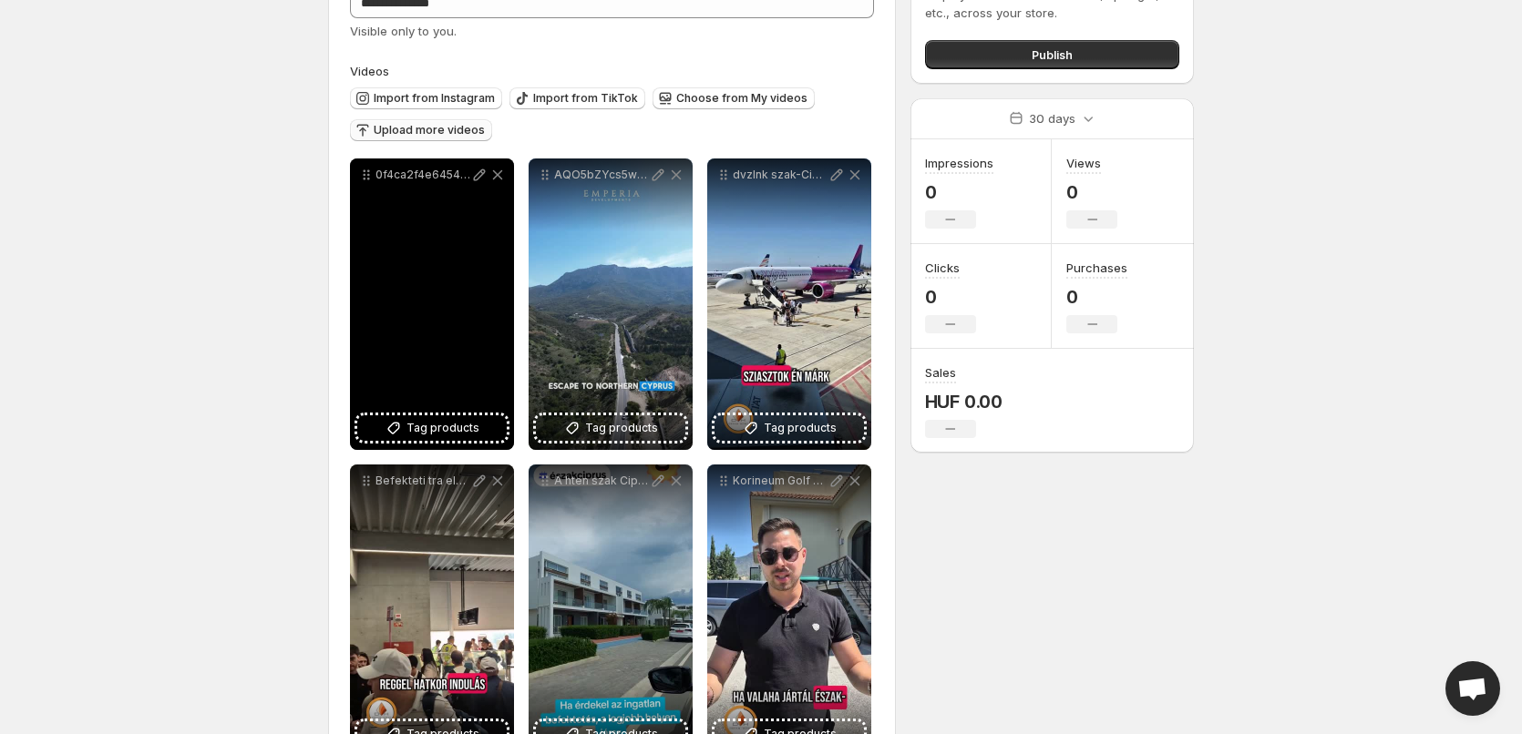
scroll to position [91, 0]
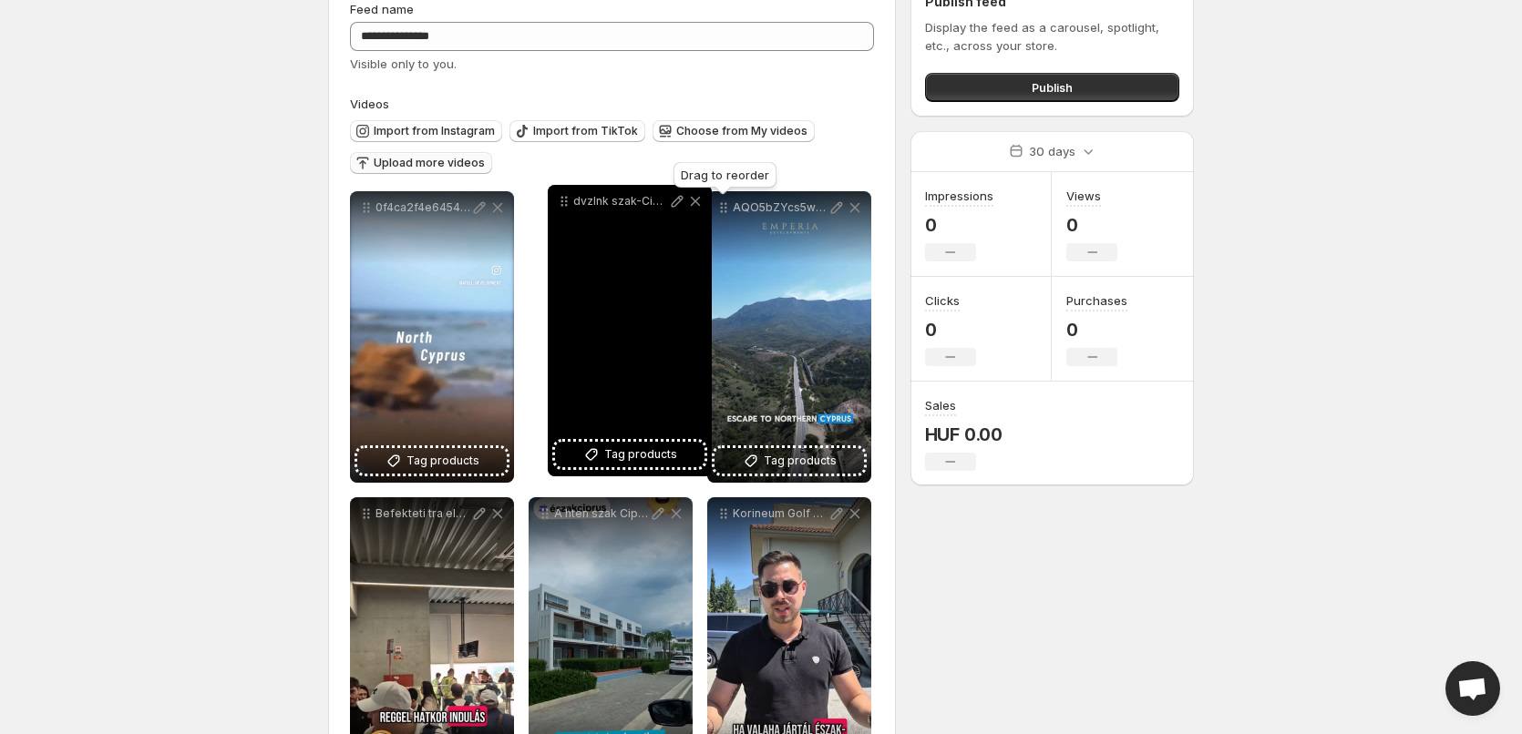
drag, startPoint x: 723, startPoint y: 210, endPoint x: 564, endPoint y: 203, distance: 159.6
click at [564, 203] on icon at bounding box center [564, 201] width 18 height 18
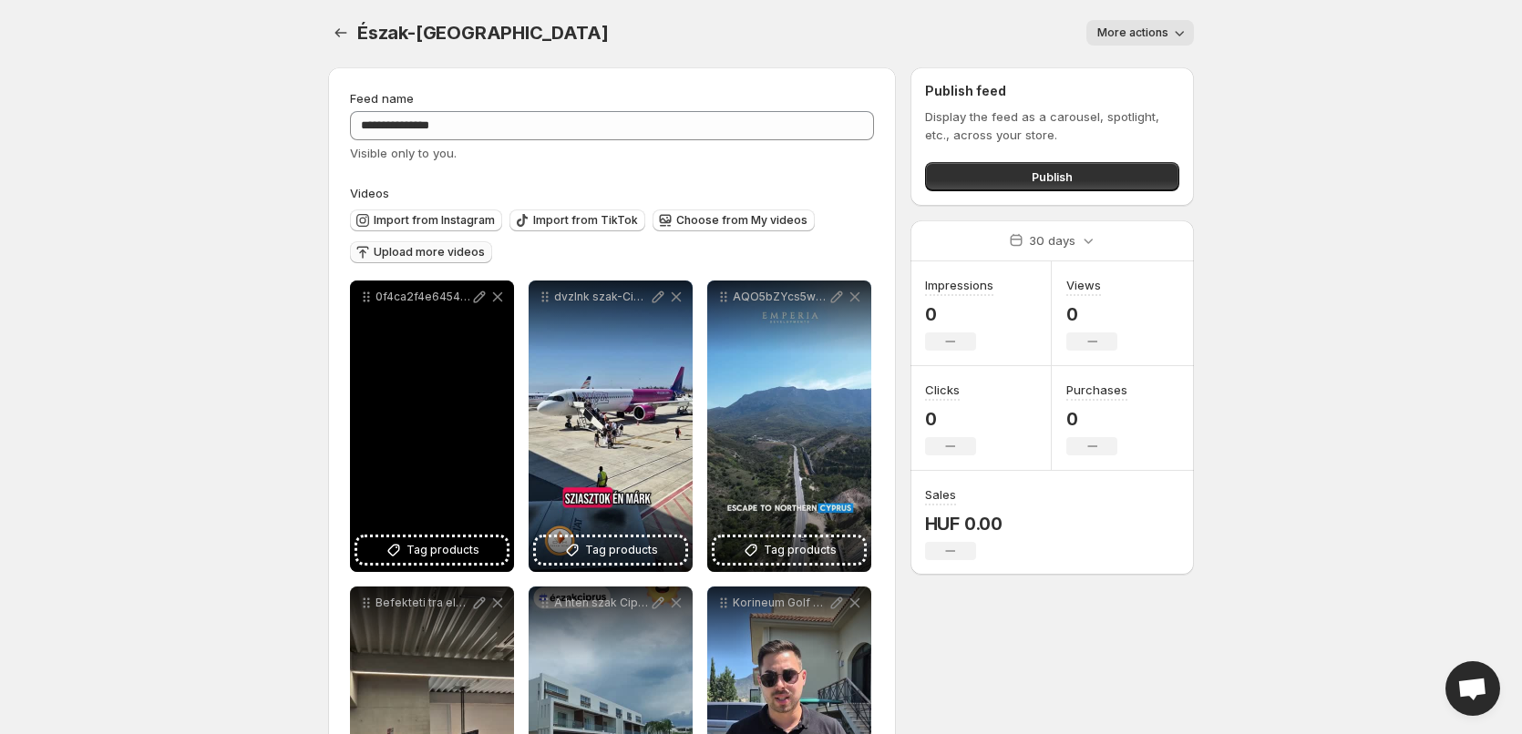
scroll to position [0, 0]
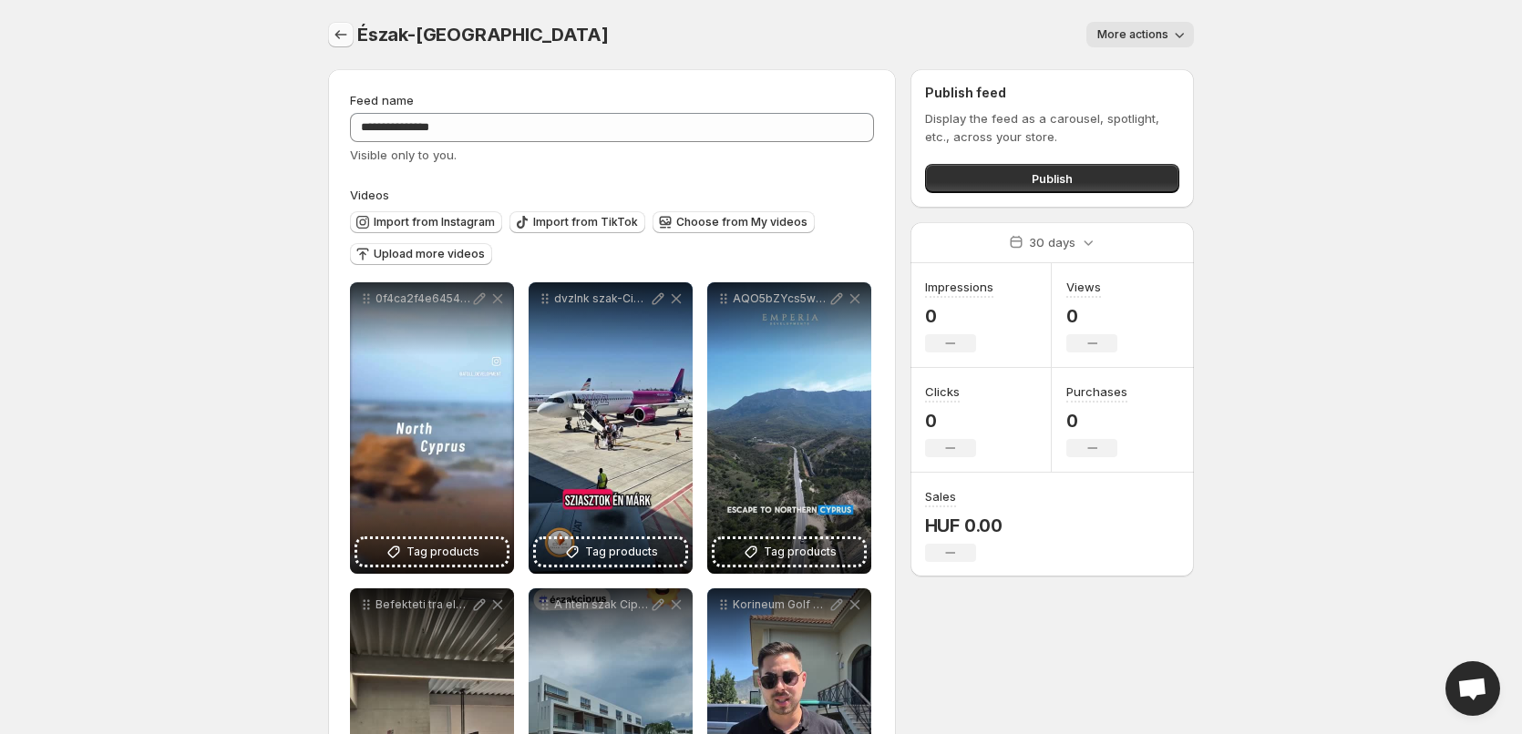
click at [333, 37] on icon "Settings" at bounding box center [341, 35] width 18 height 18
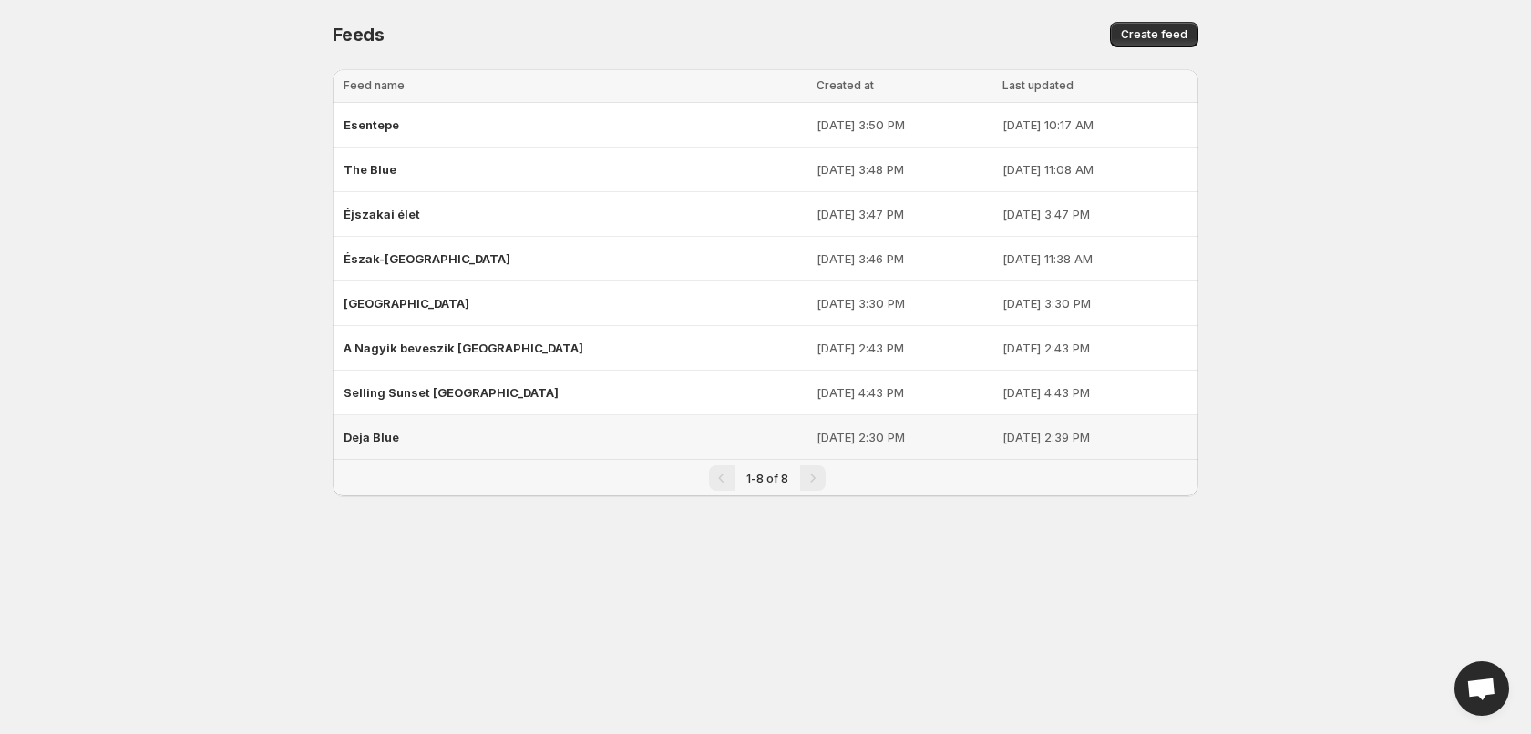
click at [381, 436] on span "Deja Blue" at bounding box center [371, 437] width 56 height 15
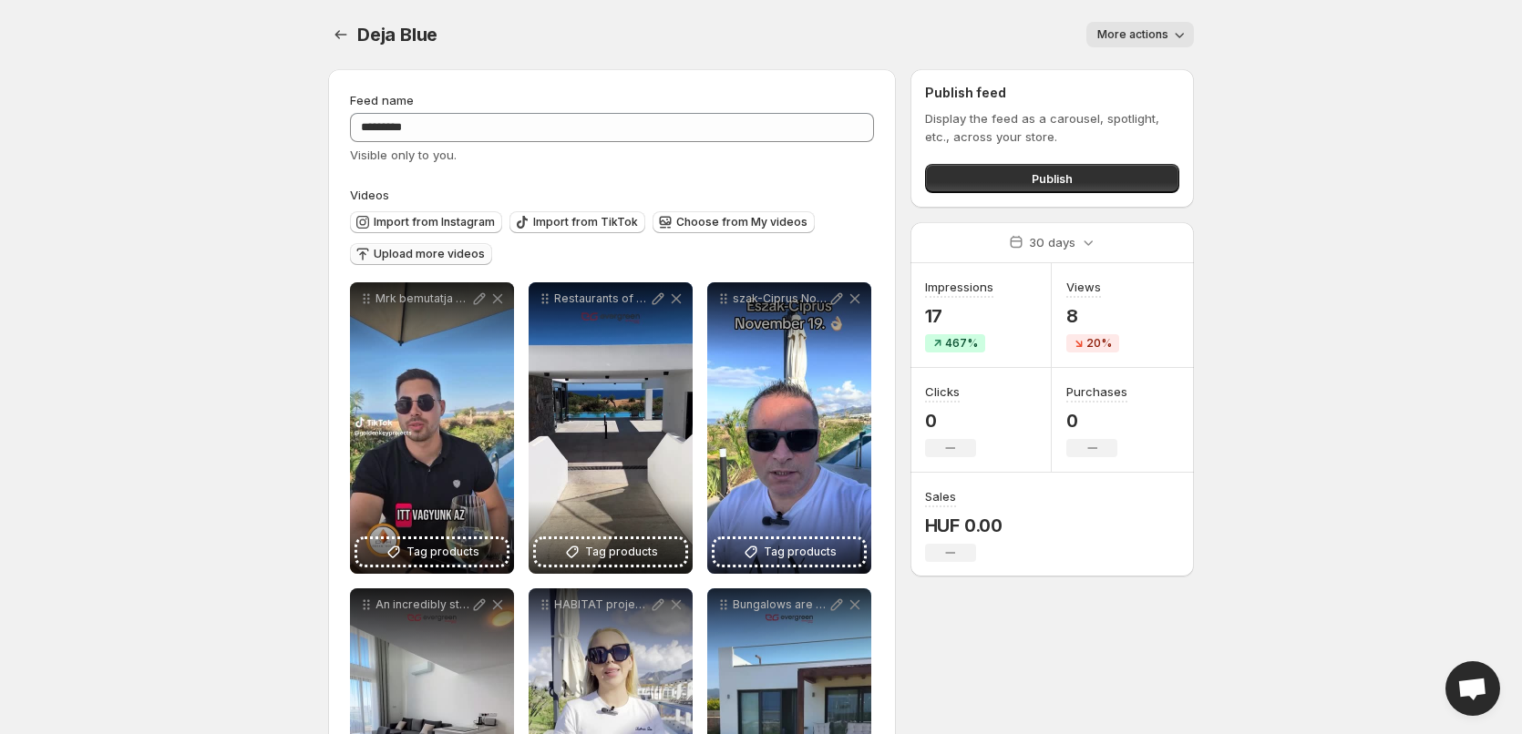
click at [456, 256] on span "Upload more videos" at bounding box center [429, 254] width 111 height 15
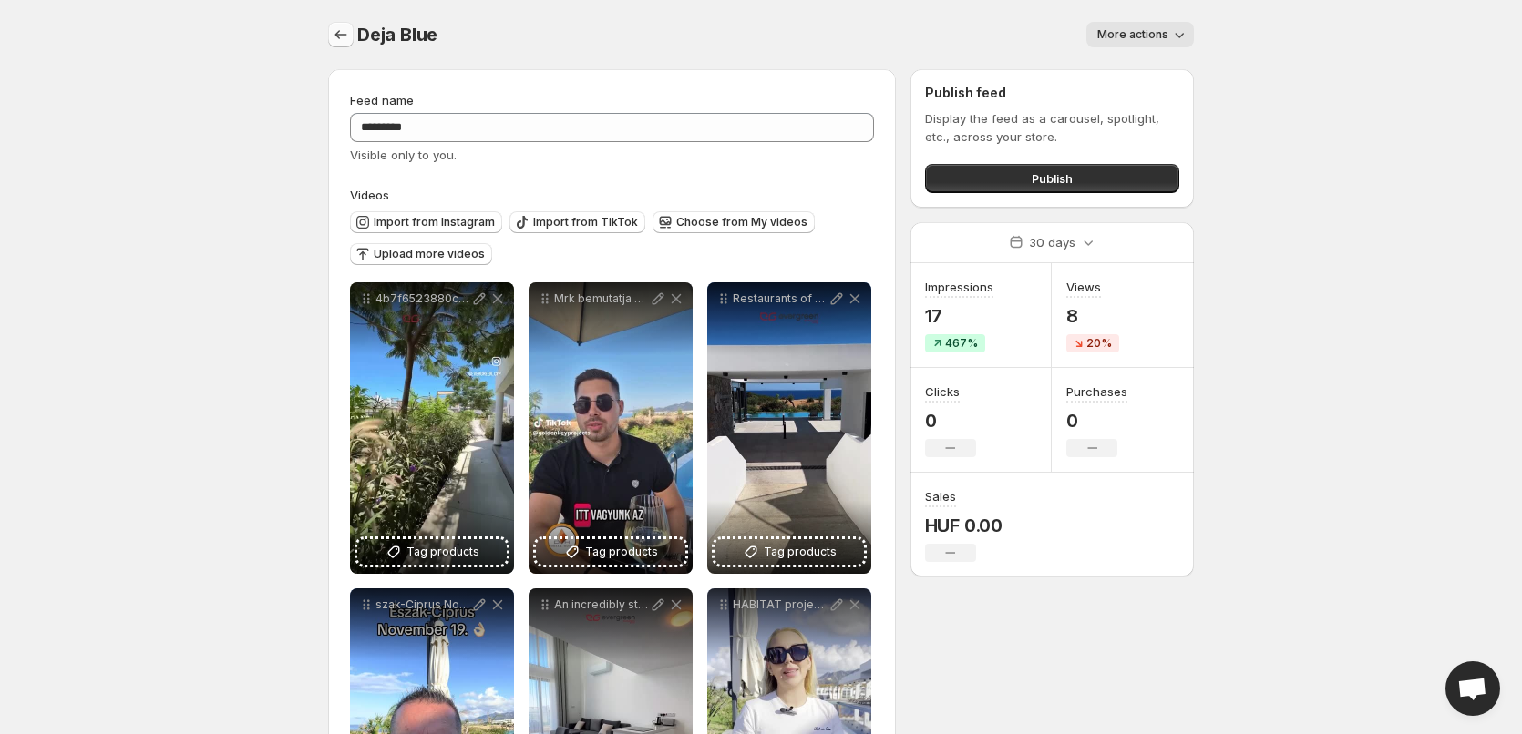
click at [340, 35] on icon "Settings" at bounding box center [341, 35] width 18 height 18
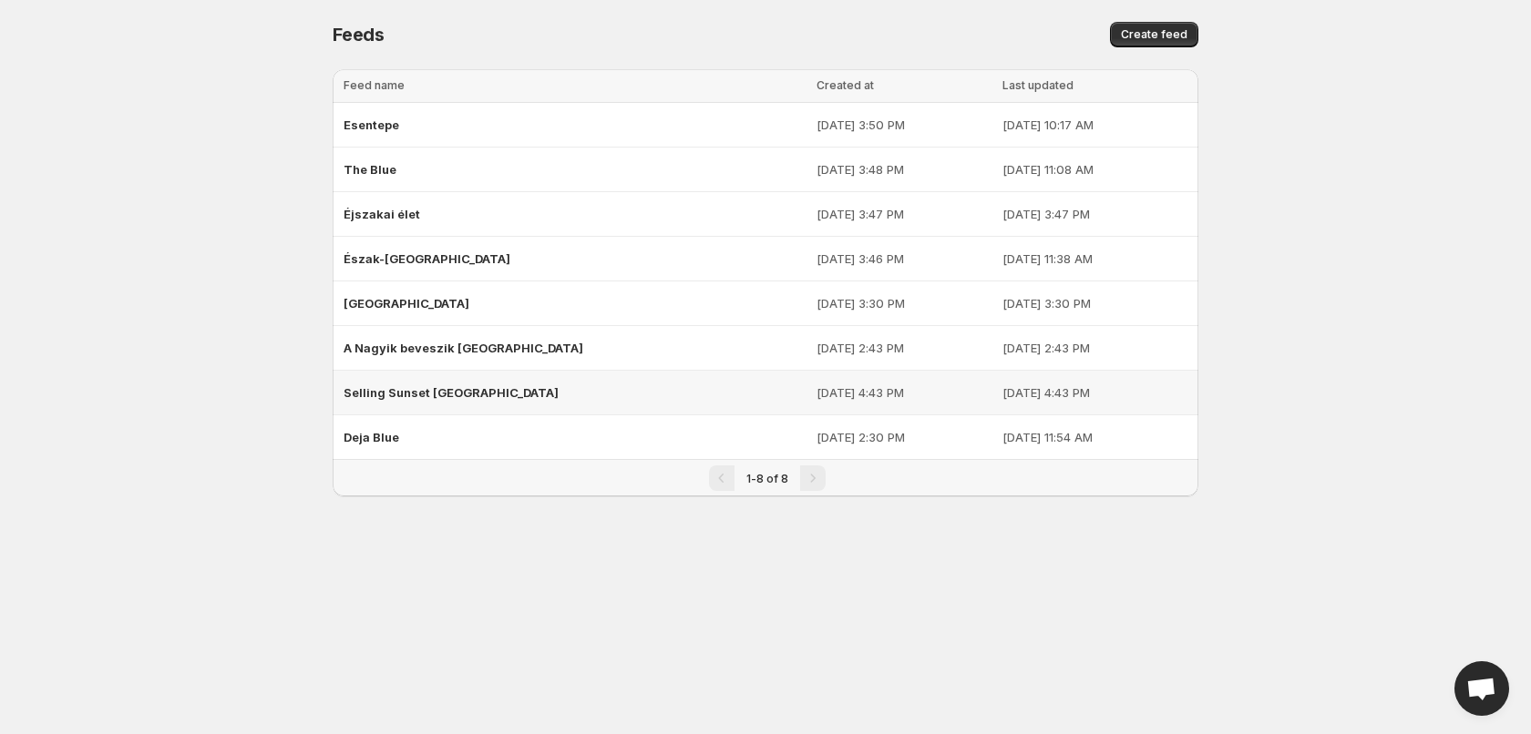
click at [468, 397] on span "Selling Sunset [GEOGRAPHIC_DATA]" at bounding box center [450, 392] width 215 height 15
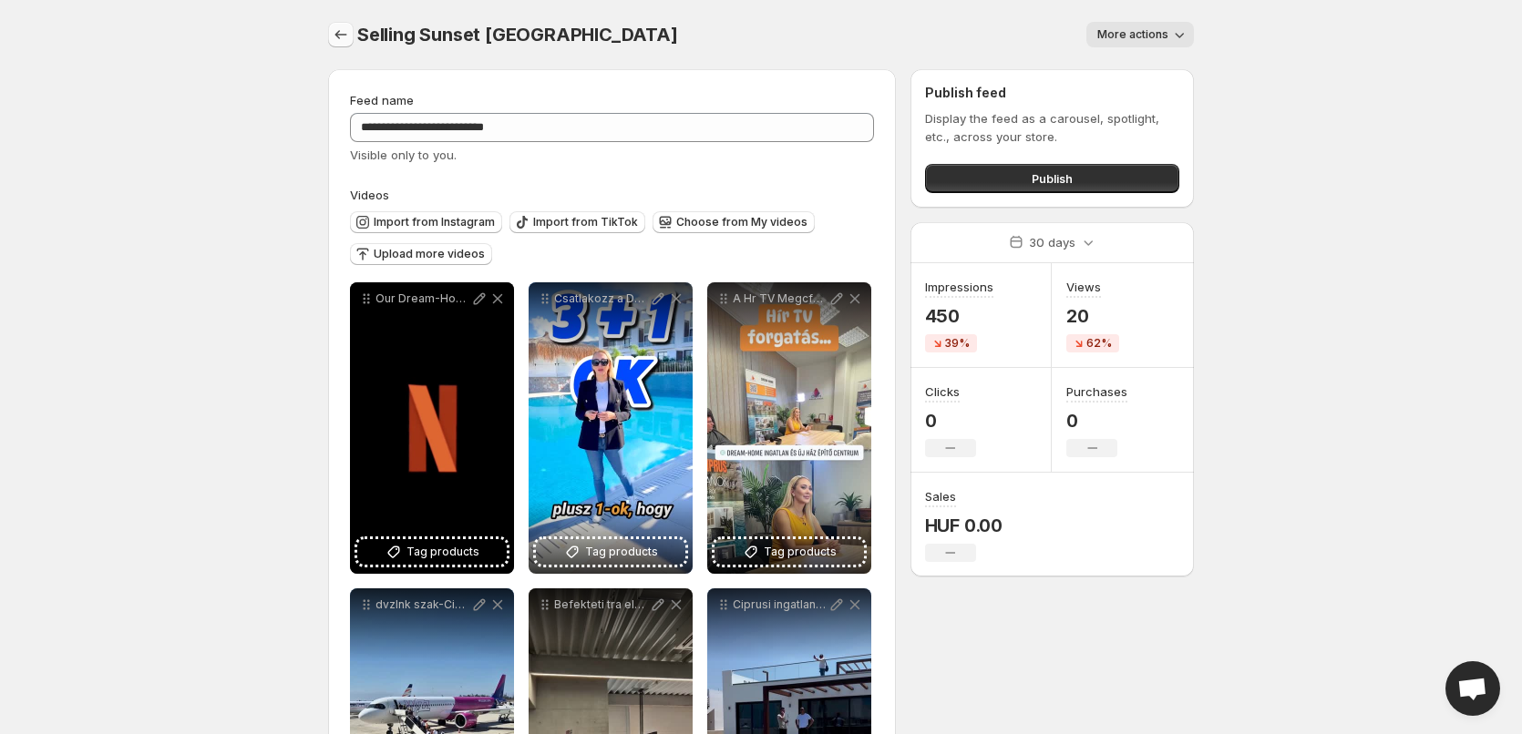
click at [339, 37] on icon "Settings" at bounding box center [341, 35] width 18 height 18
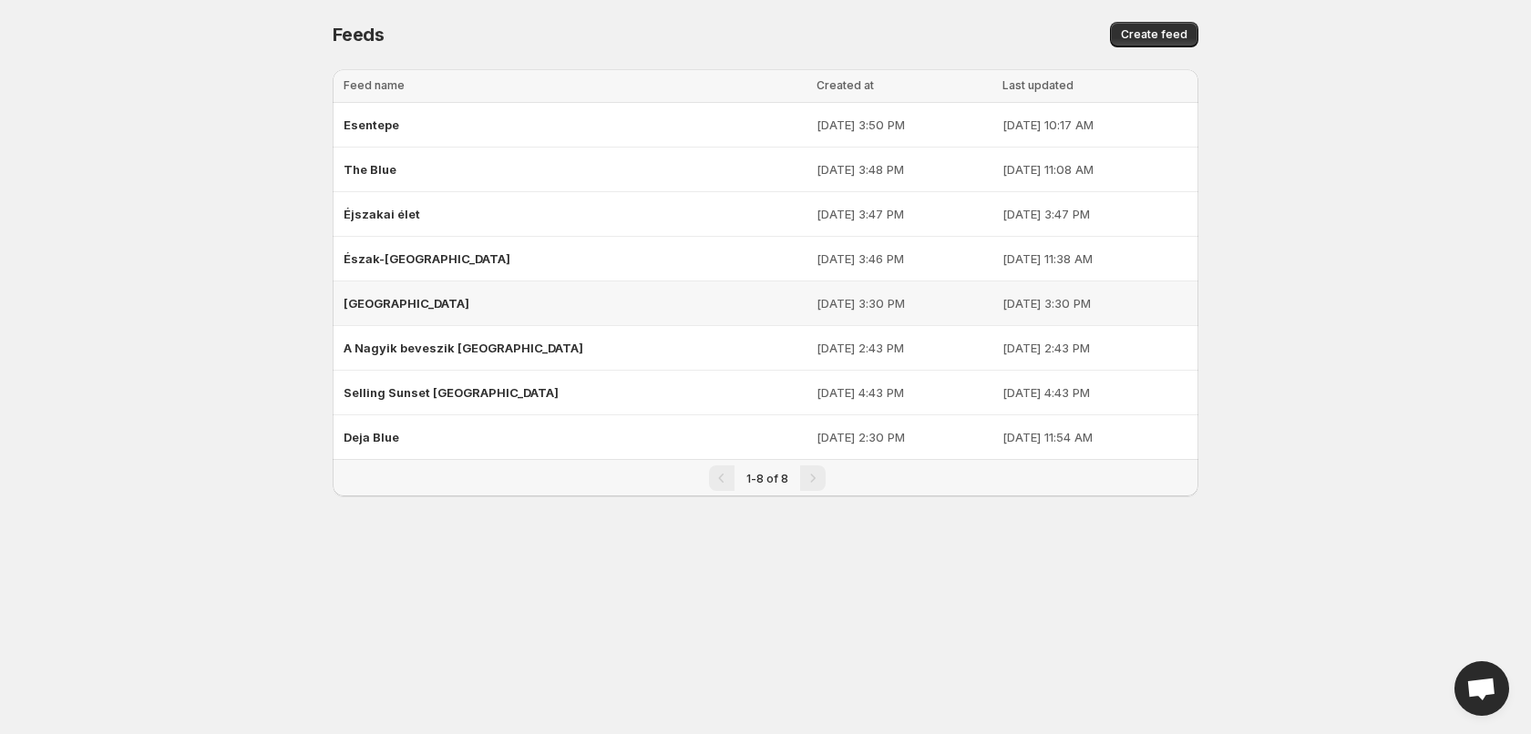
click at [404, 314] on div "[GEOGRAPHIC_DATA]" at bounding box center [574, 303] width 462 height 33
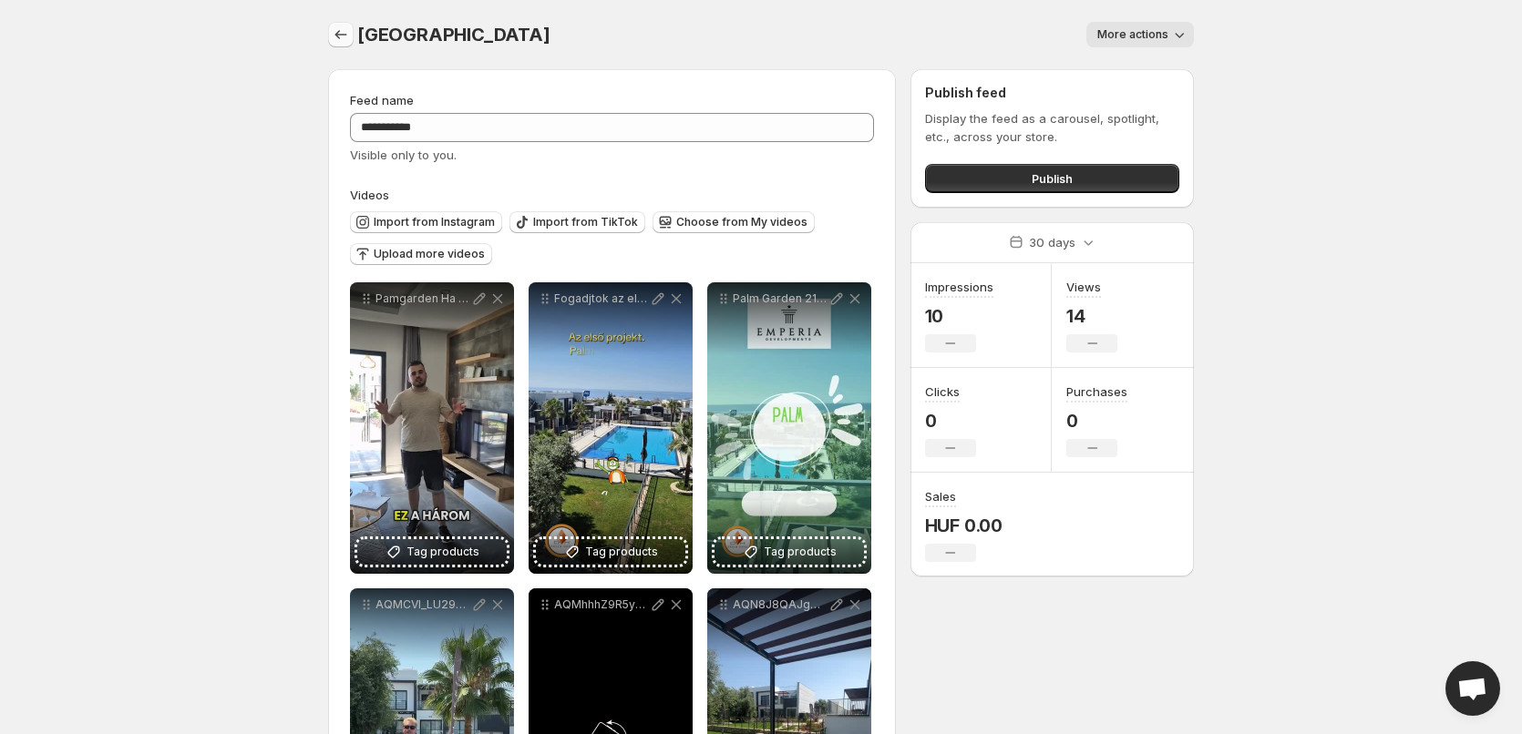
click at [343, 44] on button "Settings" at bounding box center [341, 35] width 26 height 26
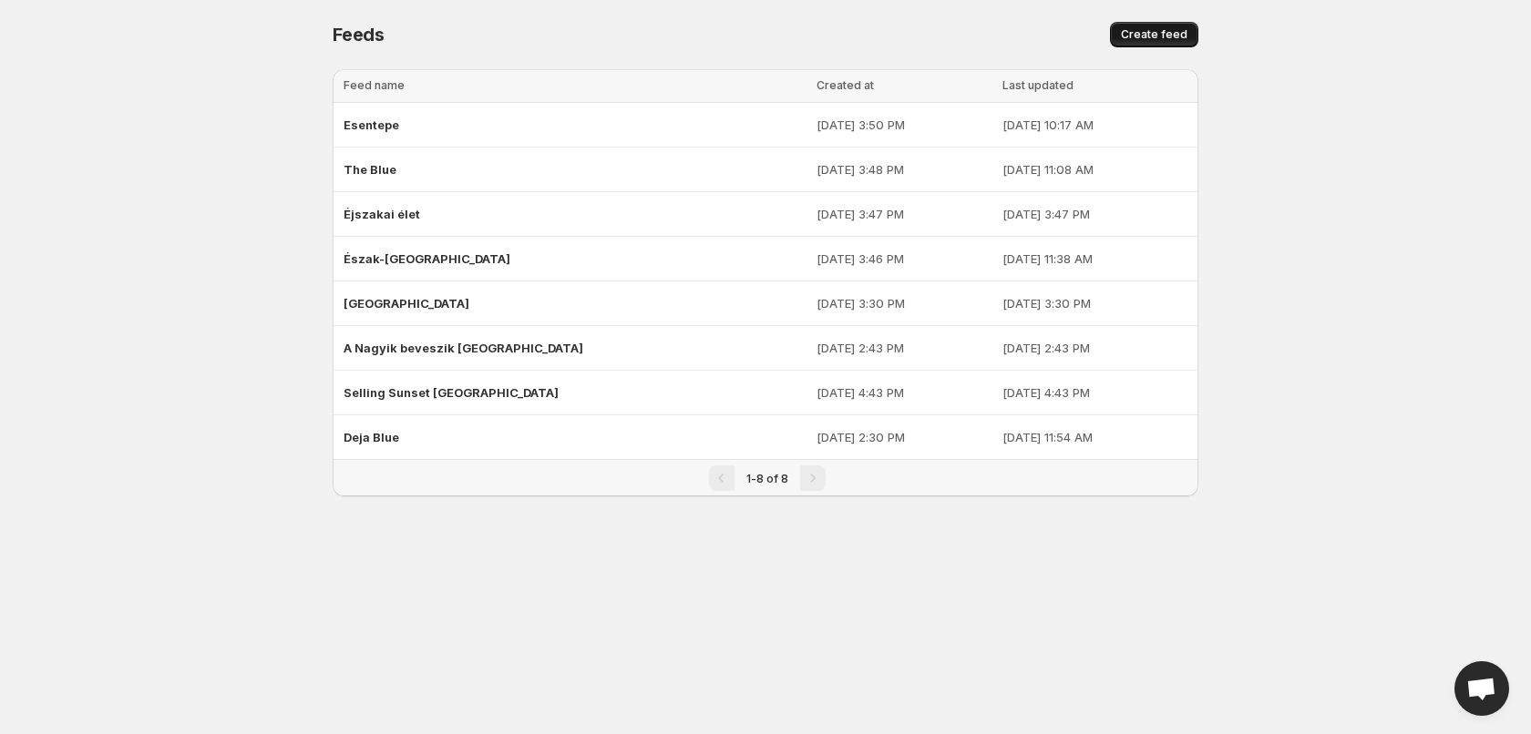
click at [1153, 39] on span "Create feed" at bounding box center [1154, 34] width 67 height 15
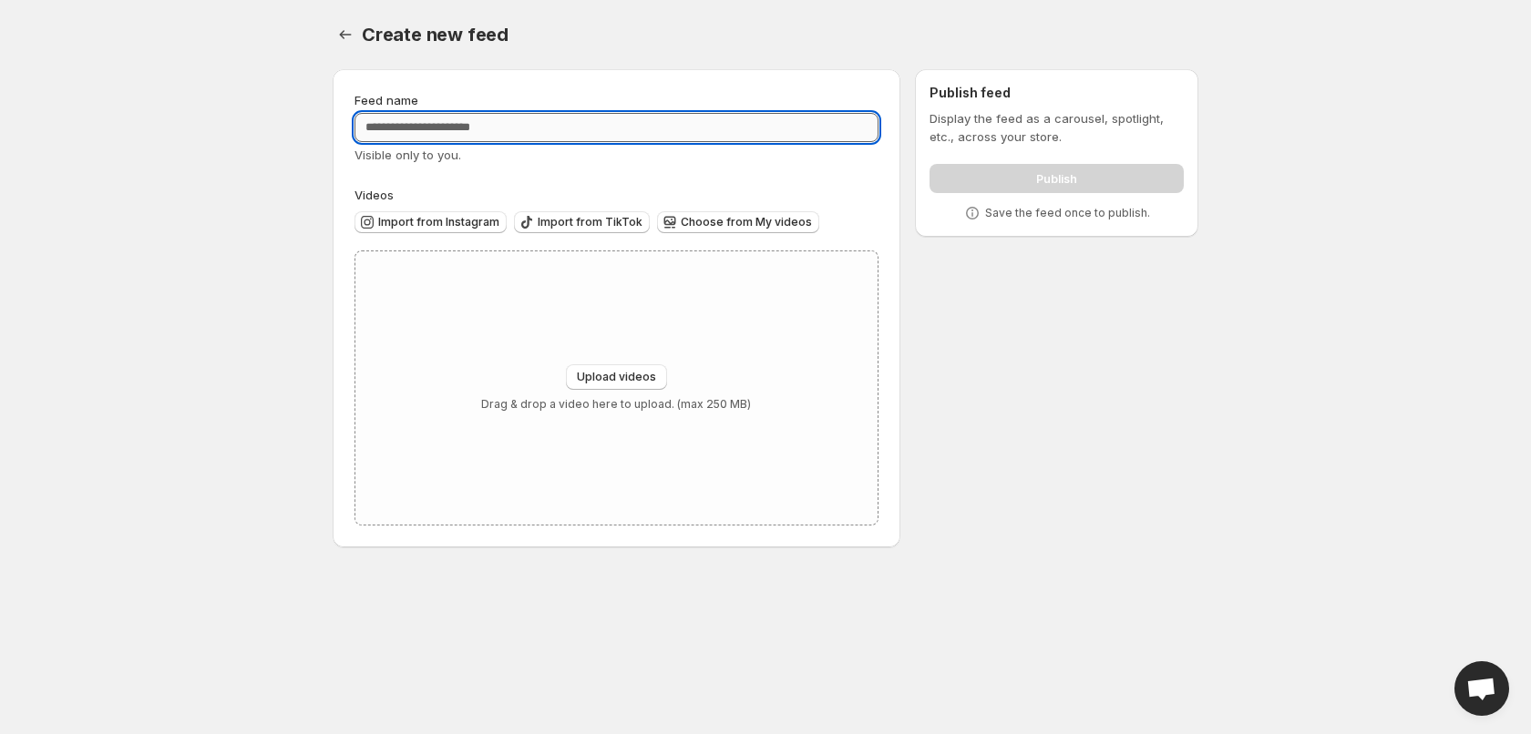
click at [438, 129] on input "Feed name" at bounding box center [616, 127] width 524 height 29
type input "****"
click at [621, 374] on span "Upload videos" at bounding box center [616, 377] width 79 height 15
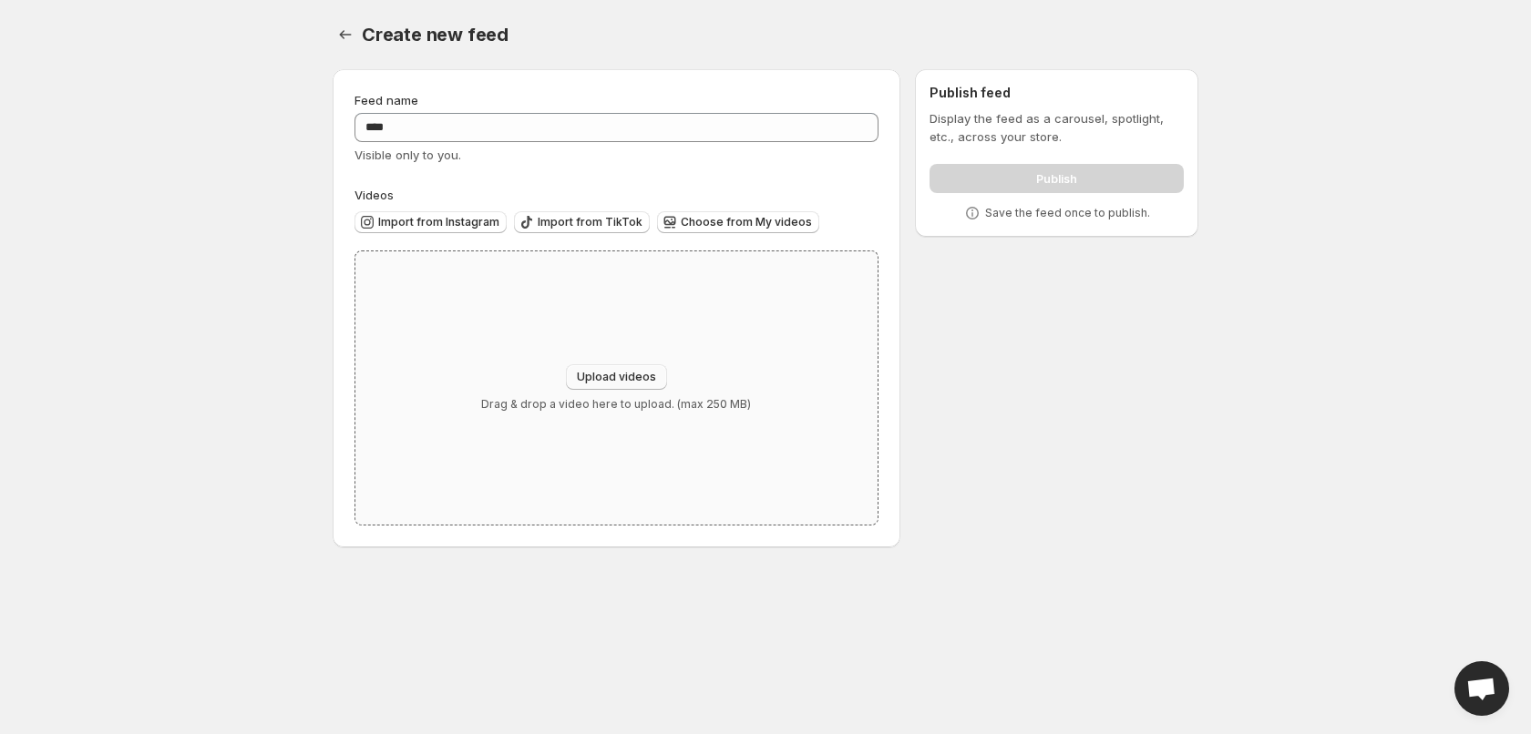
type input "**********"
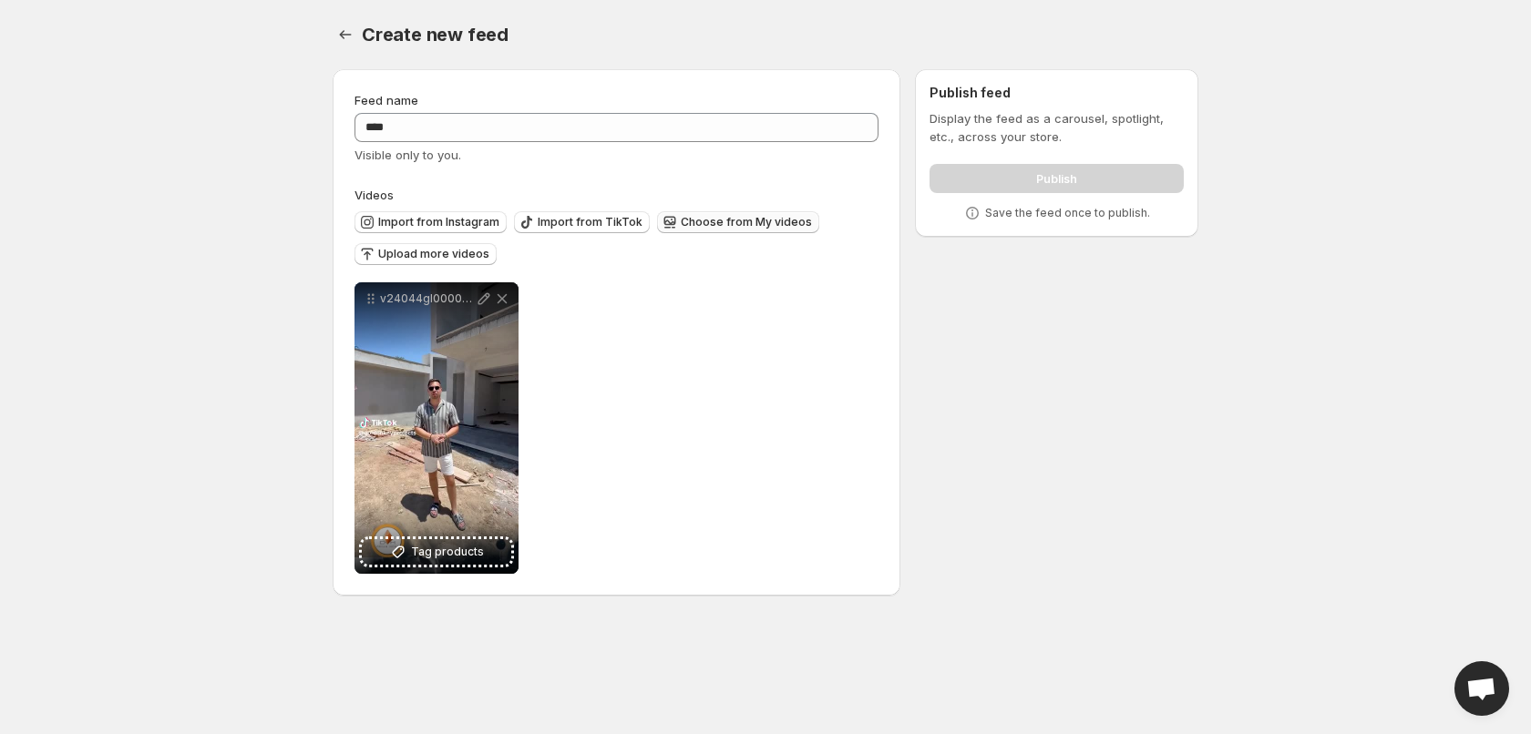
click at [734, 218] on span "Choose from My videos" at bounding box center [746, 222] width 131 height 15
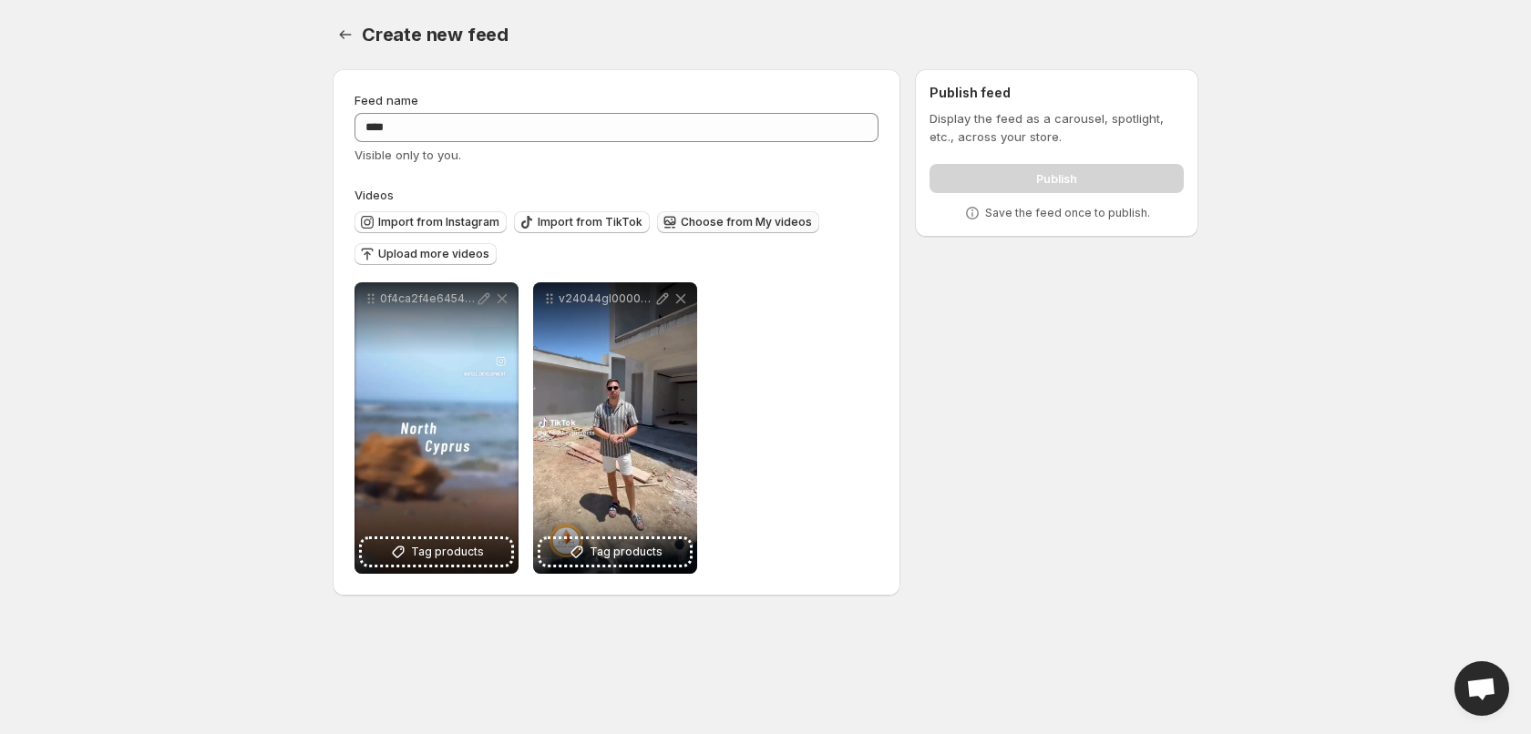
click at [764, 218] on span "Choose from My videos" at bounding box center [746, 222] width 131 height 15
